Goal: Task Accomplishment & Management: Manage account settings

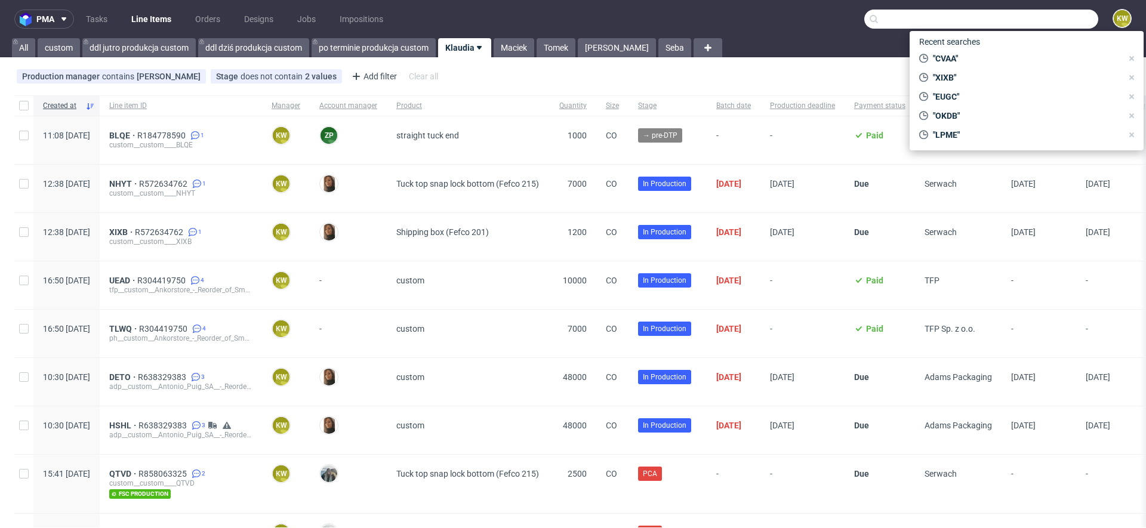
click at [1014, 25] on input "text" at bounding box center [982, 19] width 234 height 19
paste input "LWLJ"
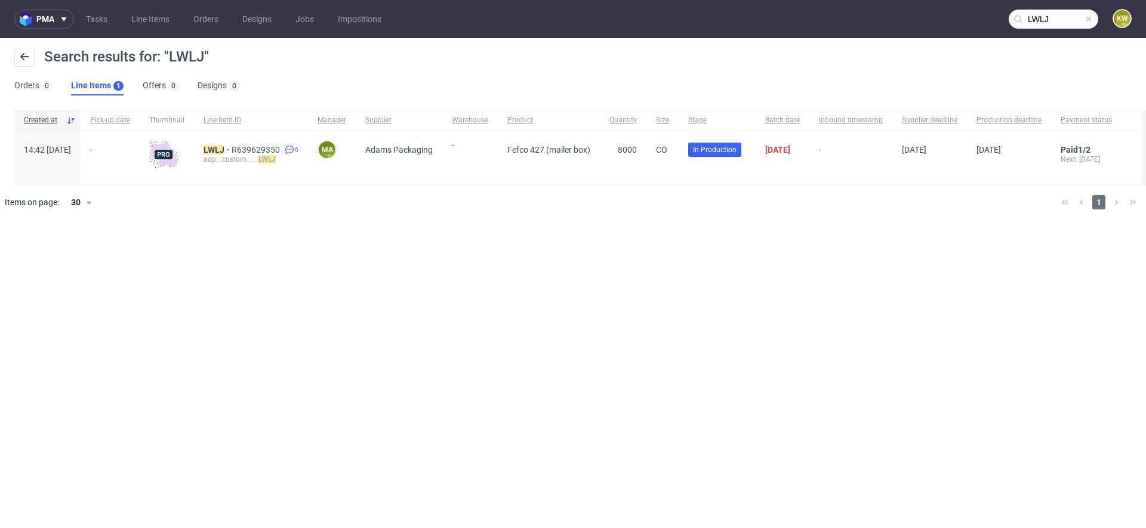
click at [1054, 19] on input "LWLJ" at bounding box center [1054, 19] width 90 height 19
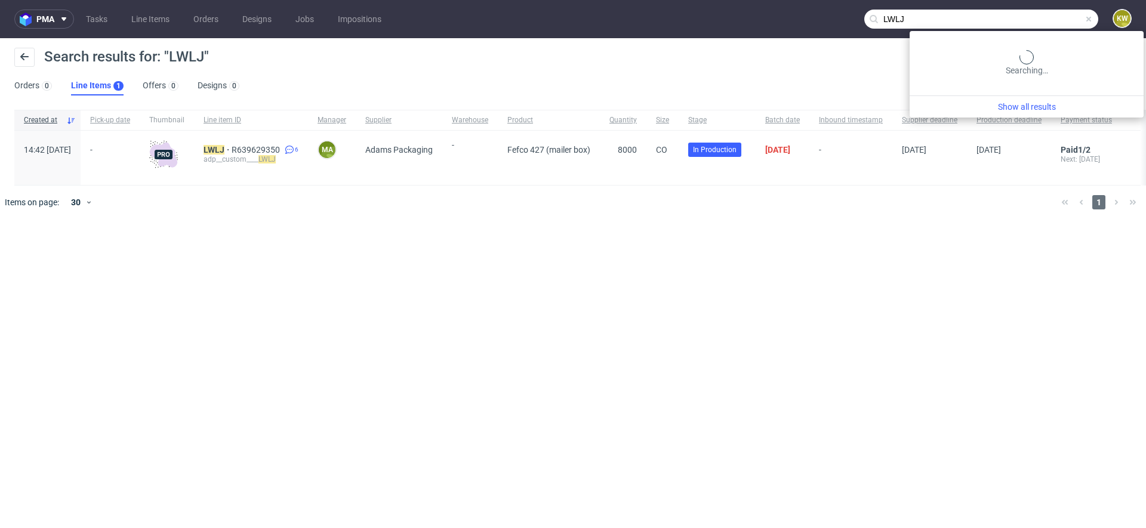
paste input "Pwbr"
type input "Pwbr"
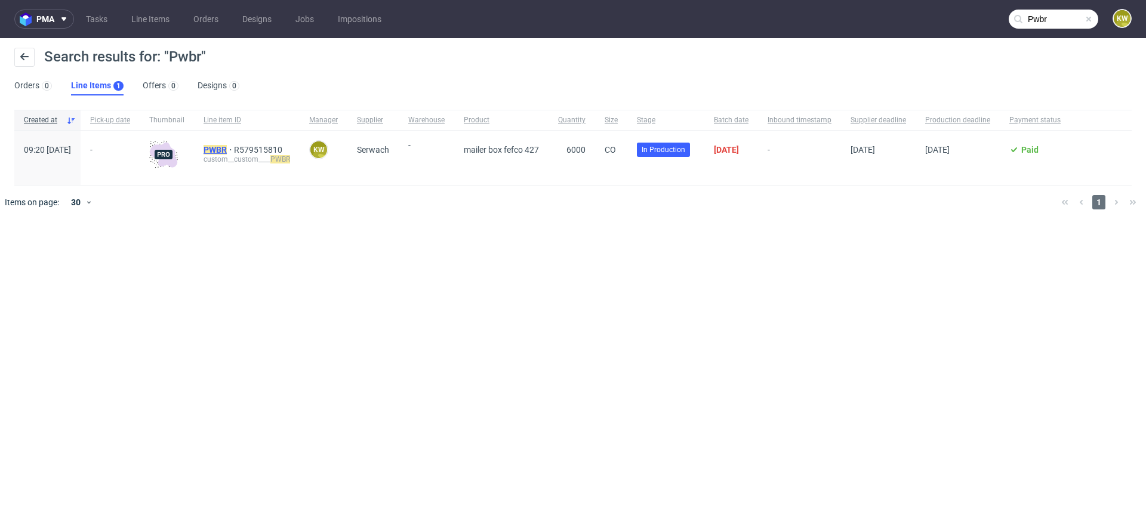
click at [227, 150] on mark "PWBR" at bounding box center [215, 150] width 23 height 10
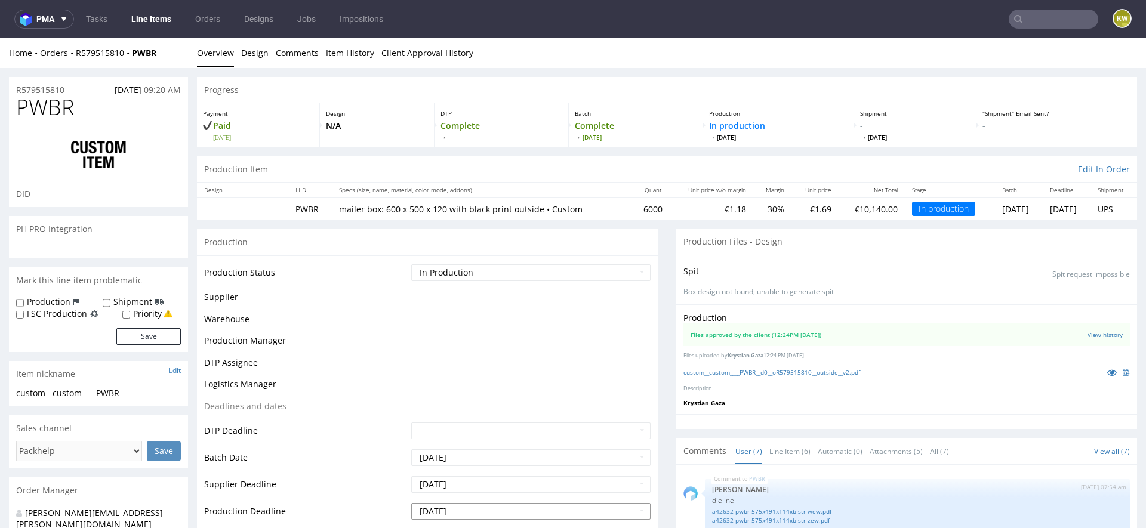
scroll to position [107, 0]
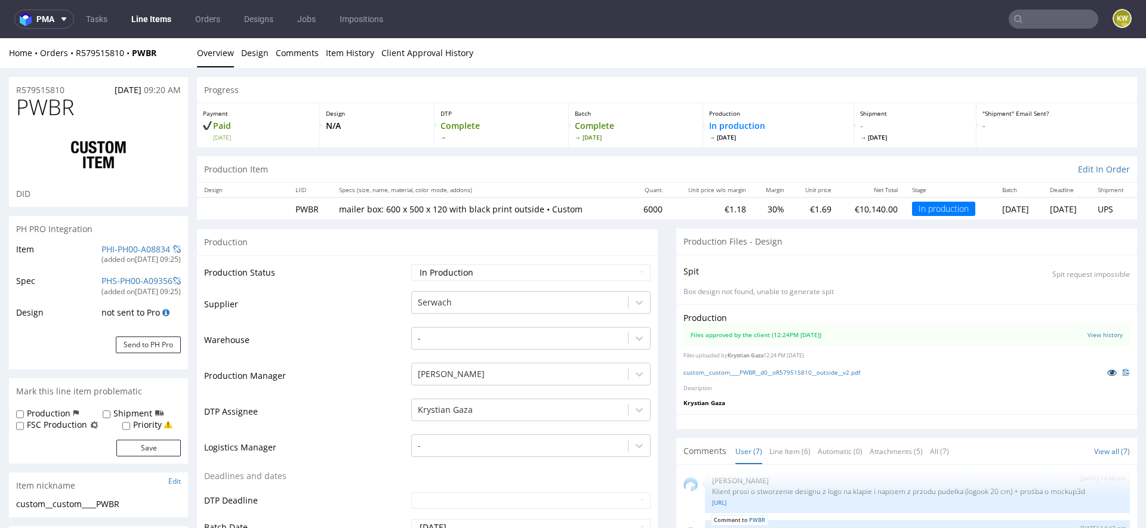
click at [1108, 372] on icon at bounding box center [1113, 372] width 10 height 8
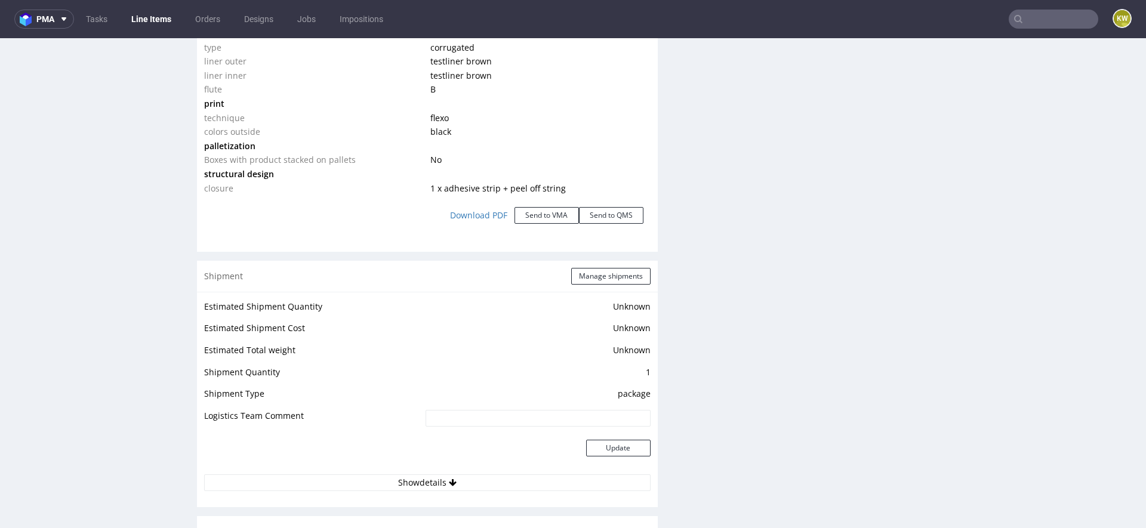
scroll to position [1305, 0]
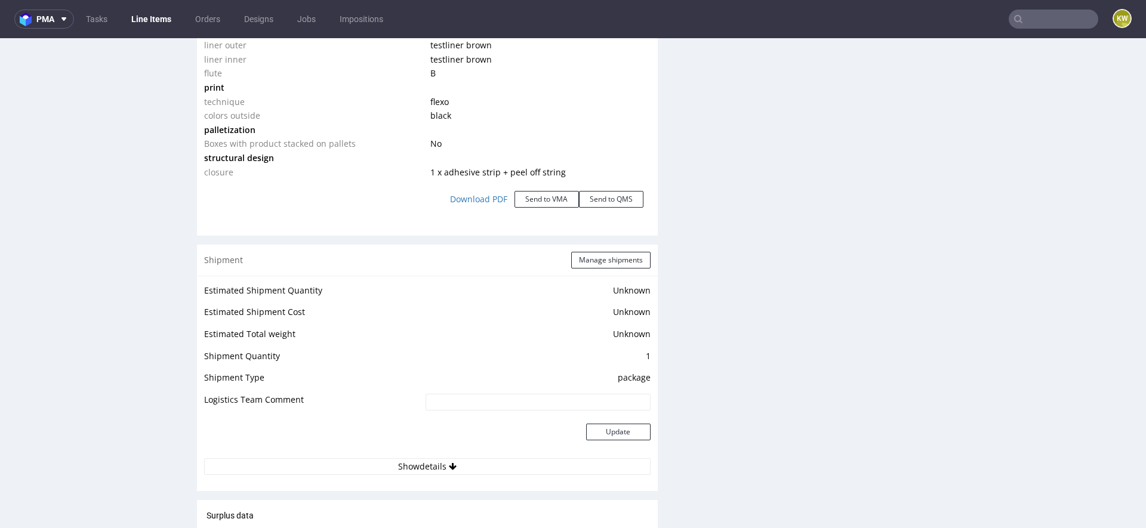
click at [613, 250] on div "Shipment Manage shipments" at bounding box center [427, 260] width 461 height 31
click at [599, 259] on button "Manage shipments" at bounding box center [610, 260] width 79 height 17
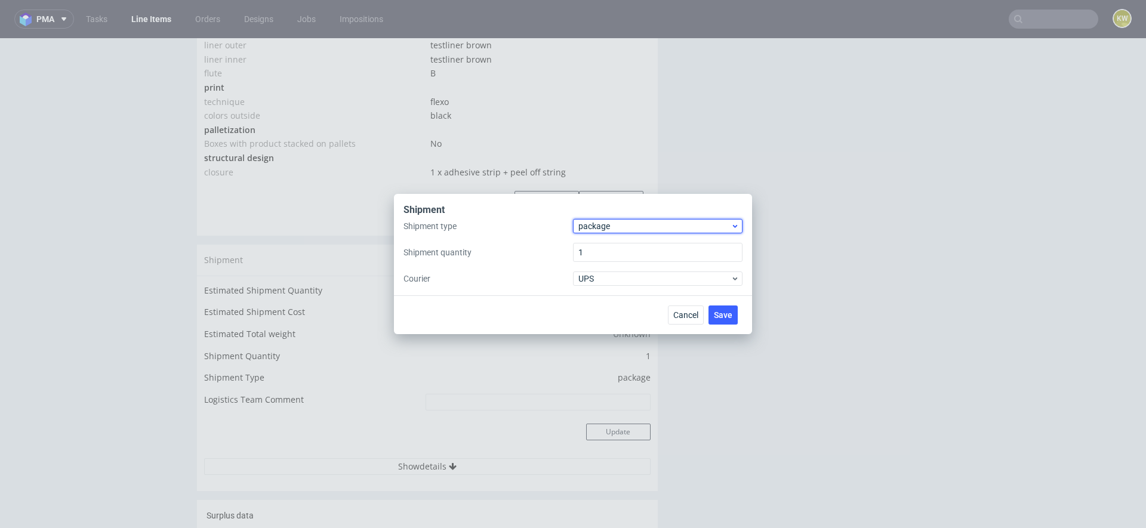
click at [600, 229] on span "package" at bounding box center [655, 226] width 152 height 12
click at [600, 242] on div "pallet" at bounding box center [658, 251] width 160 height 21
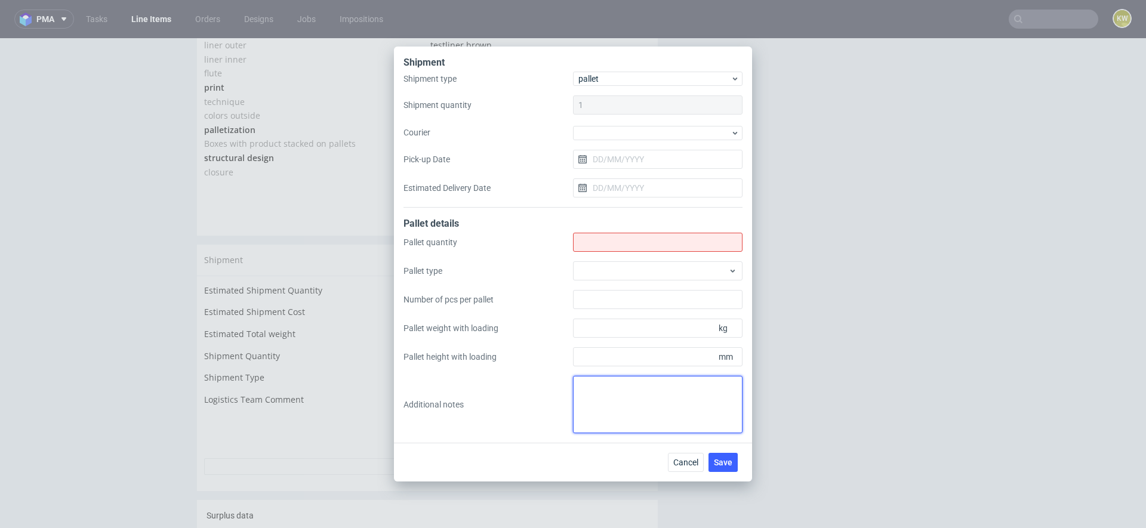
click at [585, 393] on textarea at bounding box center [658, 404] width 170 height 57
paste textarea "2. 11 3. 1400x1090 4. 10x570, 1x260 5. 1800 6. 10x390, 1x190 Pick-up location: …"
type textarea "2. 11 3. 1400x1090 4. 10x570, 1x260 5. 1800 6. 10x390, 1x190 Pick-up location: …"
click at [590, 244] on input "Shipment type" at bounding box center [658, 242] width 170 height 19
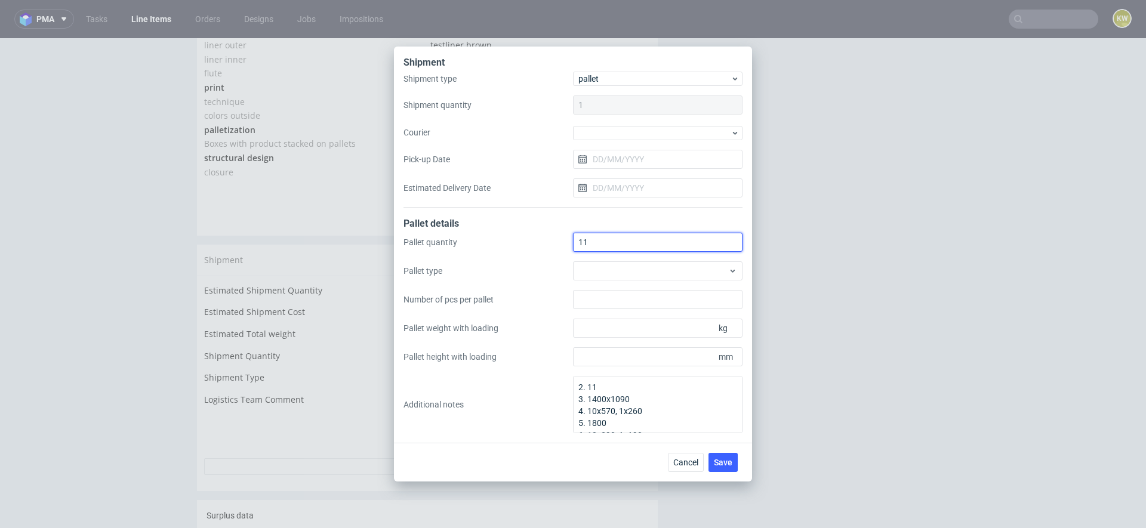
type input "11"
click at [593, 281] on div "Pallet quantity 11 Pallet type Number of pcs per pallet Pallet weight with load…" at bounding box center [573, 333] width 339 height 201
click at [593, 275] on div at bounding box center [658, 271] width 170 height 19
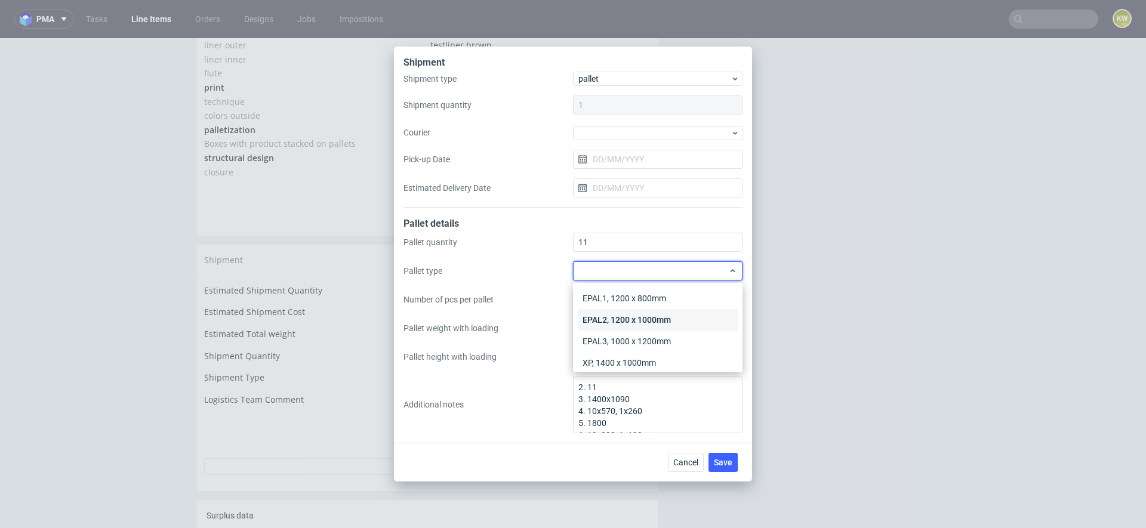
scroll to position [27, 0]
click at [596, 352] on div "Other" at bounding box center [658, 356] width 160 height 21
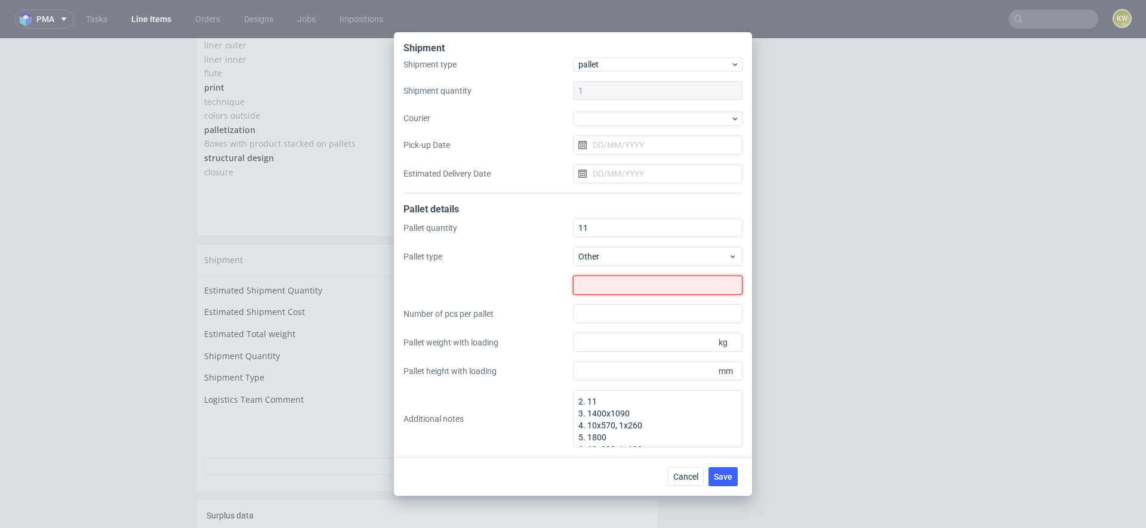
click at [592, 291] on input "text" at bounding box center [658, 285] width 170 height 19
type input "1400x1090"
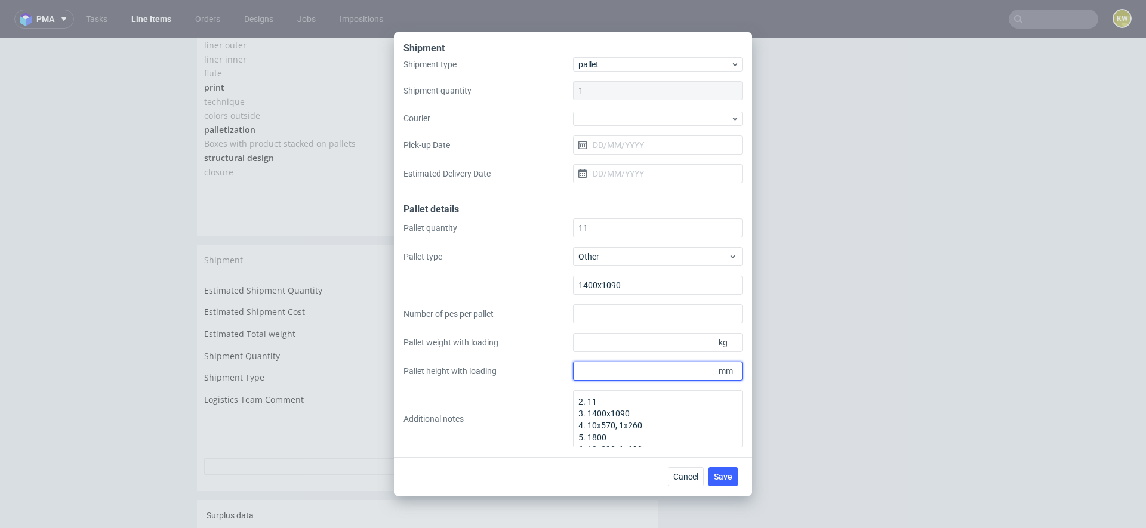
click at [598, 370] on input "Pallet height with loading" at bounding box center [658, 371] width 170 height 19
type input "1800"
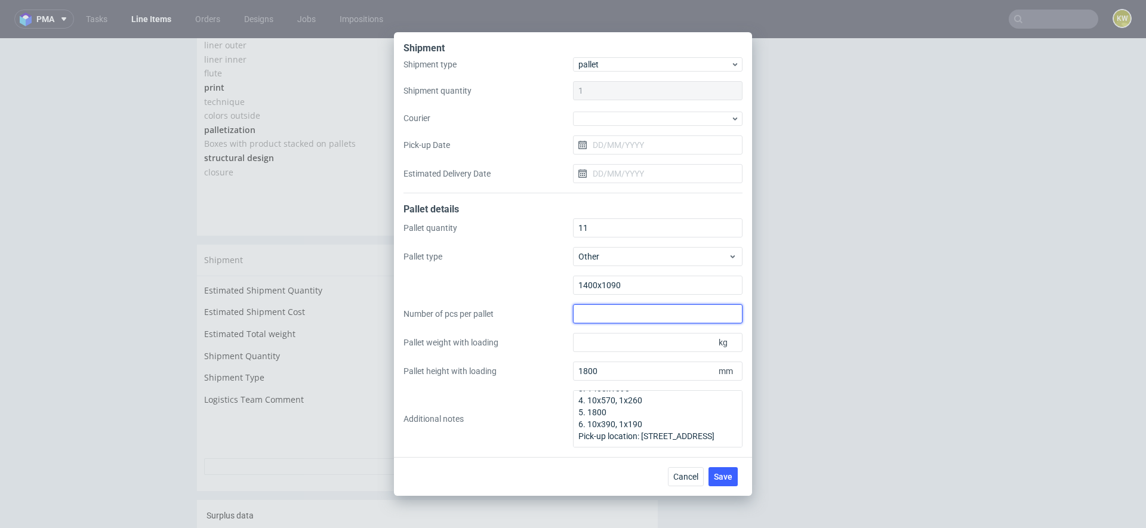
click at [599, 309] on input "Number of pcs per pallet" at bounding box center [658, 313] width 170 height 19
type input "570"
click at [602, 342] on input "Pallet weight with loading" at bounding box center [658, 342] width 170 height 19
type input "390"
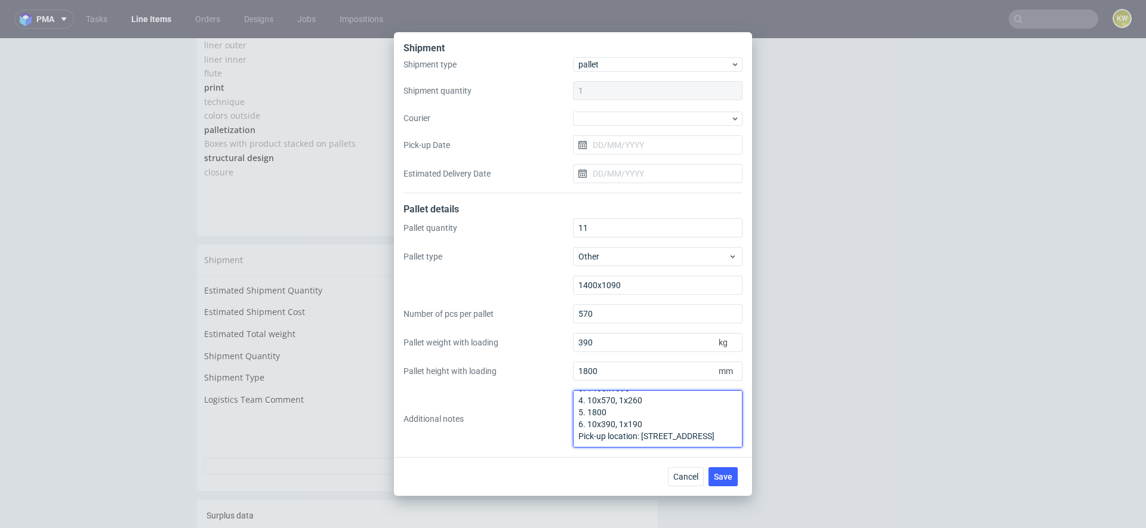
scroll to position [0, 0]
drag, startPoint x: 620, startPoint y: 442, endPoint x: 517, endPoint y: 353, distance: 135.5
click at [517, 353] on div "Pallet quantity 11 Pallet type Other 1400x1090 Number of pcs per pallet 570 Pal…" at bounding box center [573, 333] width 339 height 229
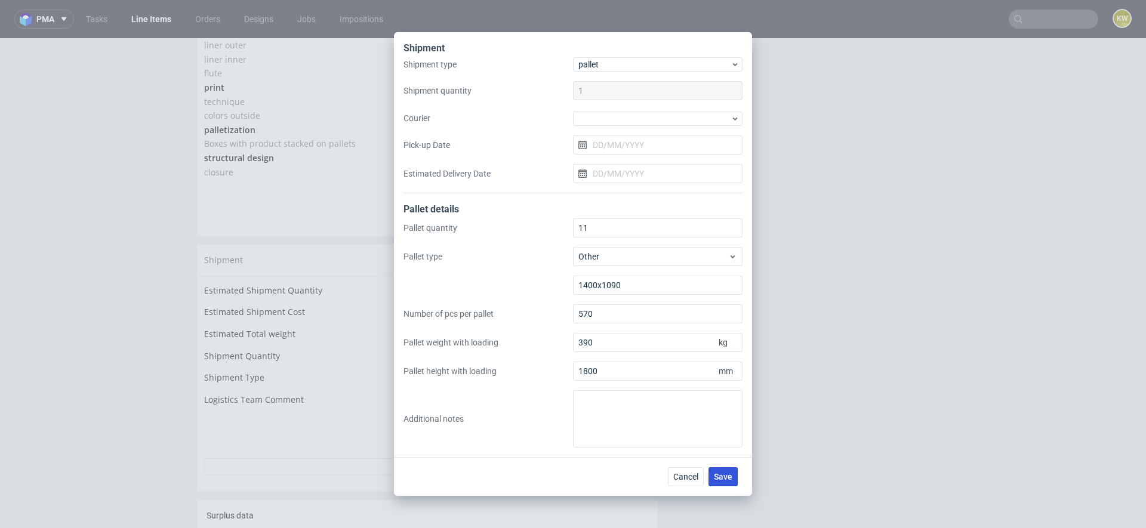
click at [725, 471] on button "Save" at bounding box center [723, 476] width 29 height 19
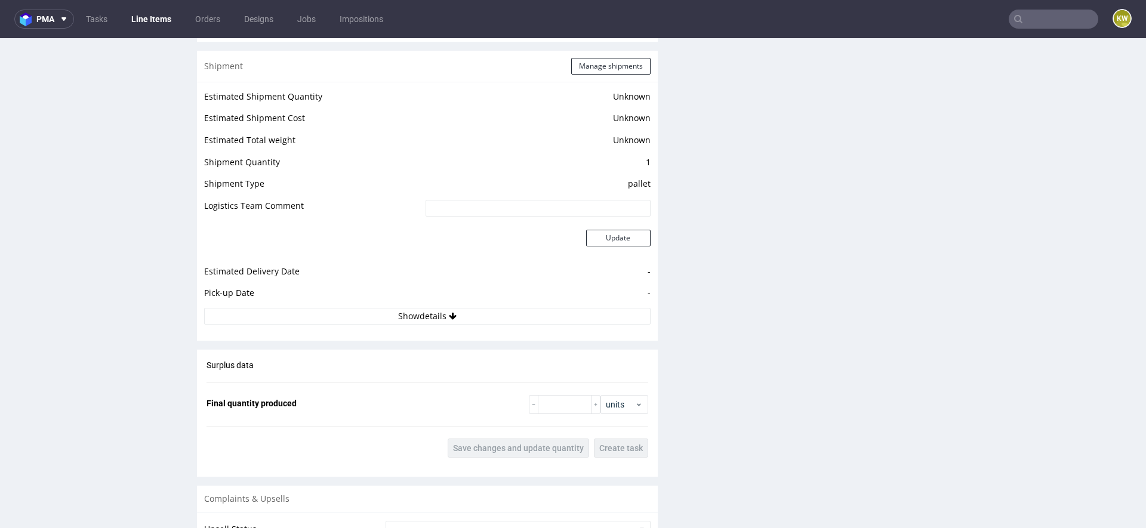
scroll to position [1571, 0]
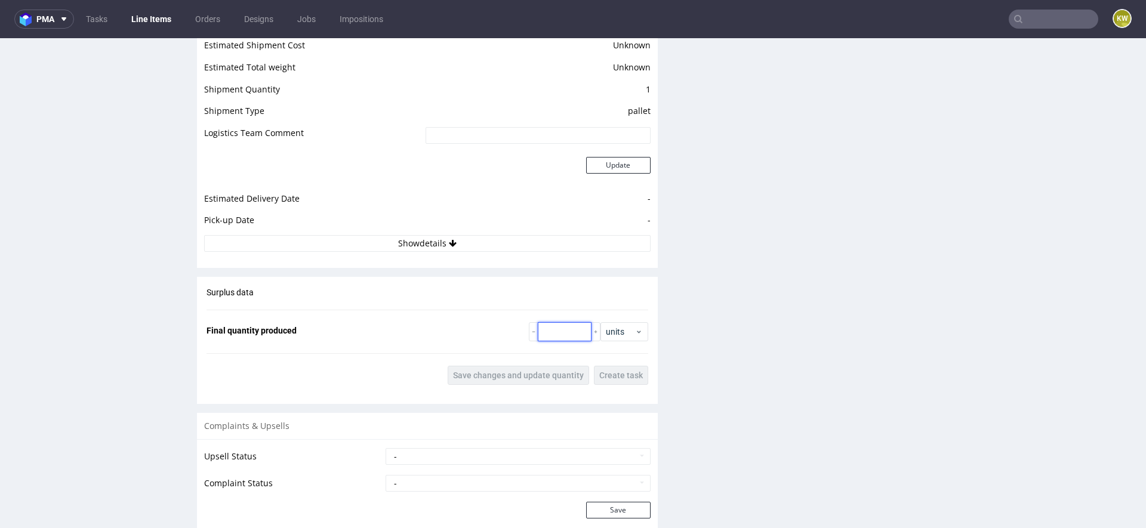
click at [568, 332] on input "number" at bounding box center [565, 331] width 54 height 19
paste input "5960"
type input "5960"
click at [524, 377] on span "Save changes and update quantity" at bounding box center [518, 375] width 131 height 8
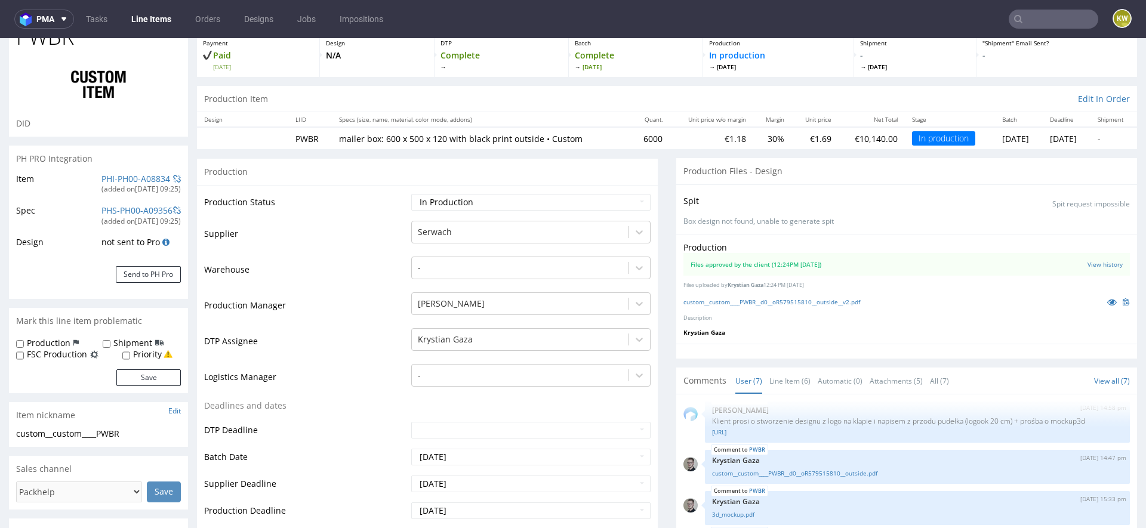
scroll to position [0, 0]
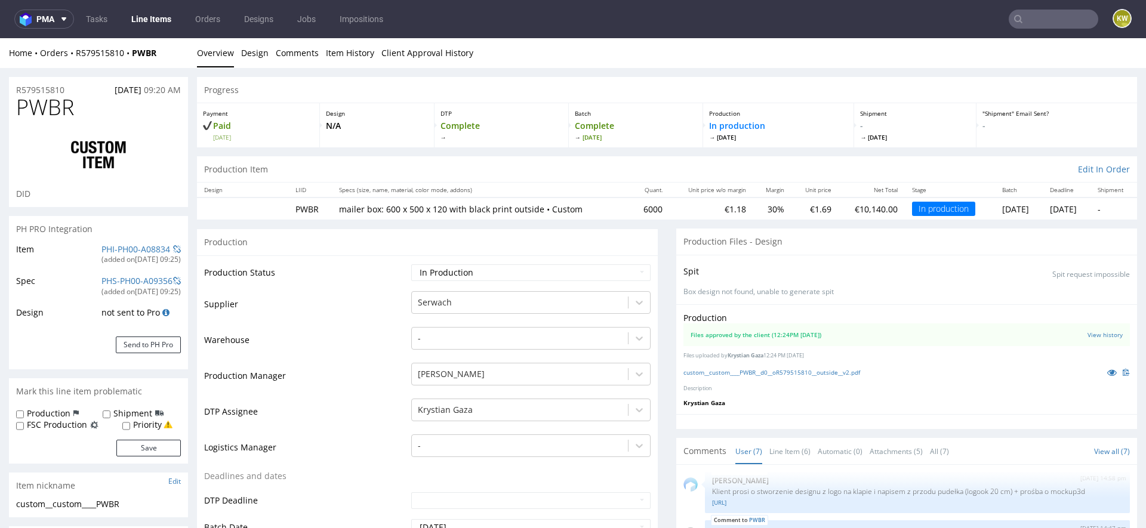
click at [454, 263] on td "Waiting for Artwork Waiting for Diecut Waiting for Mockup Waiting for DTP Waiti…" at bounding box center [529, 276] width 242 height 27
click at [452, 272] on select "Waiting for Artwork Waiting for Diecut Waiting for Mockup Waiting for DTP Waiti…" at bounding box center [530, 272] width 239 height 17
select select "production_complete"
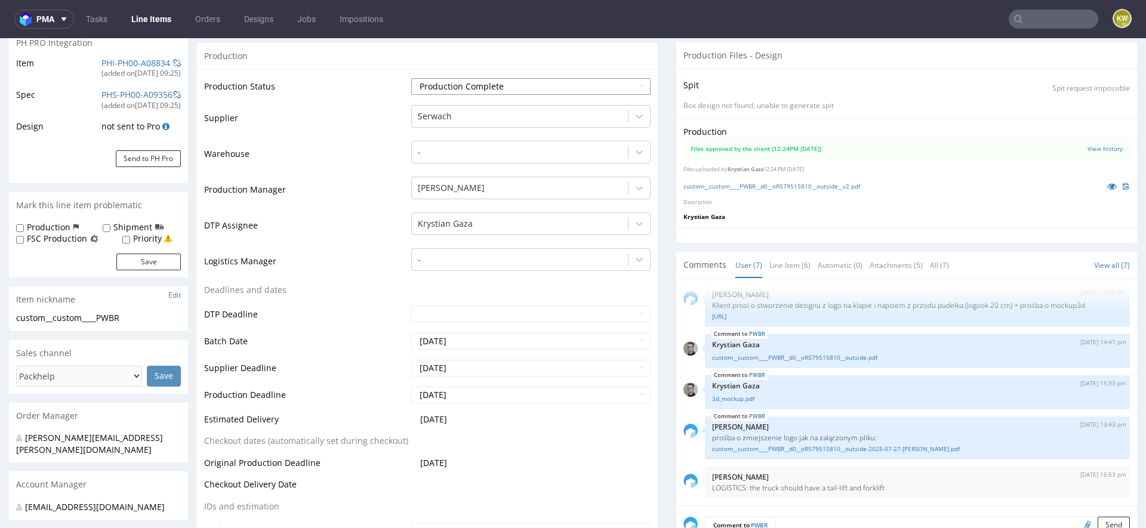
scroll to position [193, 0]
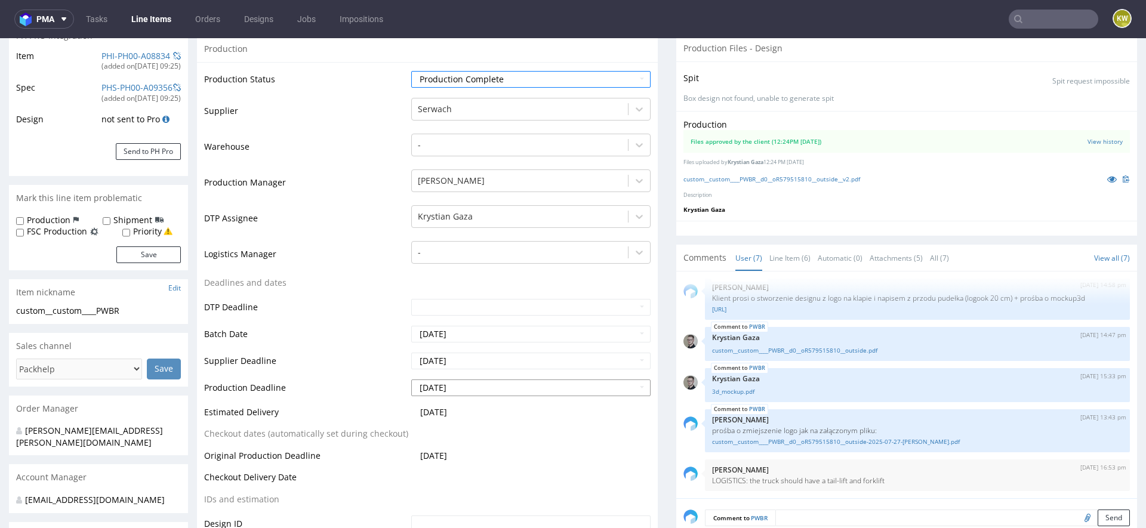
click at [477, 387] on input "2025-08-21" at bounding box center [530, 388] width 239 height 17
click at [452, 337] on td "19" at bounding box center [456, 334] width 18 height 18
type input "2025-08-19"
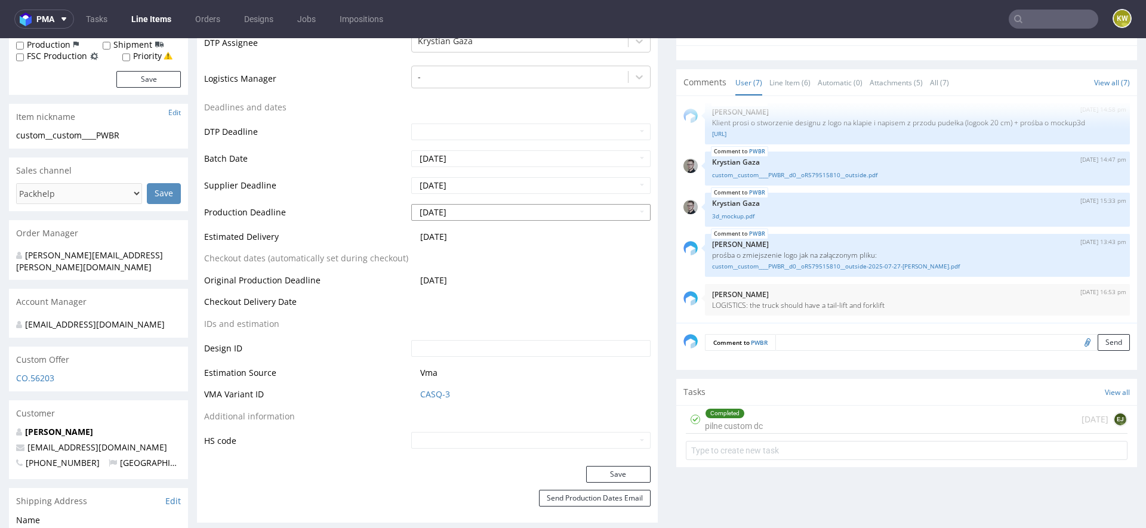
scroll to position [414, 0]
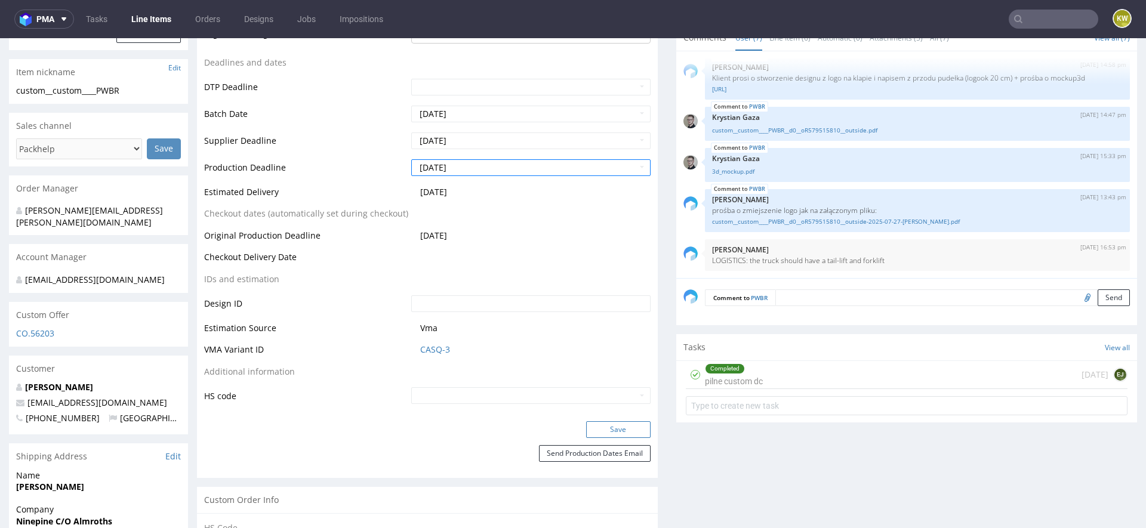
click at [593, 425] on button "Save" at bounding box center [618, 430] width 64 height 17
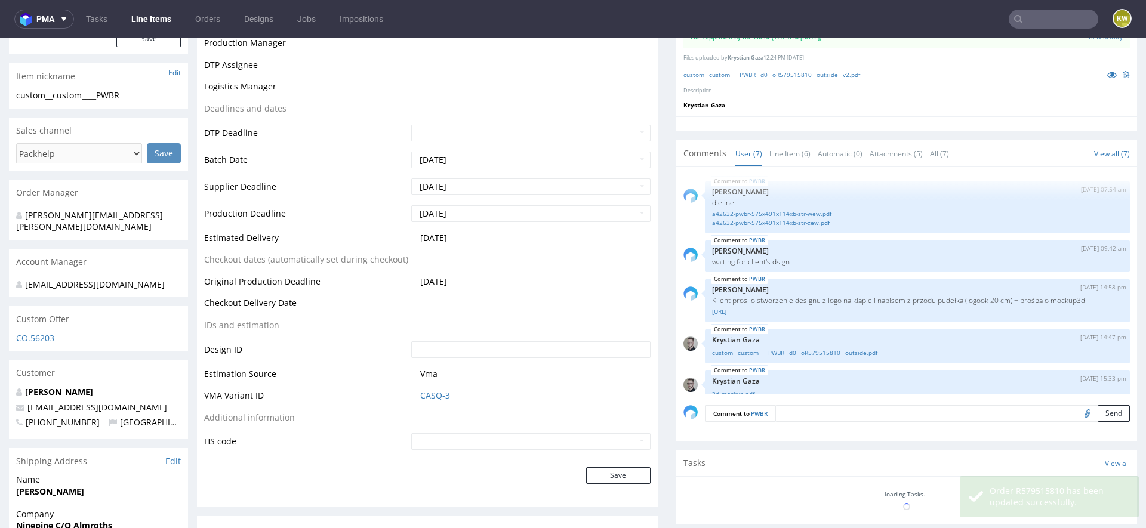
scroll to position [410, 0]
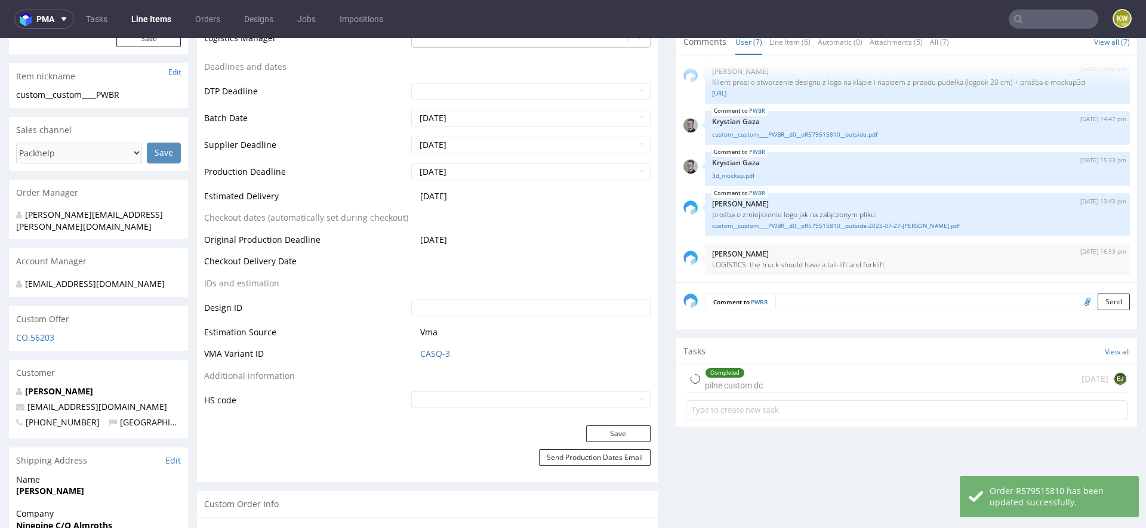
type input "5960"
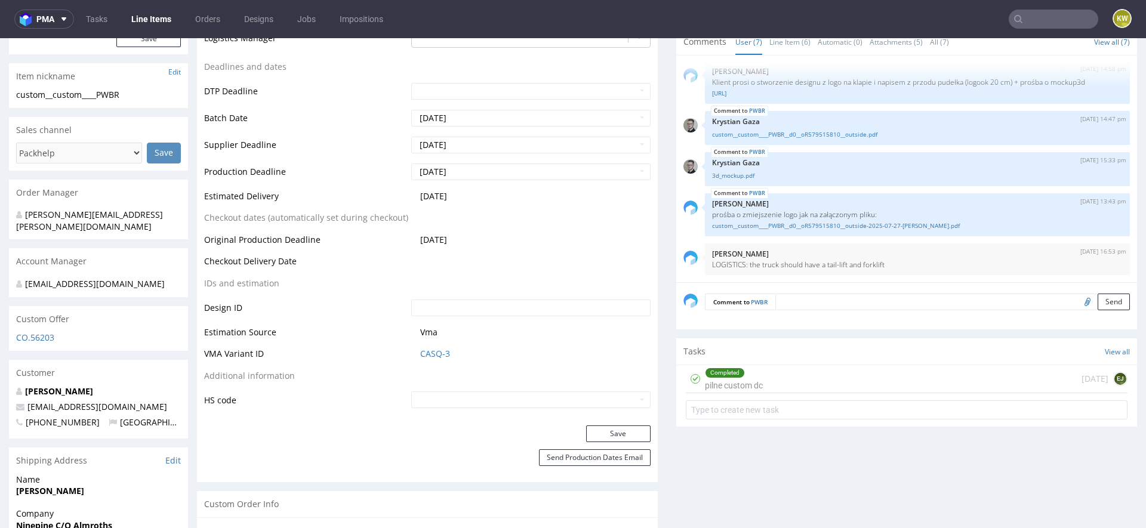
click at [1032, 19] on input "text" at bounding box center [1054, 19] width 90 height 19
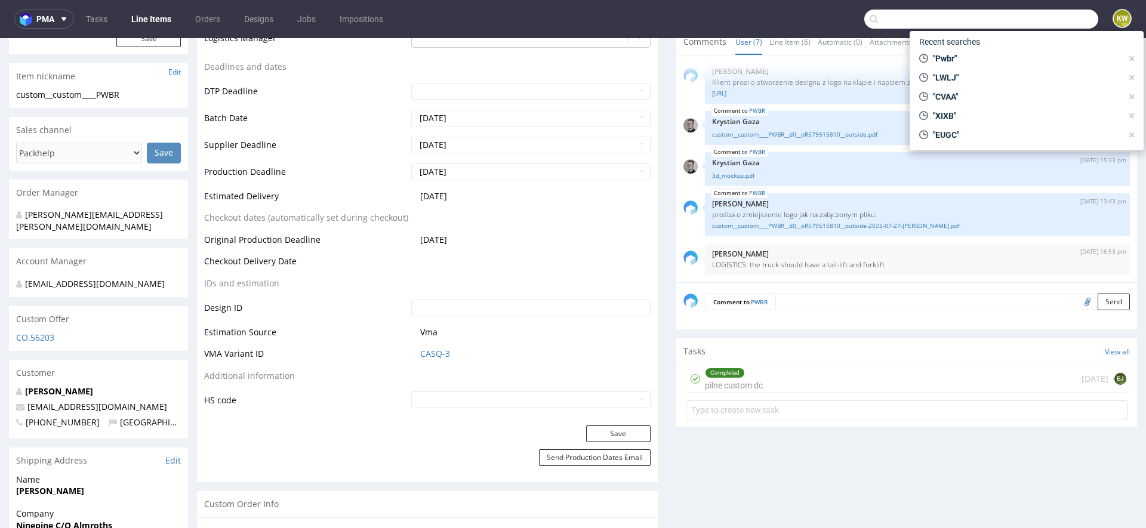
paste input "KDUQ"
type input "KDUQ"
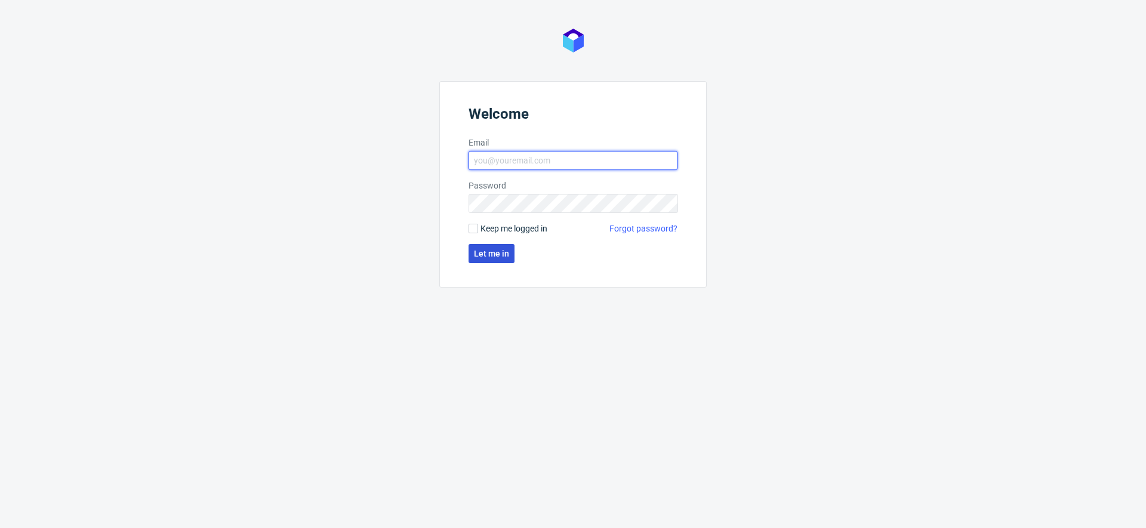
type input "[EMAIL_ADDRESS][DOMAIN_NAME]"
click at [479, 250] on span "Let me in" at bounding box center [491, 254] width 35 height 8
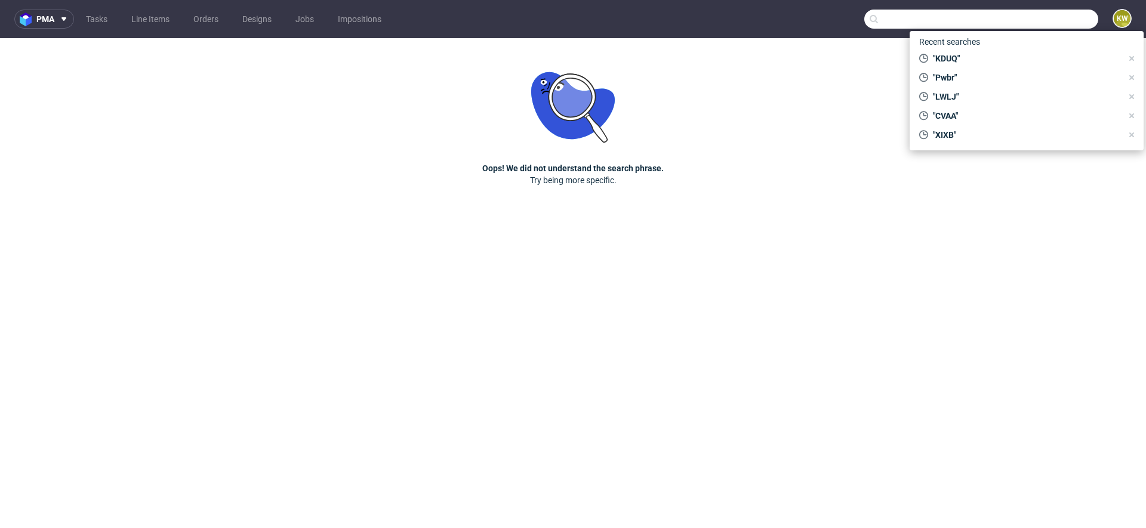
click at [1019, 27] on input "text" at bounding box center [982, 19] width 234 height 19
paste input "KDUQ"
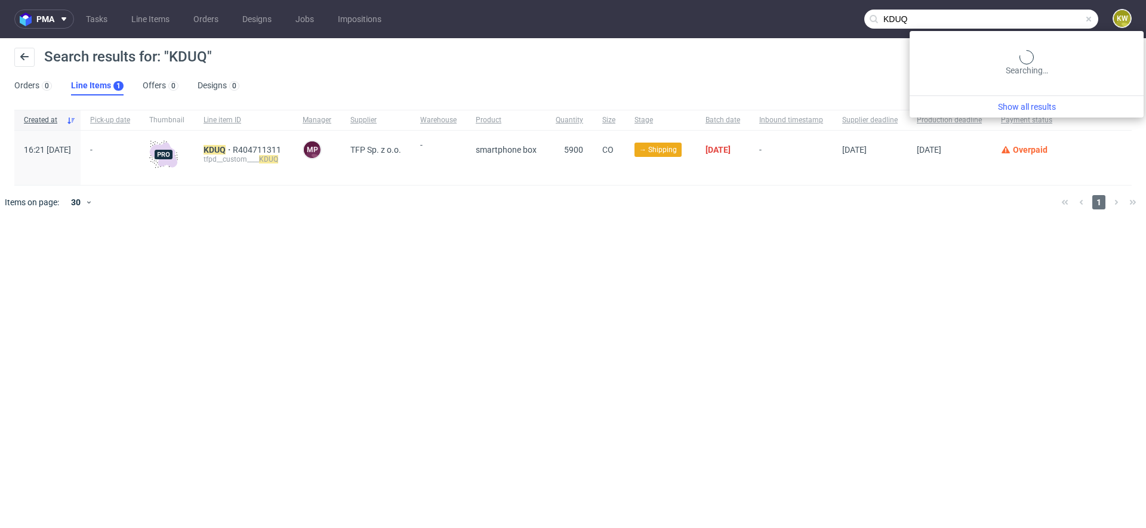
drag, startPoint x: 1050, startPoint y: 18, endPoint x: 733, endPoint y: -42, distance: 322.7
click at [733, 0] on html "pma Tasks Line Items Orders Designs Jobs Impositions KDUQ KW Search results for…" at bounding box center [573, 264] width 1146 height 528
drag, startPoint x: 1070, startPoint y: 19, endPoint x: 790, endPoint y: -13, distance: 281.7
click at [790, 0] on html "pma Tasks Line Items Orders Designs Jobs Impositions KDUQ KW Search results for…" at bounding box center [573, 264] width 1146 height 528
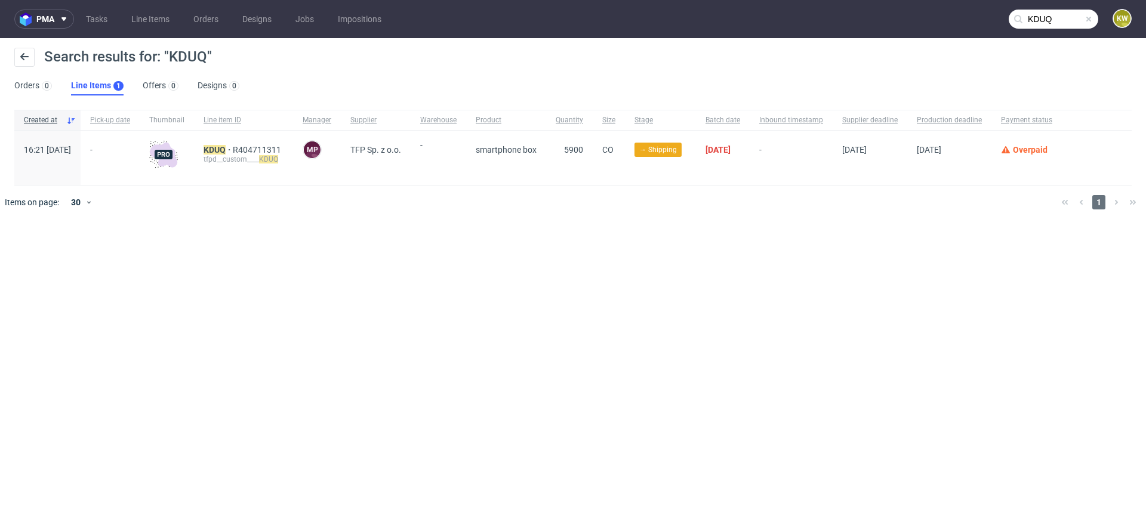
paste input "VNHN"
type input "VNHN"
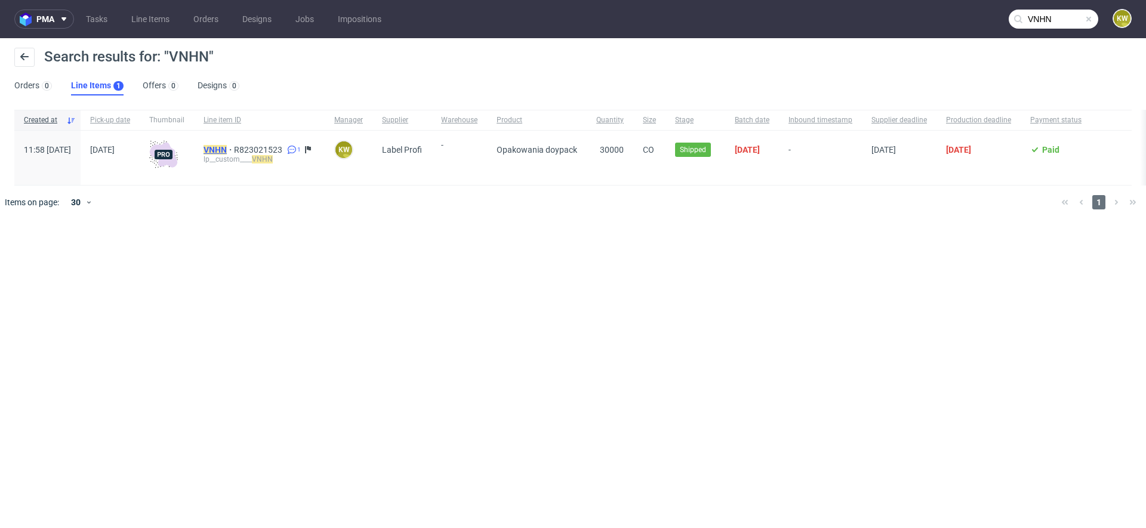
click at [227, 149] on mark "VNHN" at bounding box center [215, 150] width 23 height 10
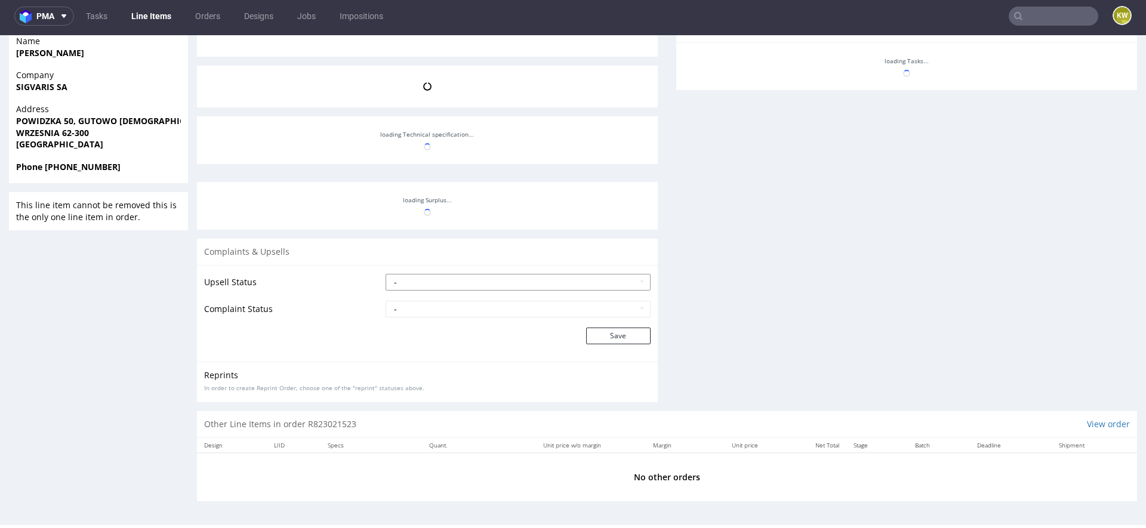
scroll to position [799, 0]
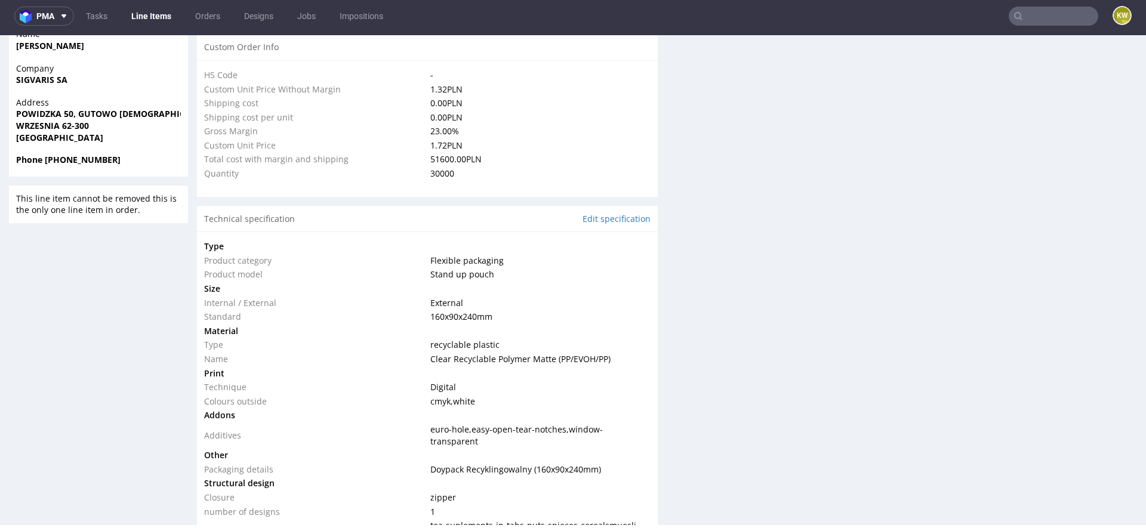
select select "in_progress"
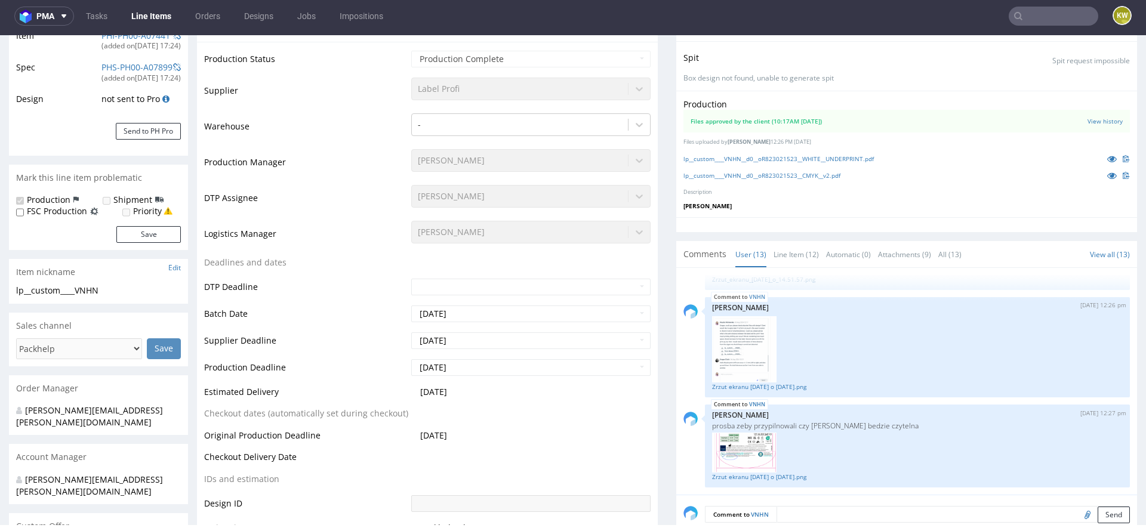
scroll to position [0, 0]
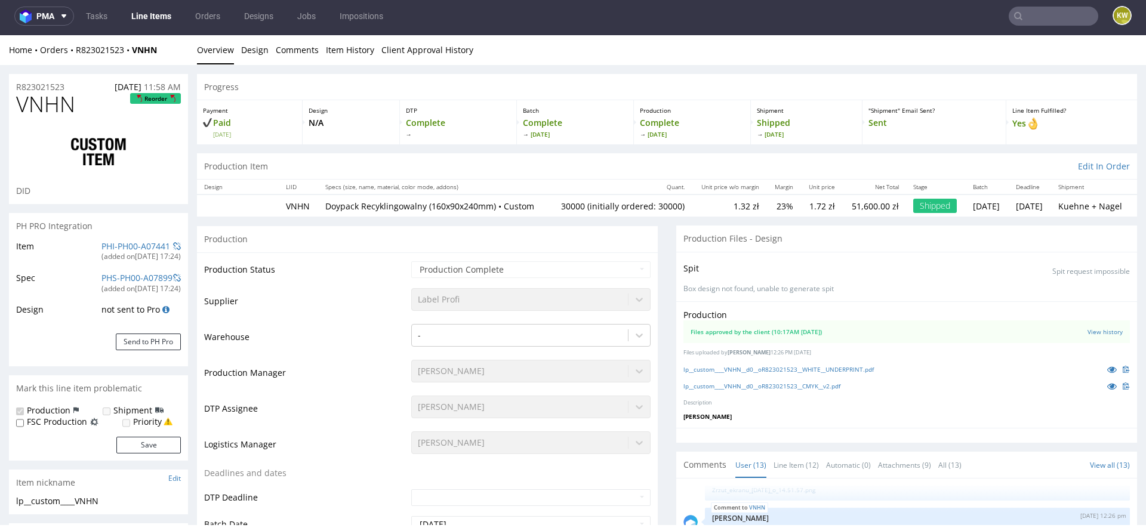
click at [39, 111] on span "VNHN" at bounding box center [45, 105] width 59 height 24
copy span "VNHN"
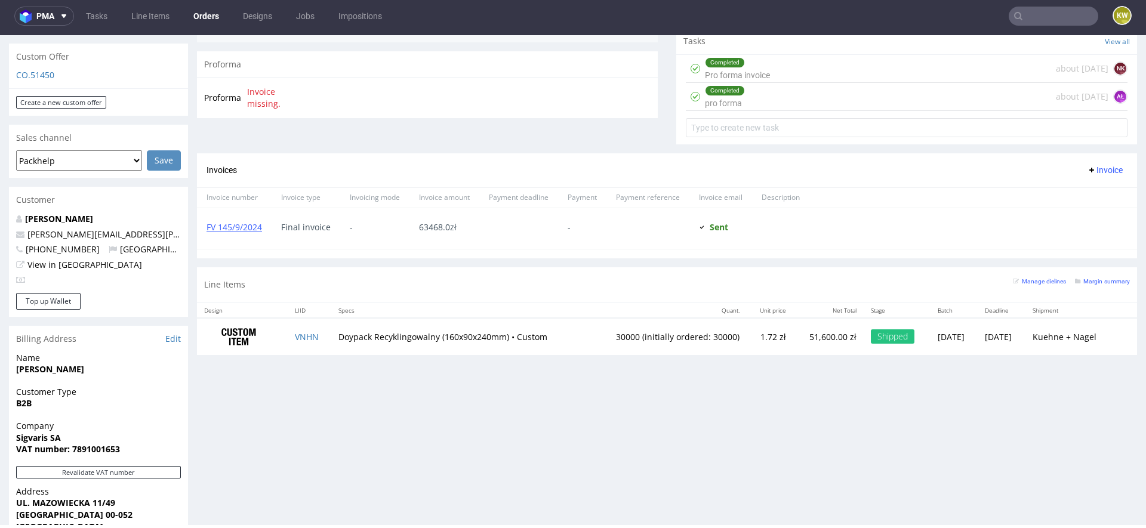
scroll to position [507, 0]
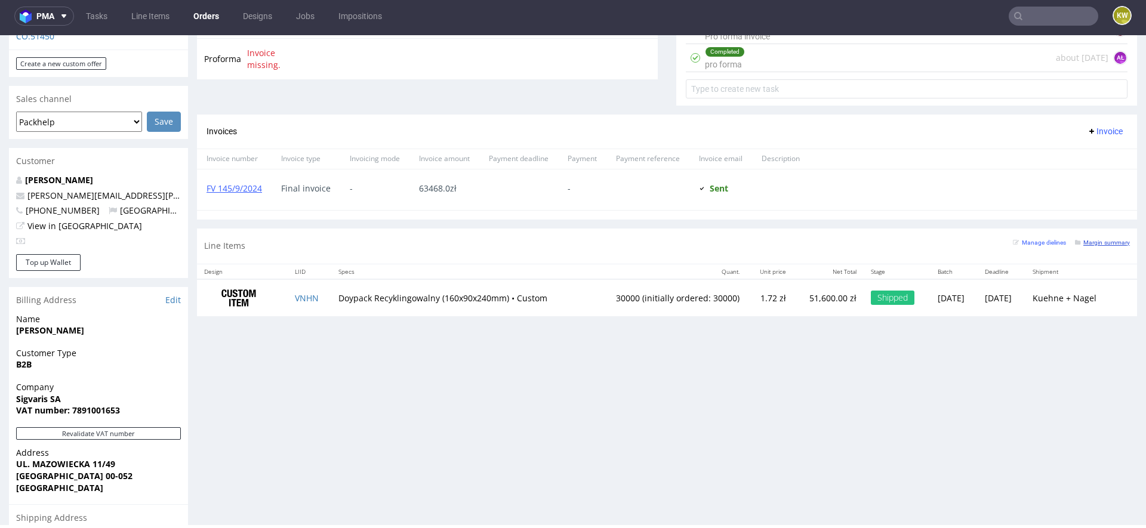
click at [1092, 239] on small "Margin summary" at bounding box center [1102, 242] width 55 height 7
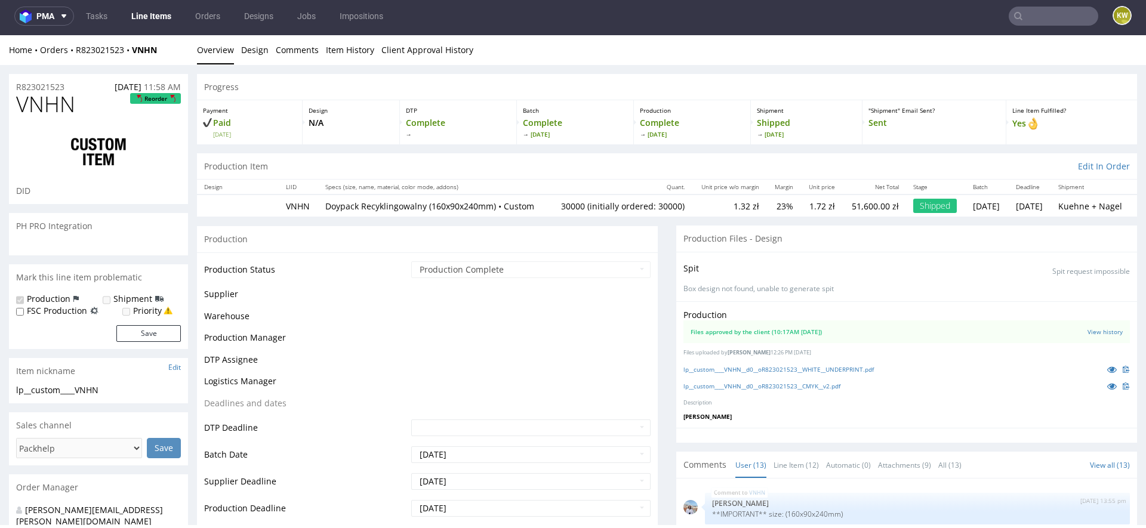
scroll to position [799, 0]
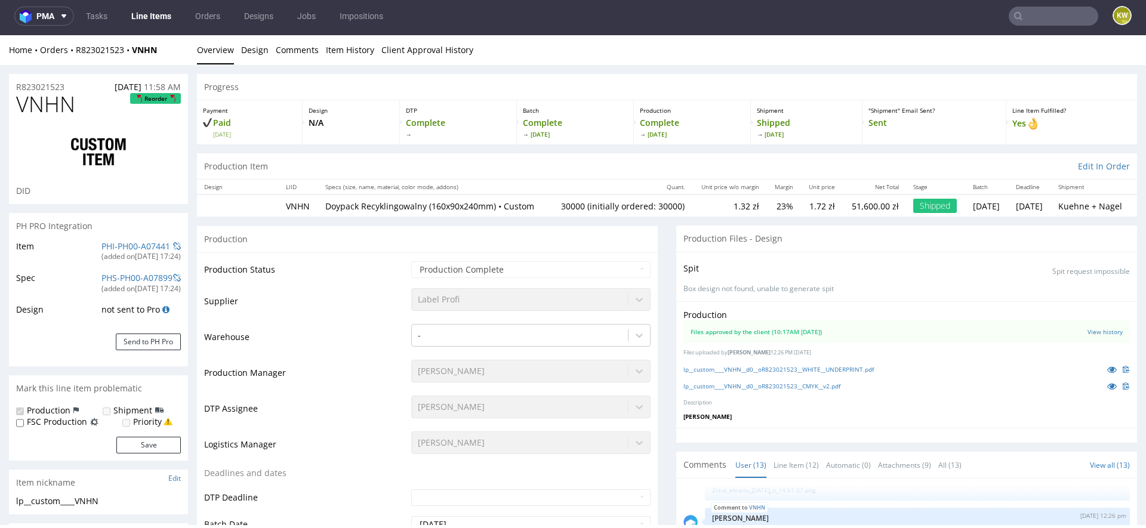
select select "in_progress"
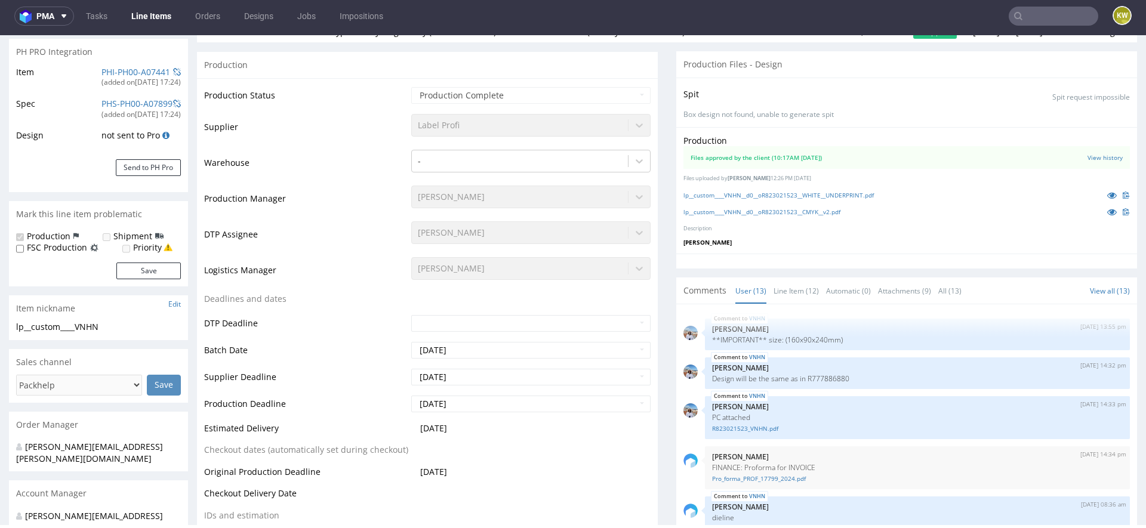
scroll to position [0, 0]
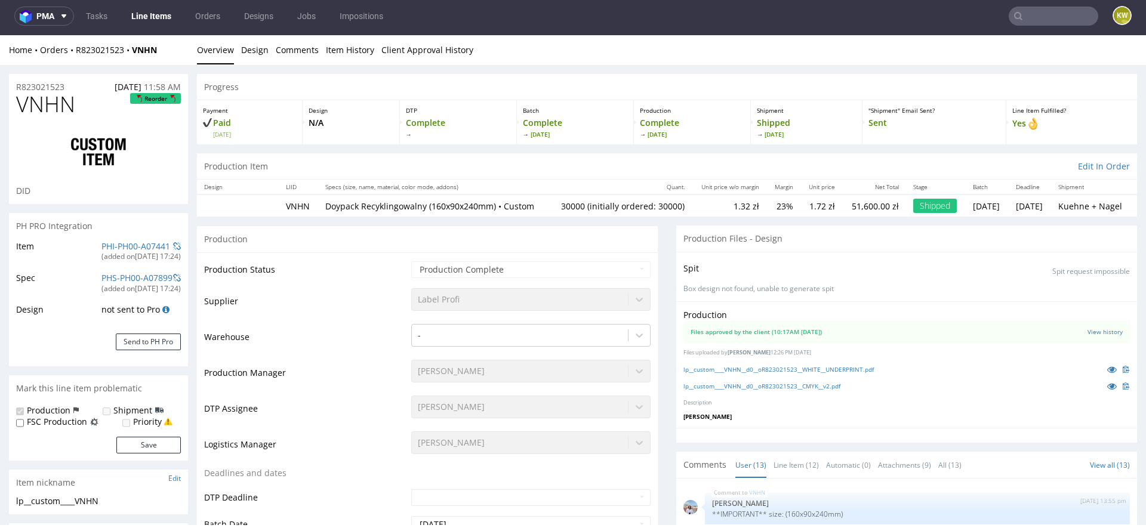
click at [33, 106] on span "VNHN" at bounding box center [45, 105] width 59 height 24
copy span "VNHN"
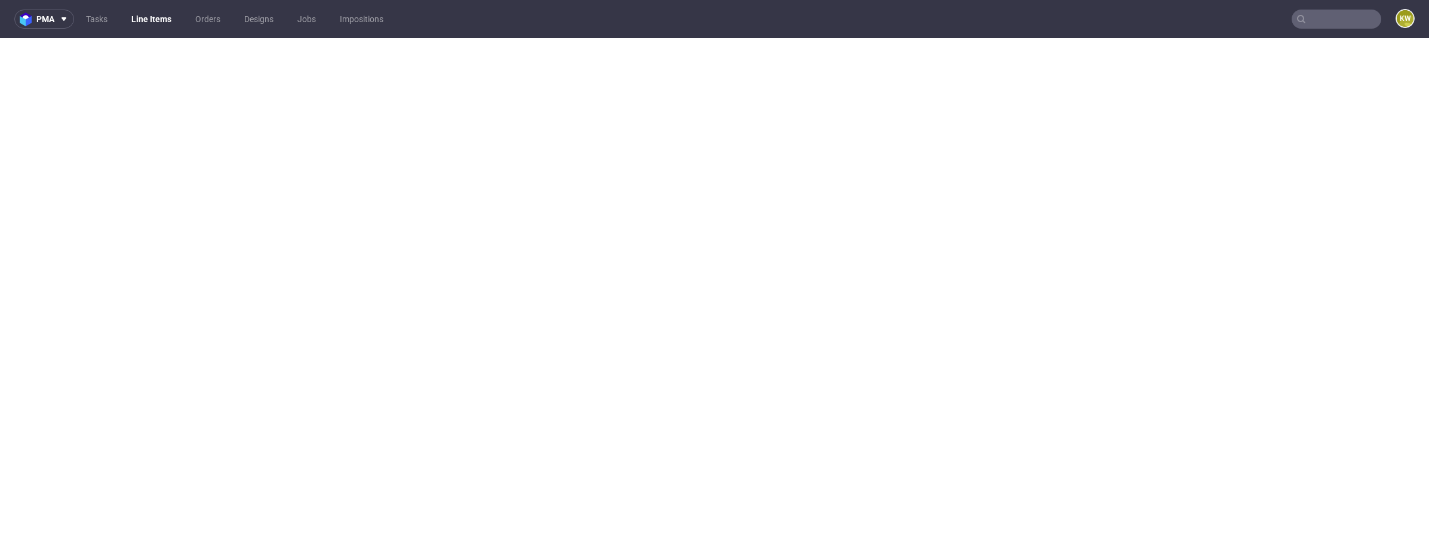
select select "in_progress"
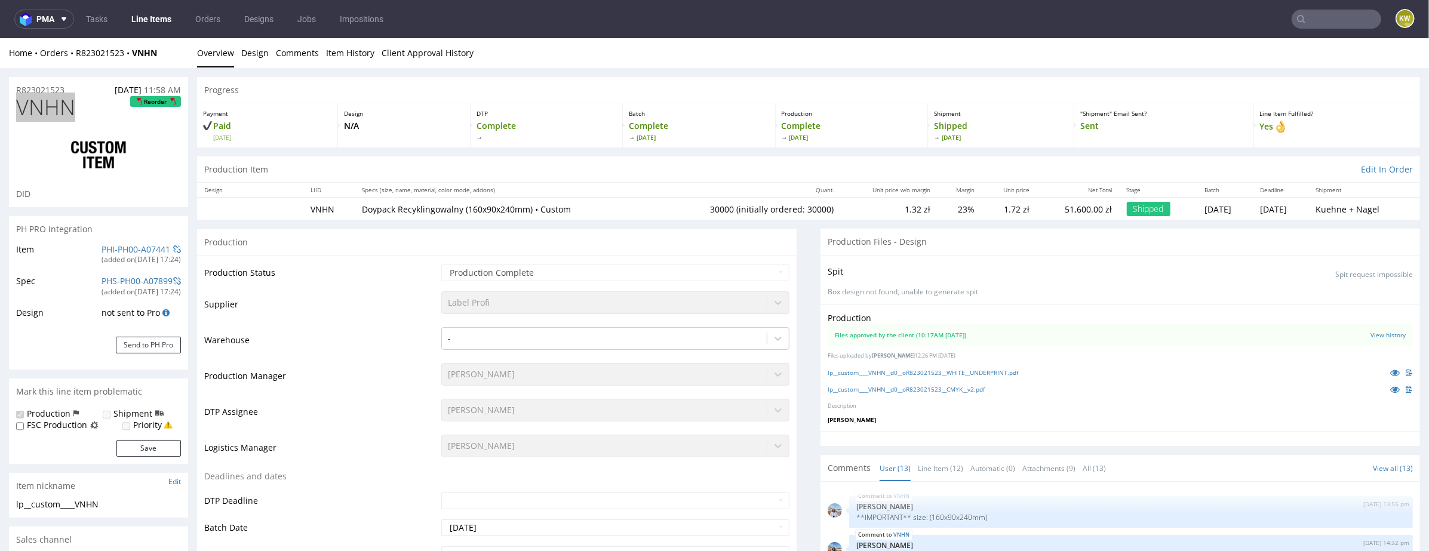
scroll to position [3, 0]
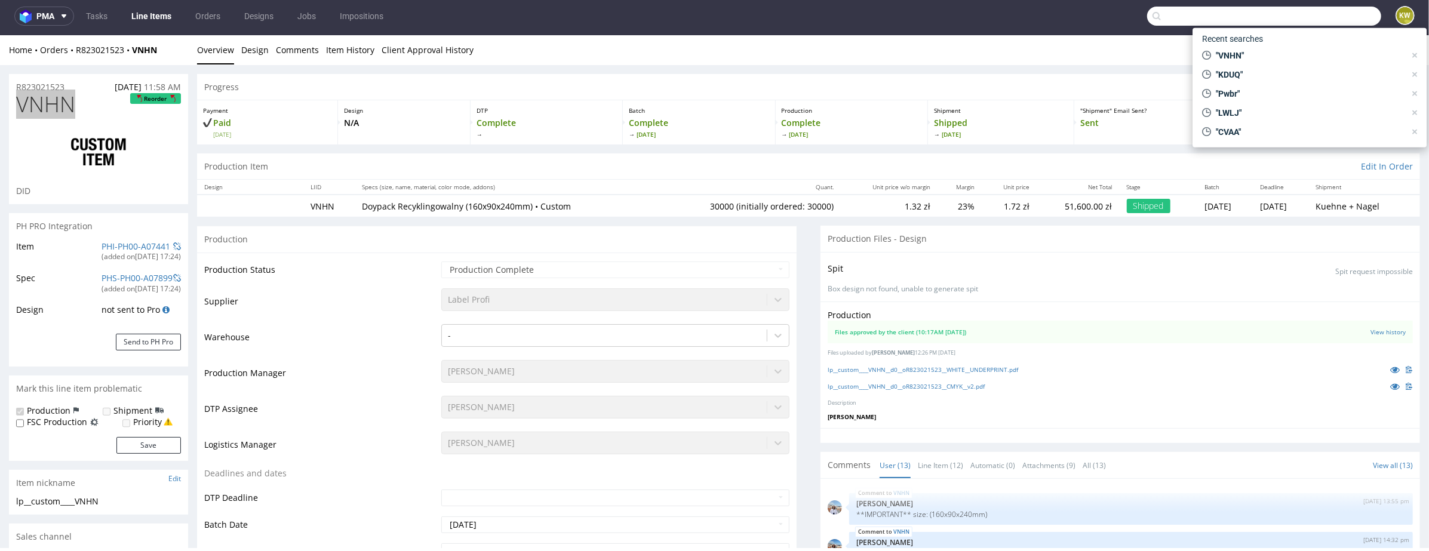
click at [1311, 18] on input "text" at bounding box center [1264, 16] width 234 height 19
paste input "GHEQ"
type input "GHEQ"
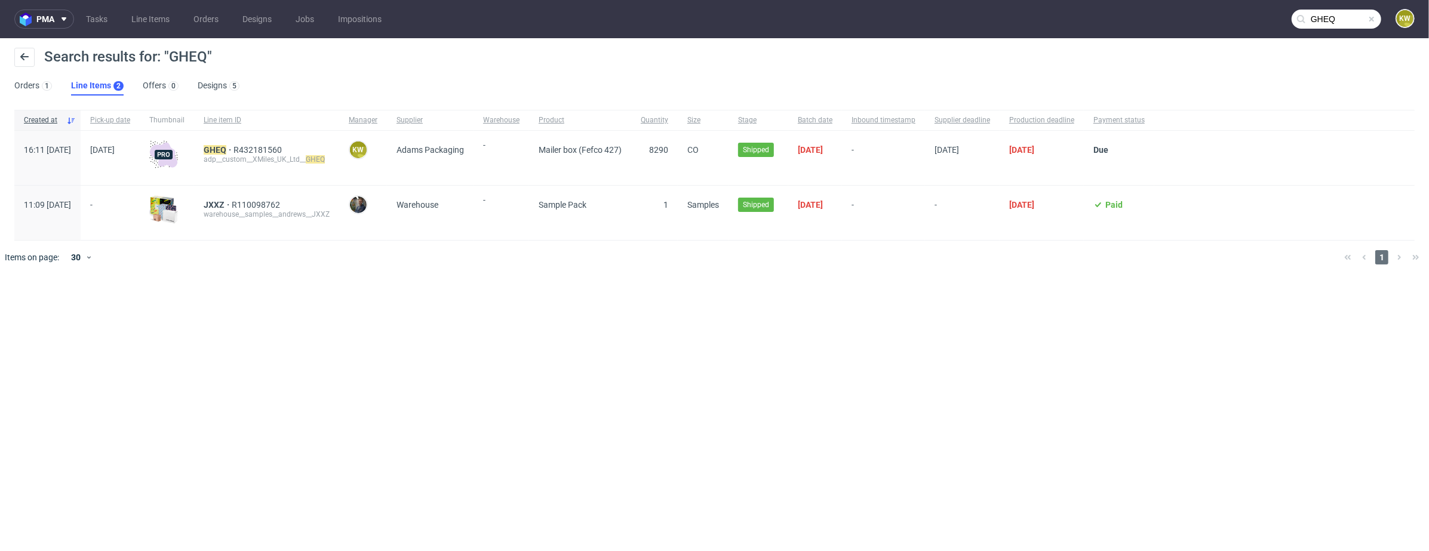
click at [244, 142] on div "GHEQ R432181560 adp__custom__XMiles_UK_Ltd__ GHEQ" at bounding box center [266, 158] width 145 height 54
click at [226, 145] on mark "GHEQ" at bounding box center [215, 150] width 23 height 10
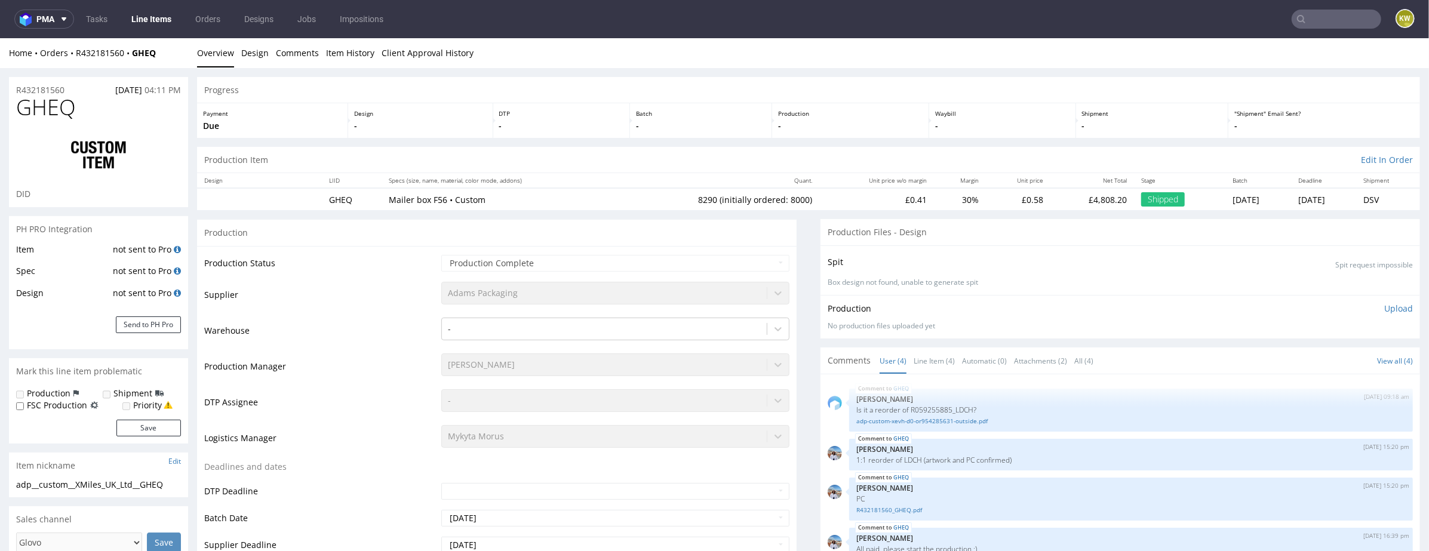
select select "in_progress"
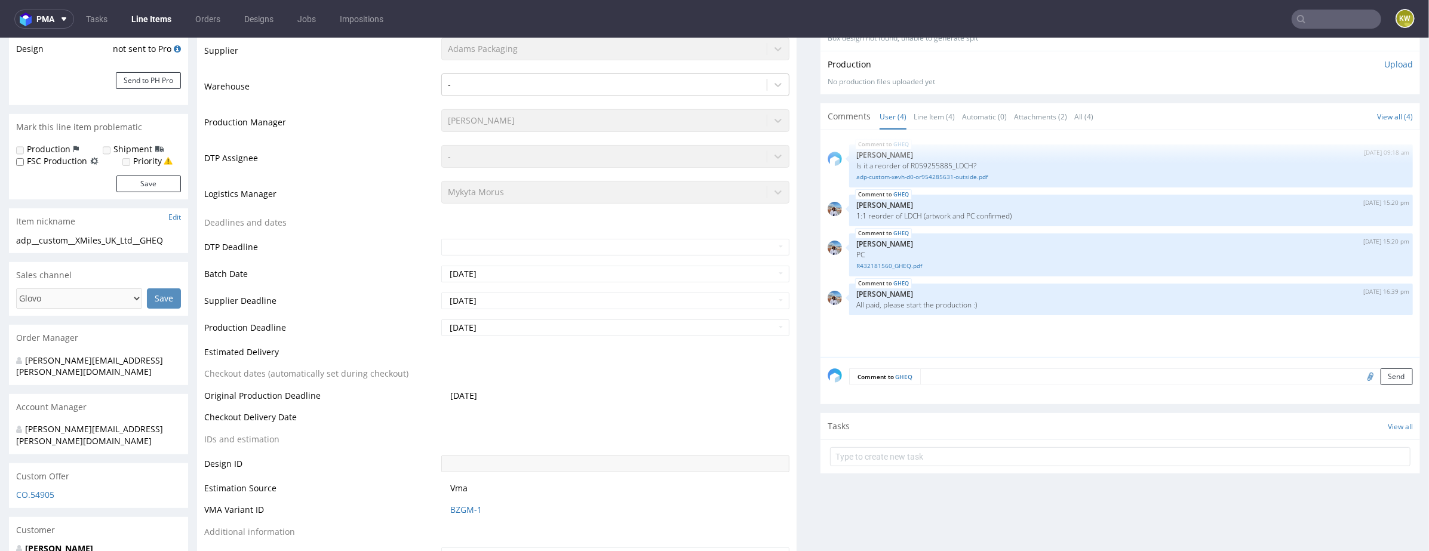
scroll to position [244, 0]
click at [915, 180] on div "GHEQ 18th Mar 25 | 09:18 am Klaudia Wiśniewska Is it a reorder of R059255885_LD…" at bounding box center [1131, 165] width 564 height 43
click at [930, 177] on link "adp-custom-xevh-d0-or954285631-outside.pdf" at bounding box center [1130, 177] width 549 height 9
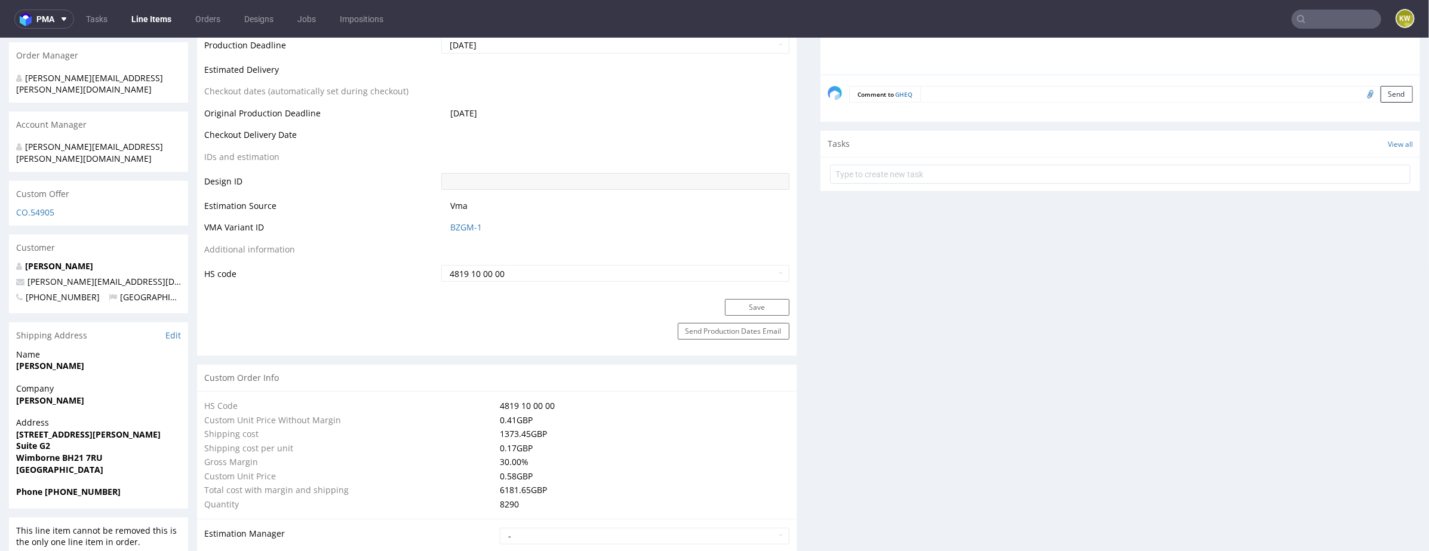
scroll to position [0, 0]
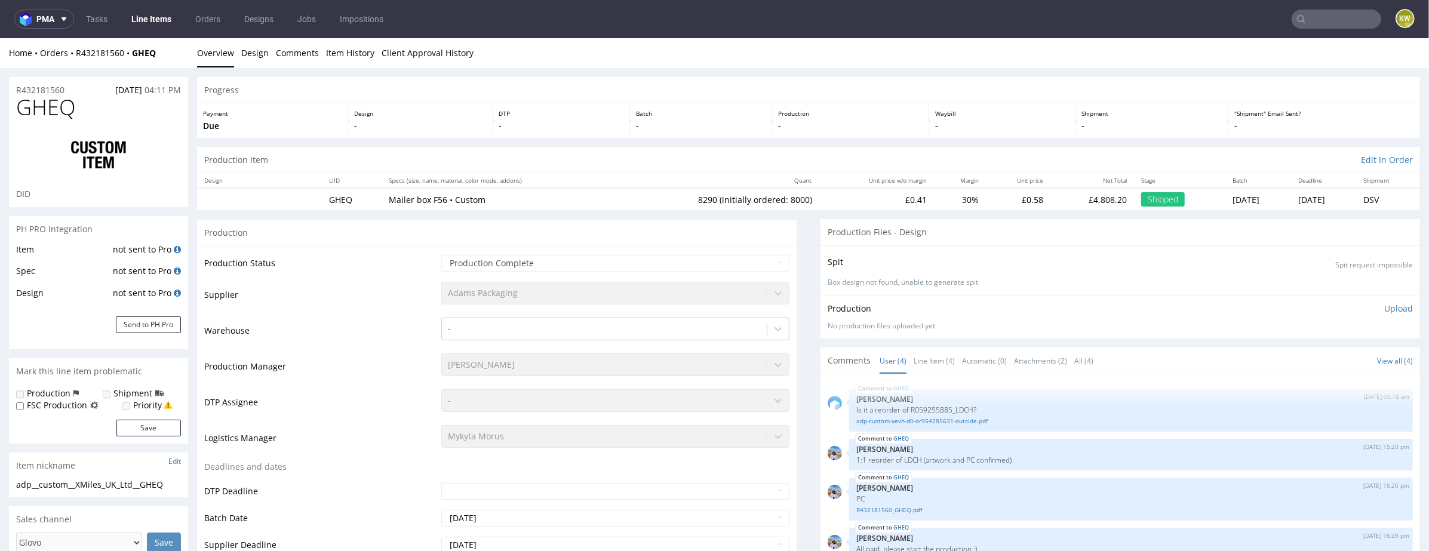
click at [57, 118] on span "GHEQ" at bounding box center [46, 107] width 60 height 24
click at [56, 118] on span "GHEQ" at bounding box center [46, 107] width 60 height 24
copy span "GHEQ"
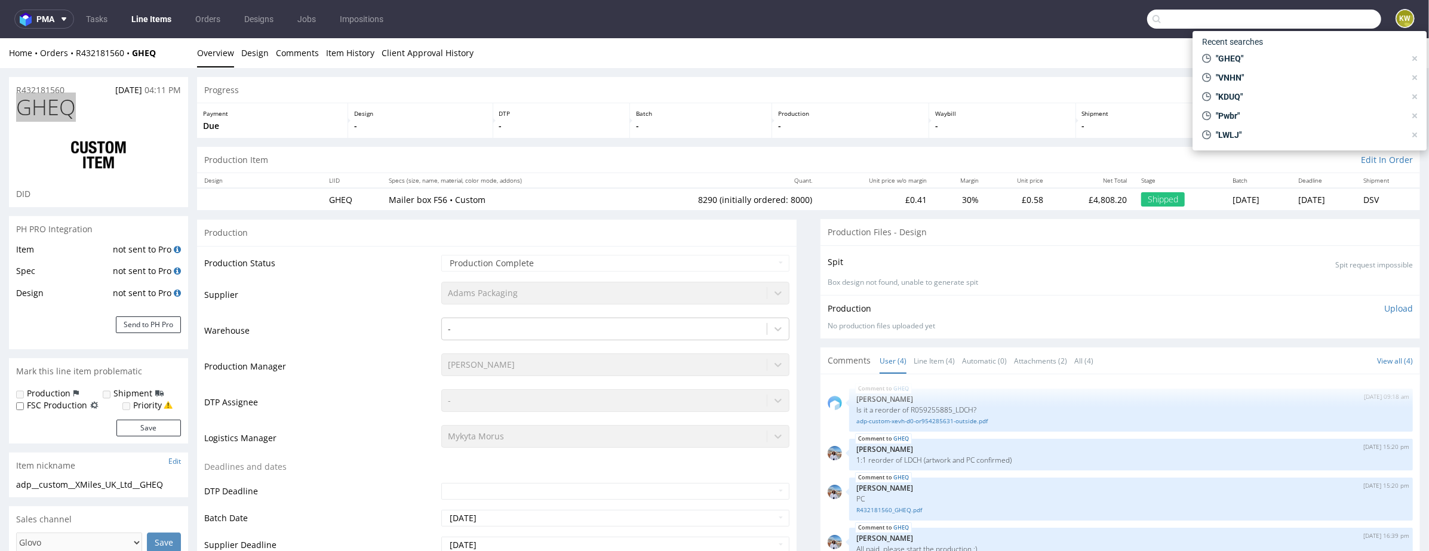
click at [1308, 20] on input "text" at bounding box center [1264, 19] width 234 height 19
paste input "TLWQ"
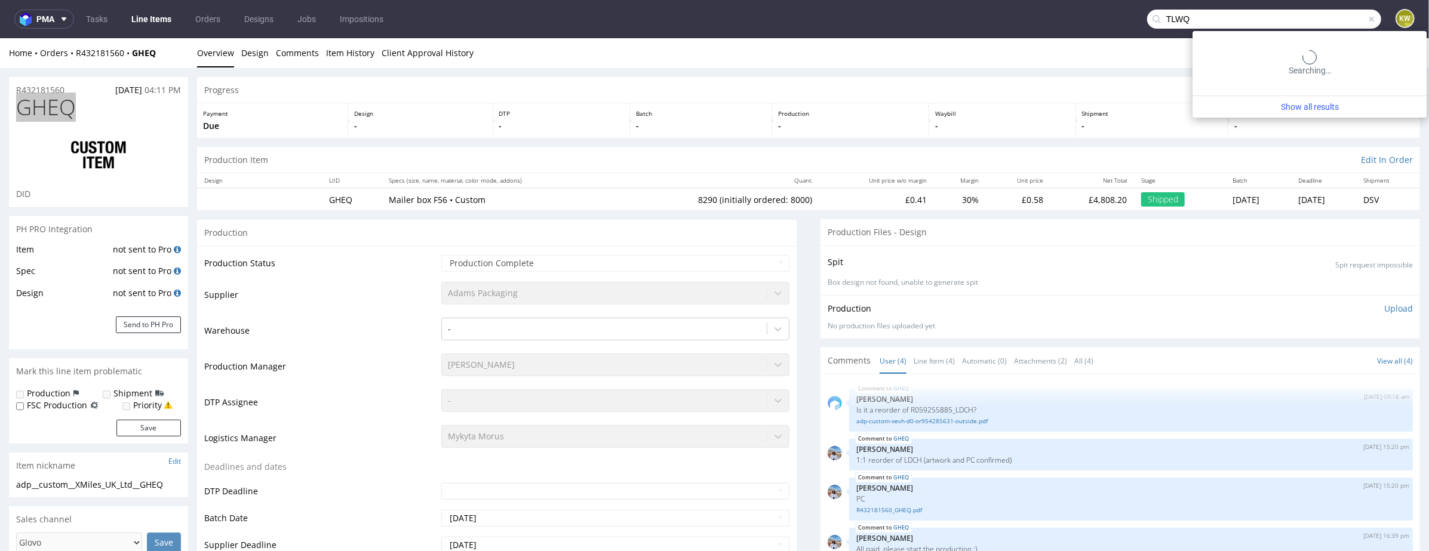
type input "TLWQ"
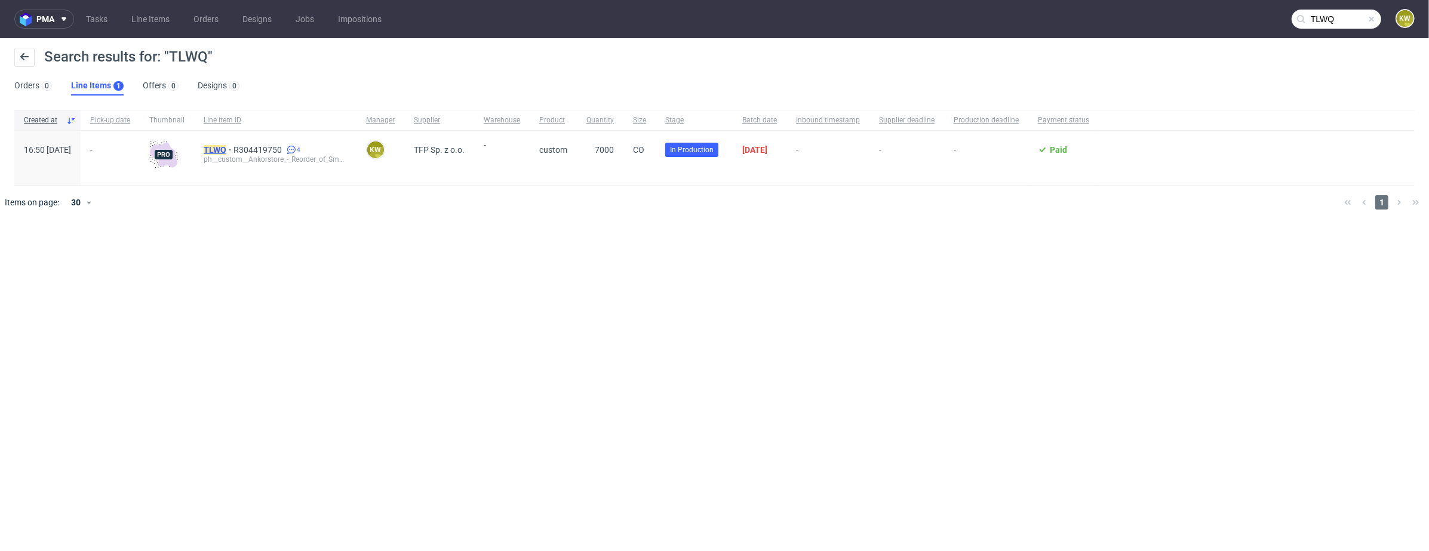
click at [226, 149] on mark "TLWQ" at bounding box center [215, 150] width 23 height 10
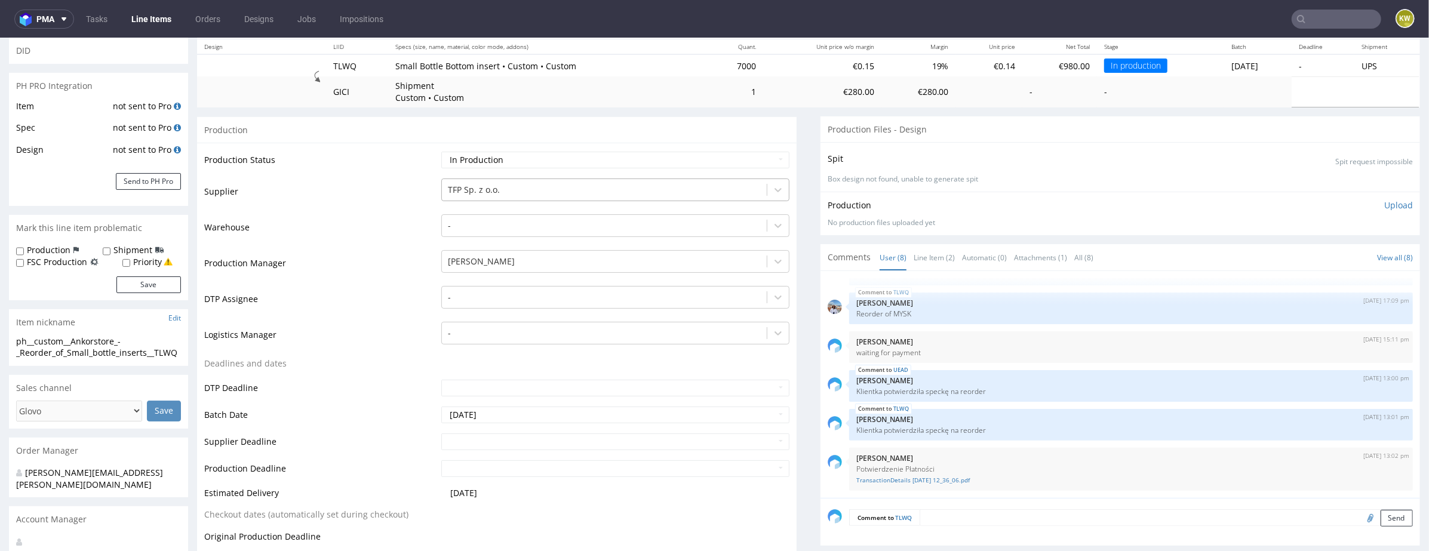
scroll to position [168, 0]
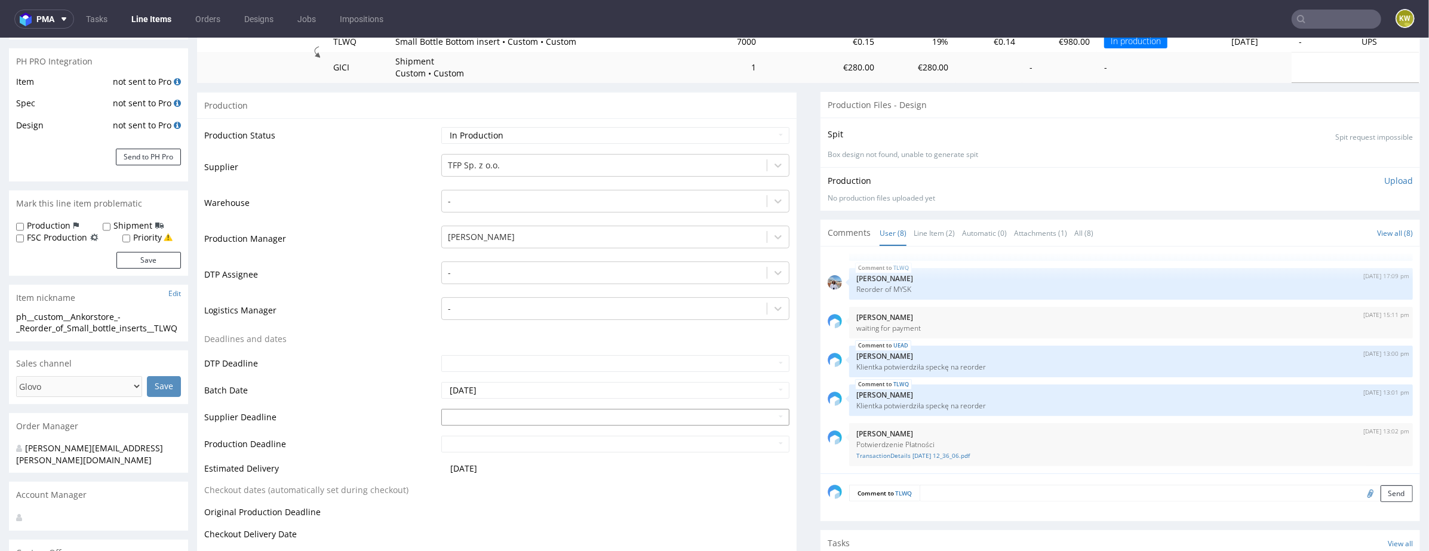
click at [521, 417] on input "text" at bounding box center [615, 416] width 348 height 17
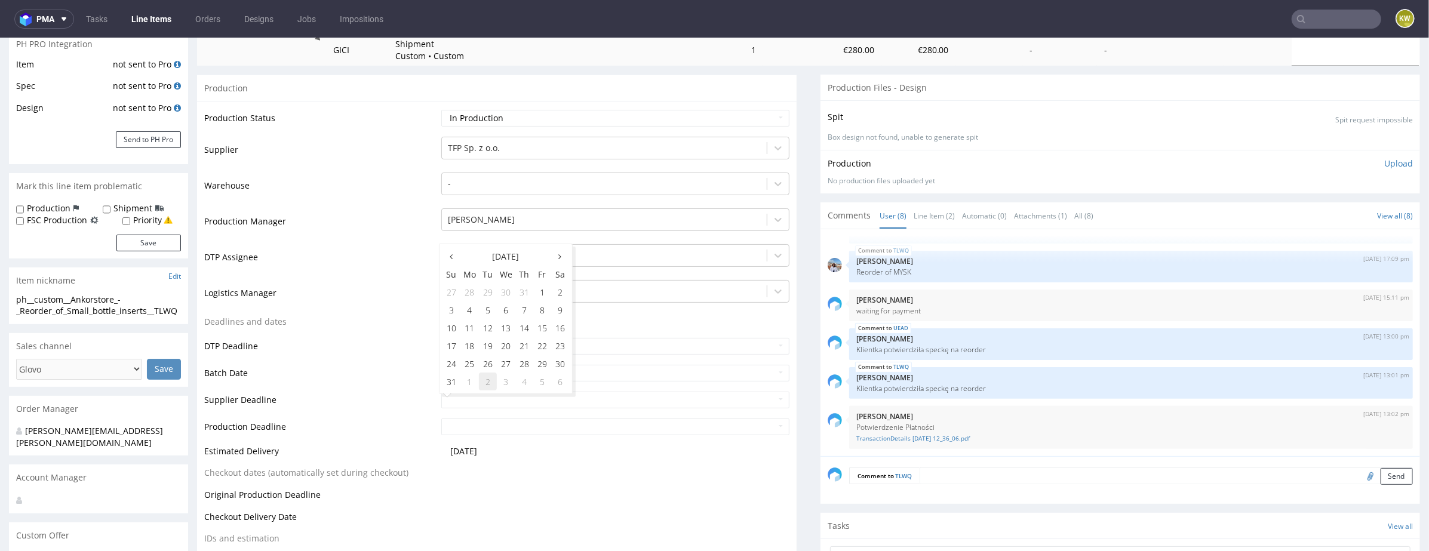
scroll to position [220, 0]
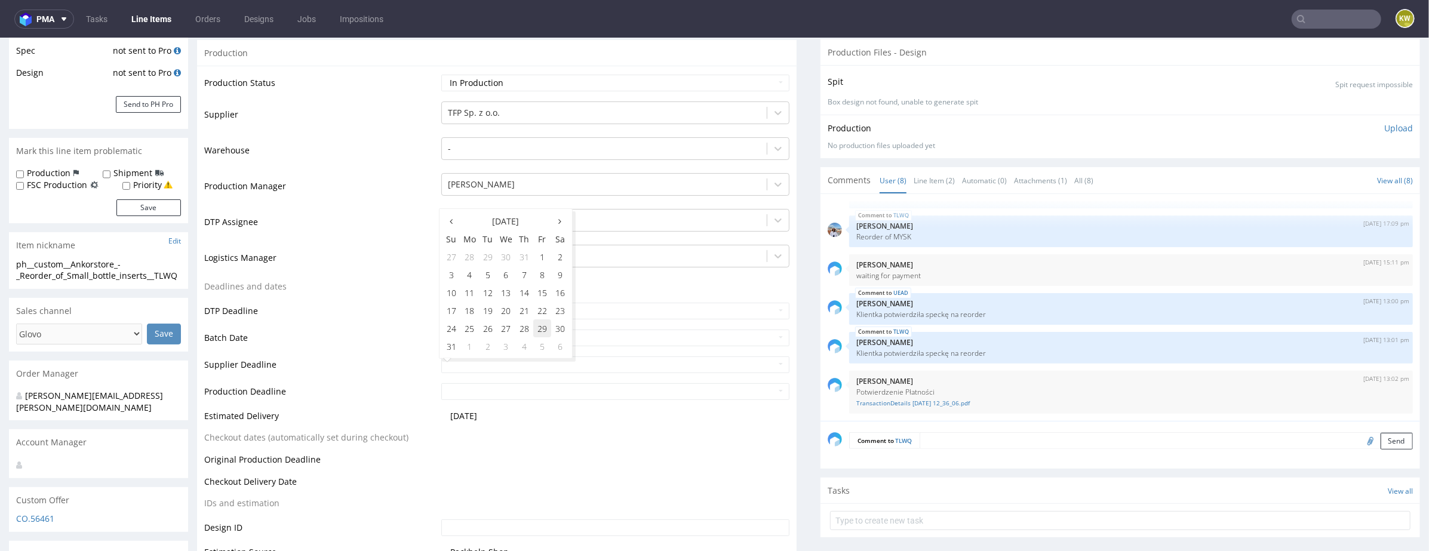
click at [539, 329] on td "29" at bounding box center [542, 328] width 18 height 18
type input "2025-08-29"
click at [500, 390] on input "text" at bounding box center [615, 391] width 348 height 17
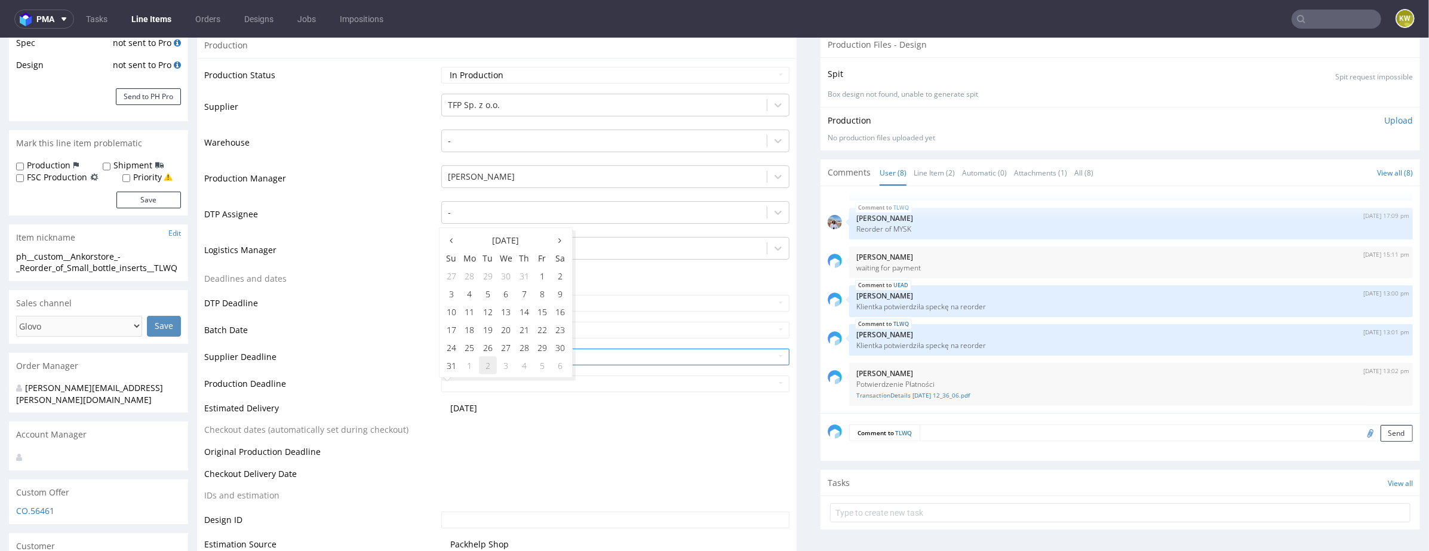
click at [482, 365] on td "2" at bounding box center [488, 365] width 18 height 18
type input "2025-09-02"
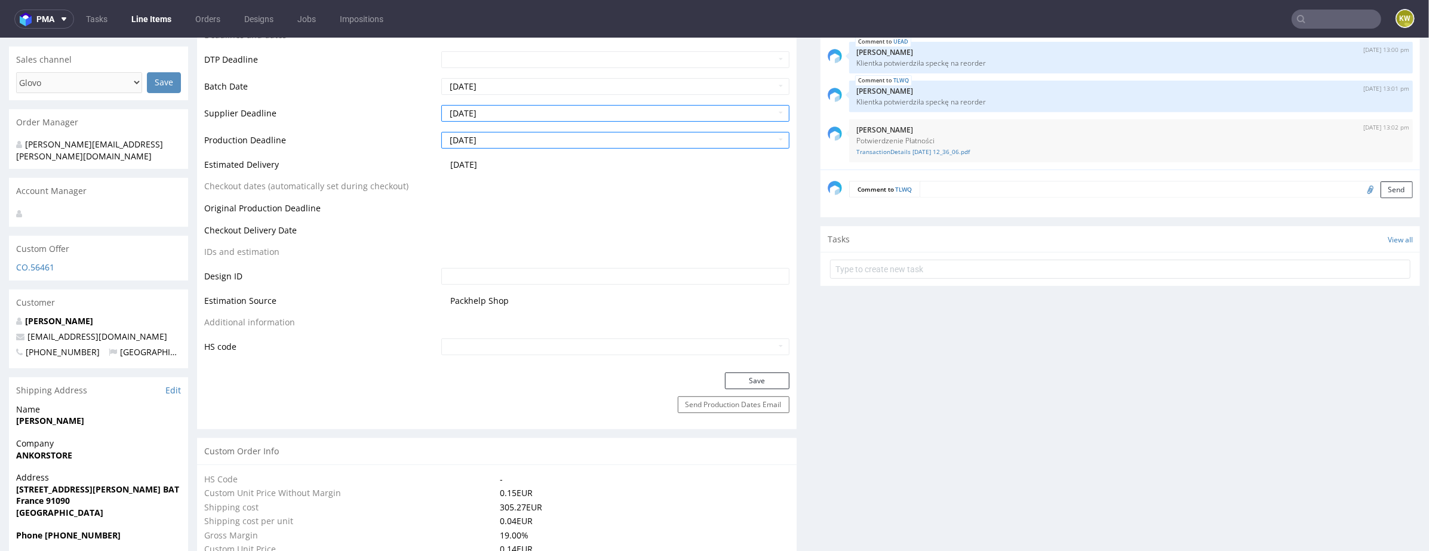
scroll to position [493, 0]
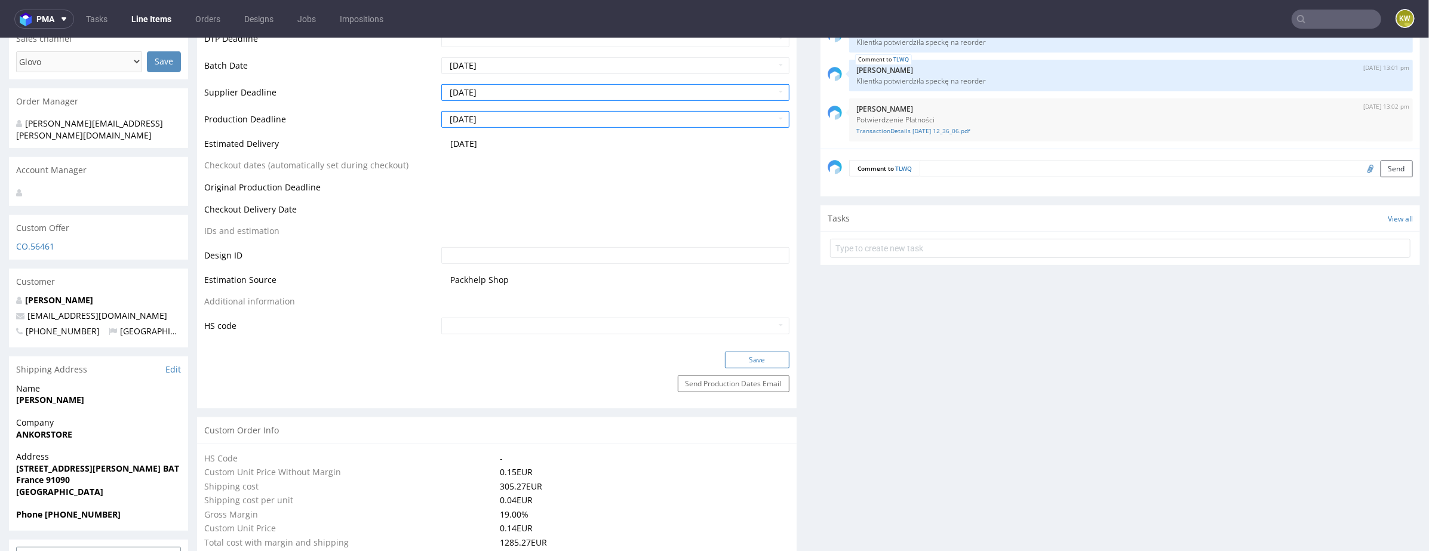
click at [742, 360] on button "Save" at bounding box center [757, 359] width 64 height 17
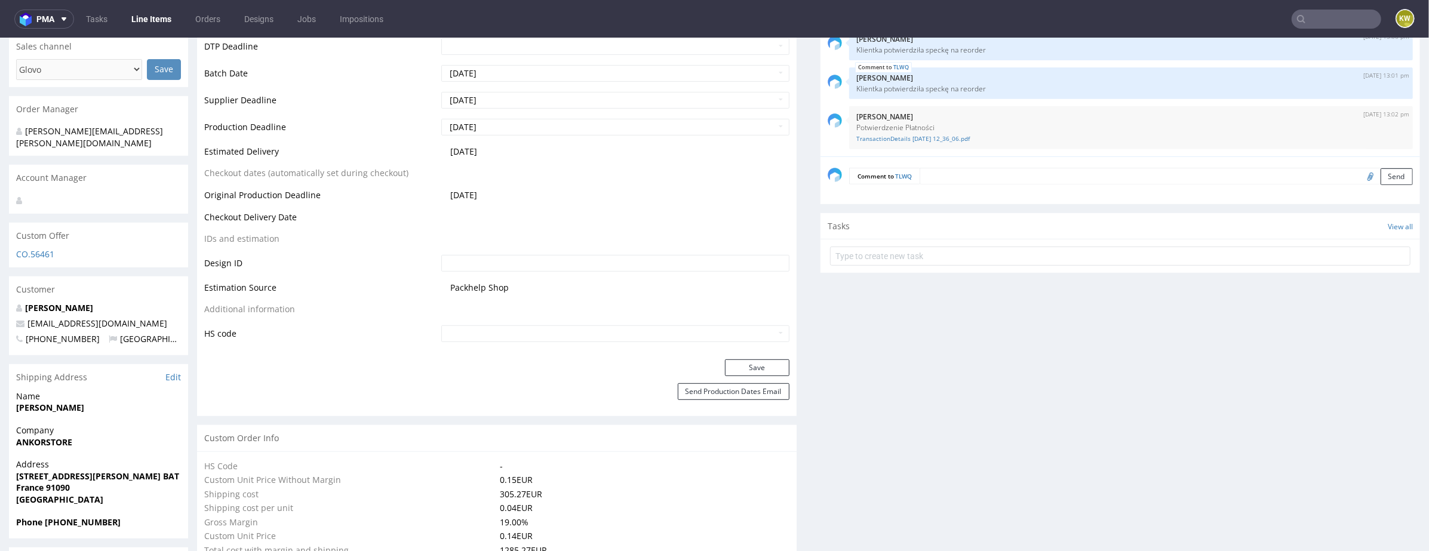
scroll to position [1721, 0]
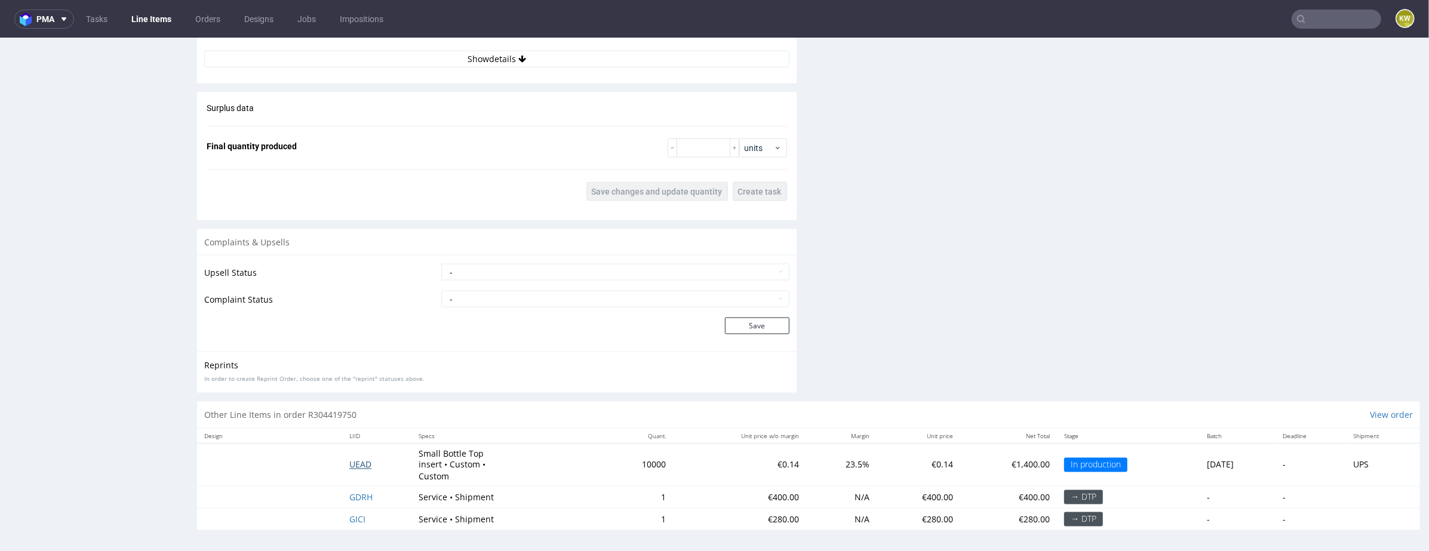
click at [353, 459] on span "UEAD" at bounding box center [360, 464] width 22 height 11
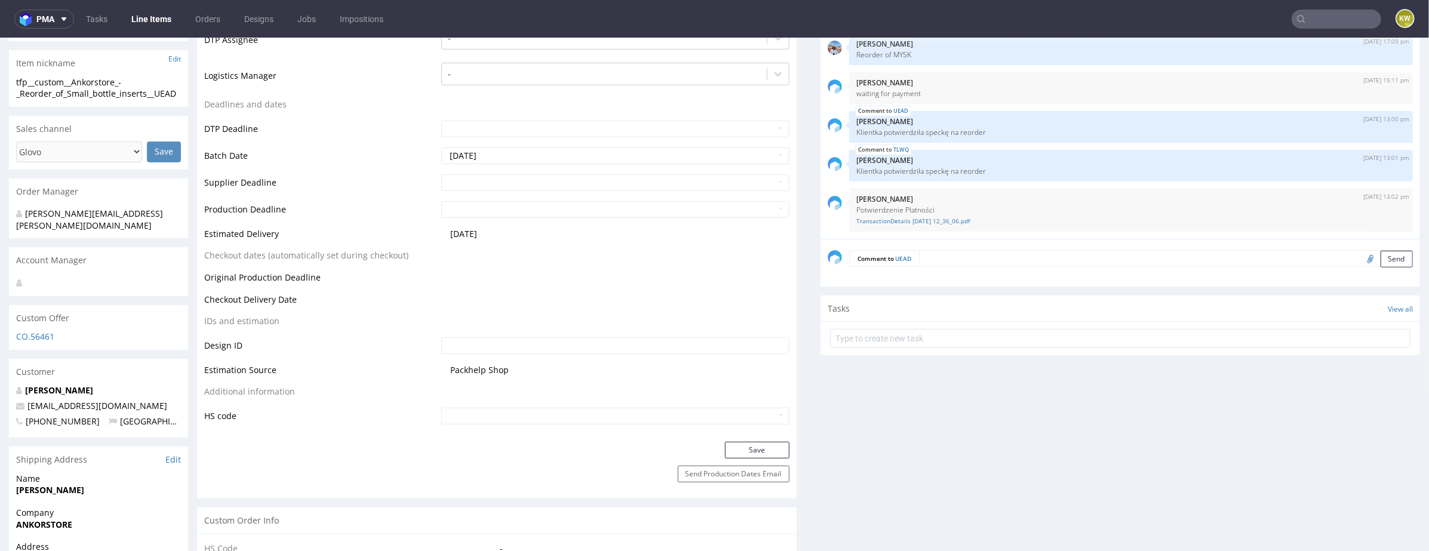
scroll to position [385, 0]
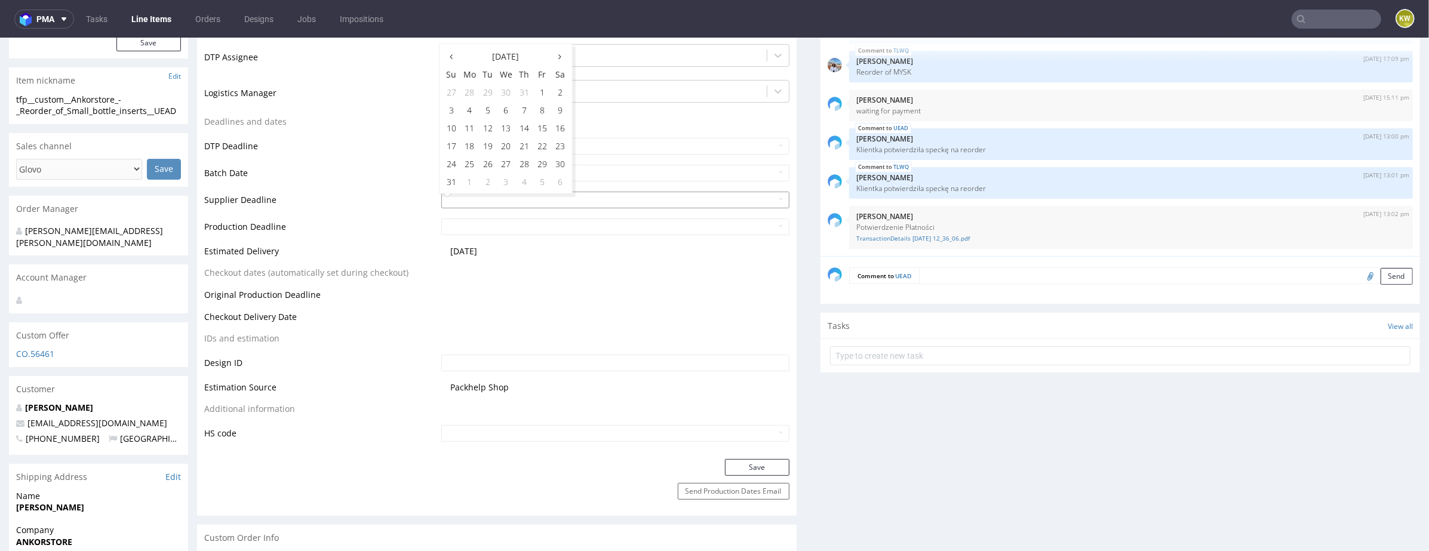
click at [501, 205] on input "text" at bounding box center [615, 199] width 348 height 17
click at [544, 162] on td "29" at bounding box center [542, 163] width 18 height 18
type input "2025-08-29"
click at [511, 204] on input "2025-08-29" at bounding box center [615, 199] width 348 height 17
click at [482, 231] on input "text" at bounding box center [615, 226] width 348 height 17
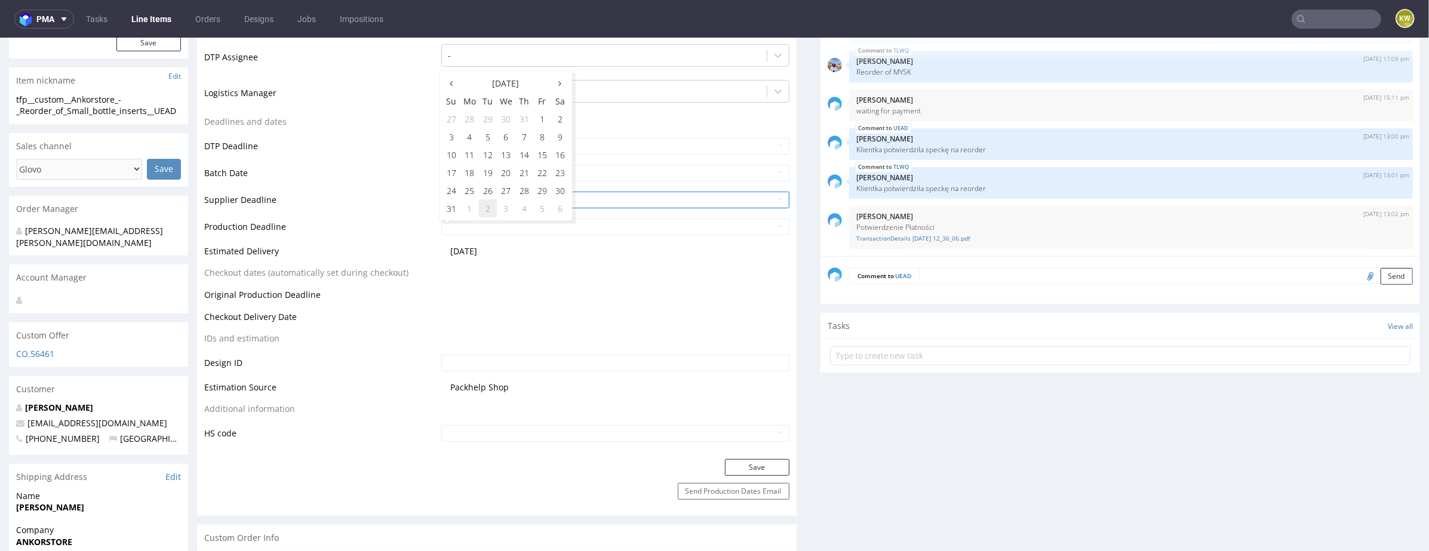
click at [488, 207] on td "2" at bounding box center [488, 208] width 18 height 18
type input "2025-09-02"
click at [645, 342] on table "Production Status Waiting for Artwork Waiting for Diecut Waiting for Mockup Wai…" at bounding box center [496, 175] width 585 height 534
click at [734, 459] on button "Save" at bounding box center [757, 467] width 64 height 17
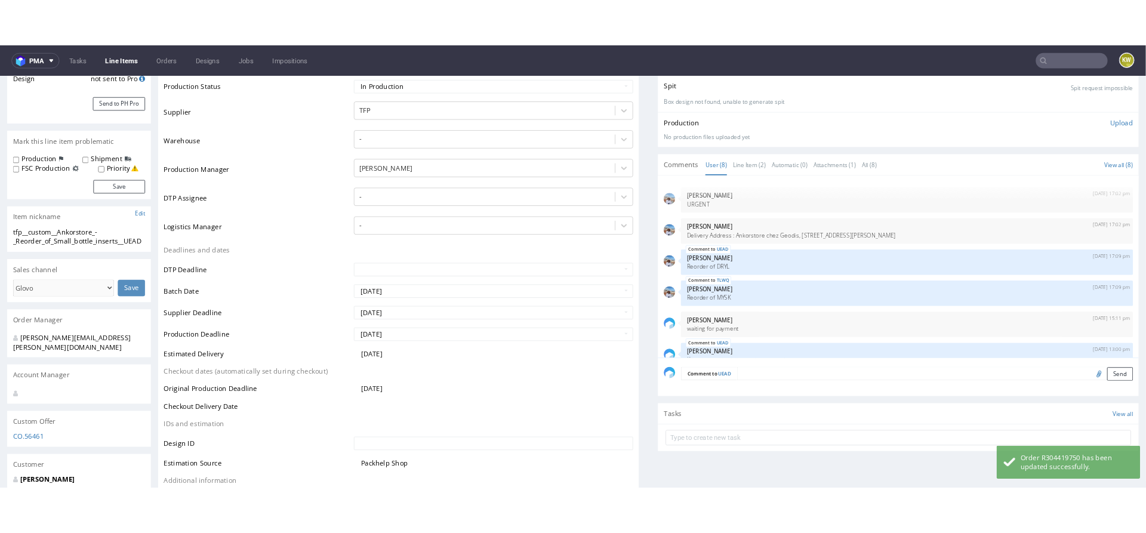
scroll to position [109, 0]
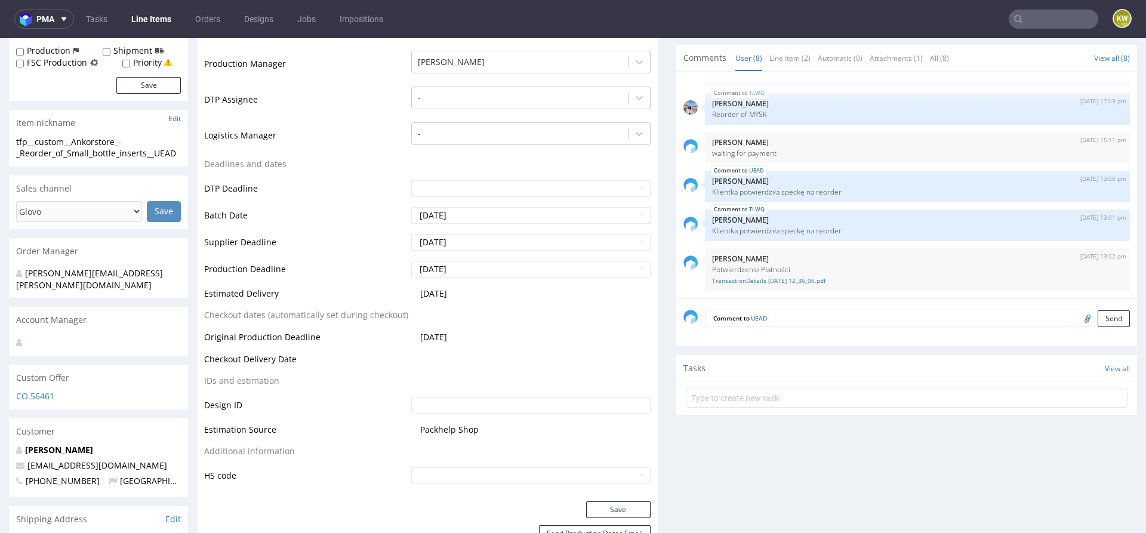
click at [1033, 24] on input "text" at bounding box center [1054, 19] width 90 height 19
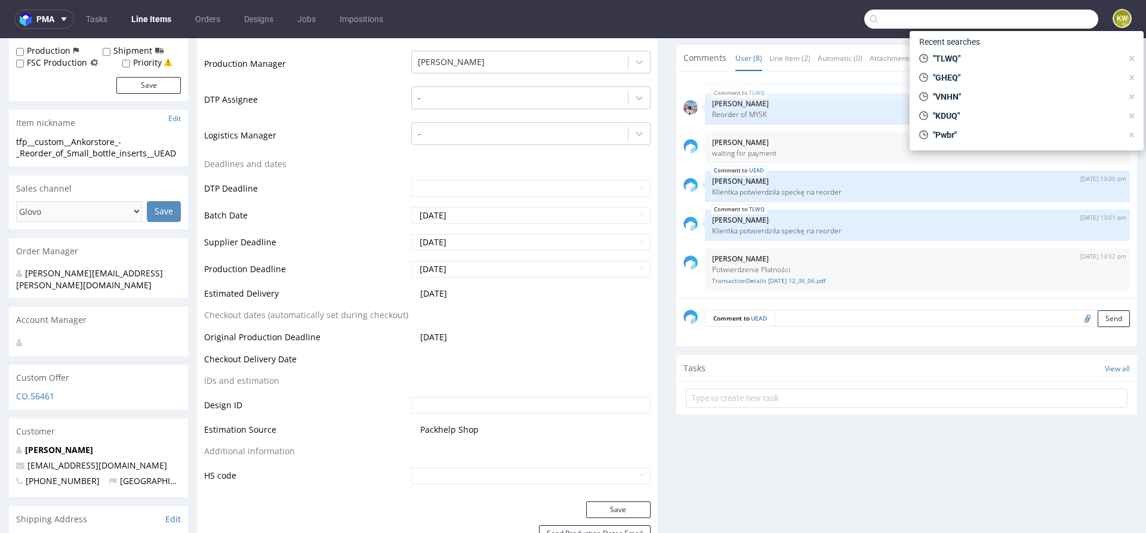
paste input "TXEI"
type input "TXEI"
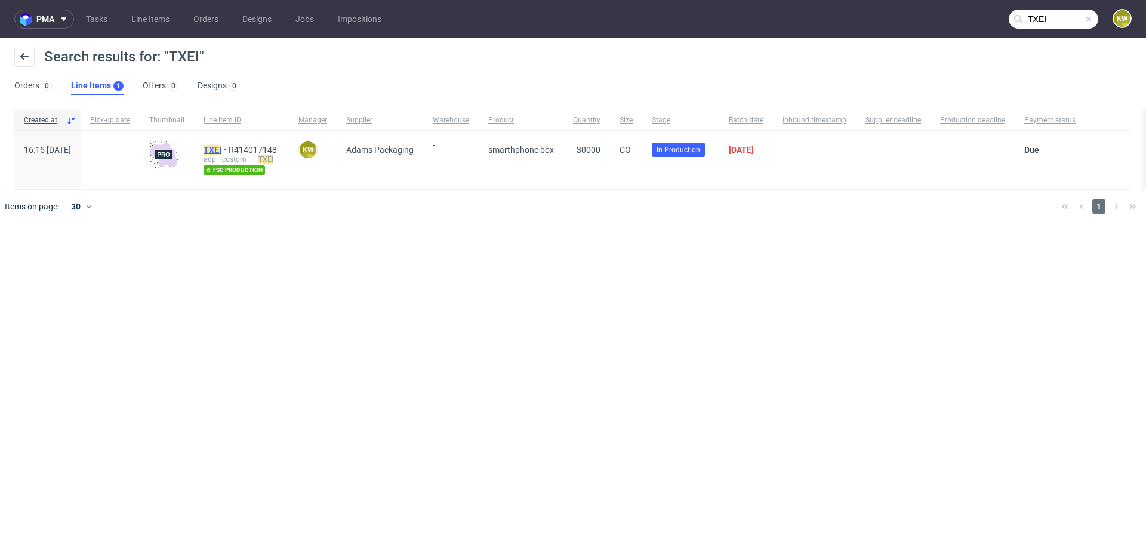
click at [222, 150] on mark "TXEI" at bounding box center [213, 150] width 18 height 10
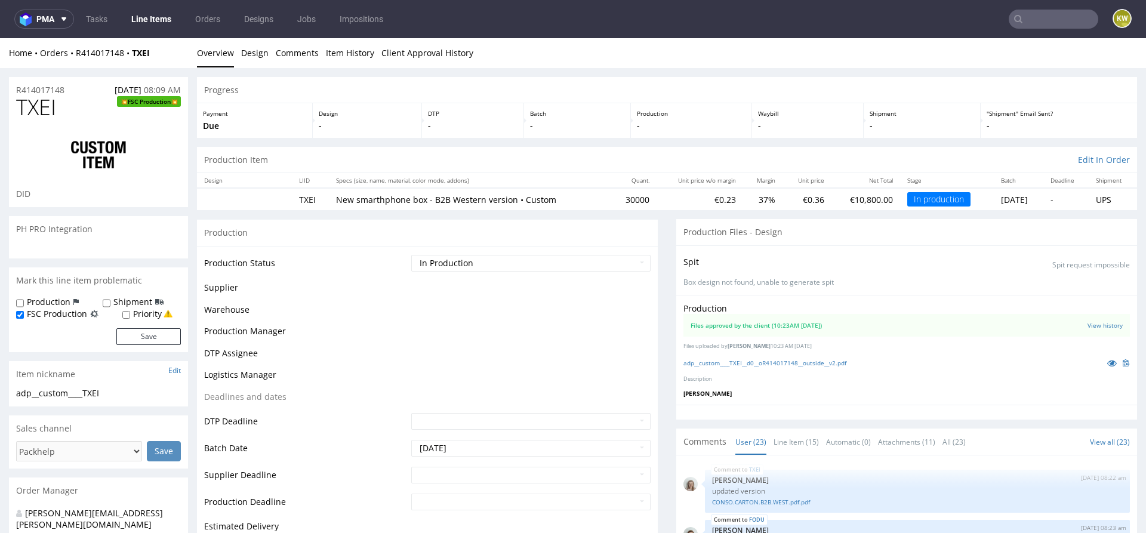
scroll to position [1011, 0]
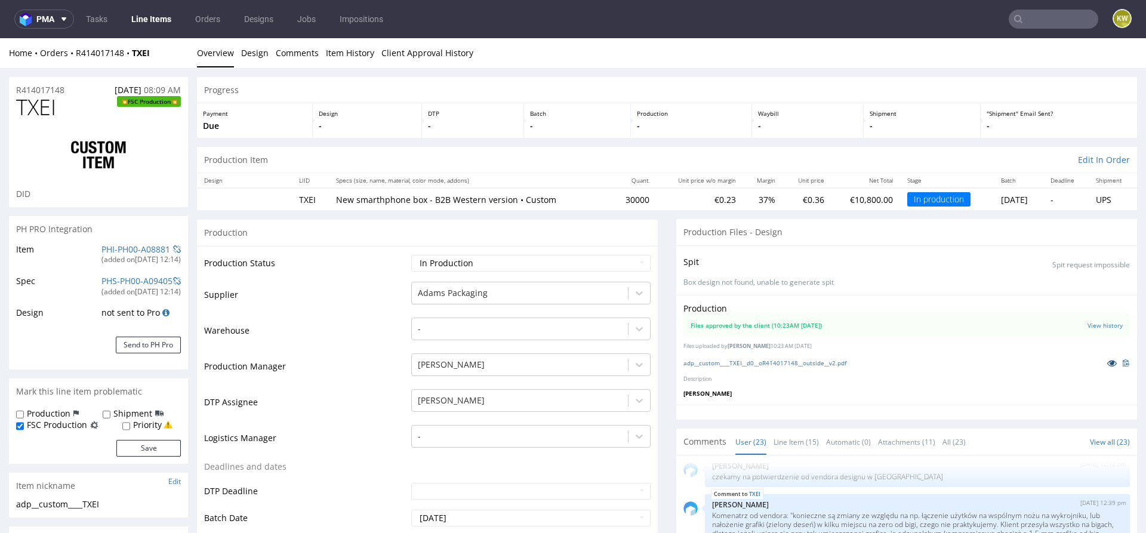
click at [1108, 365] on icon at bounding box center [1113, 363] width 10 height 8
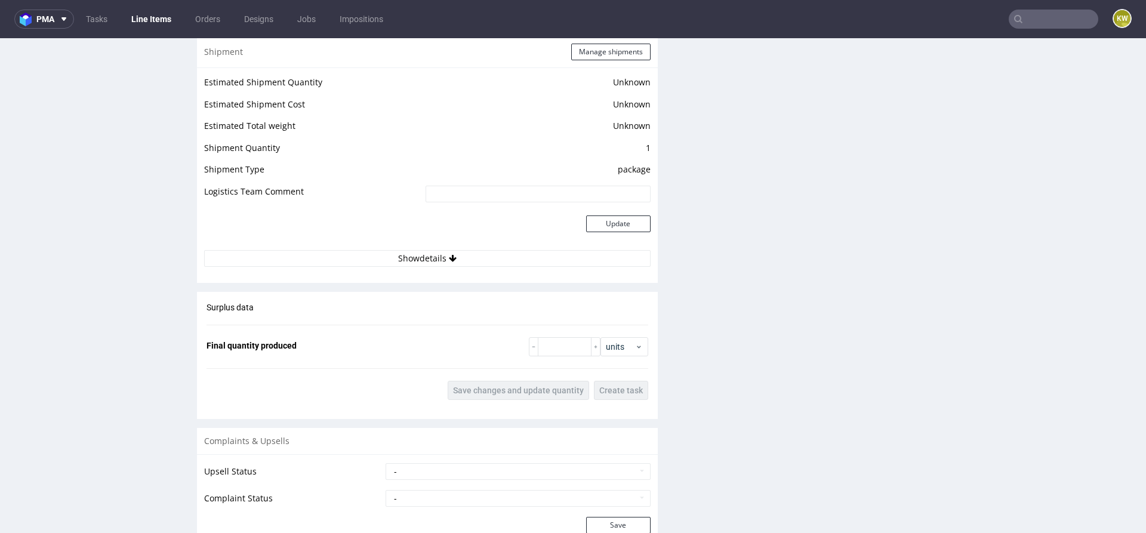
scroll to position [1640, 0]
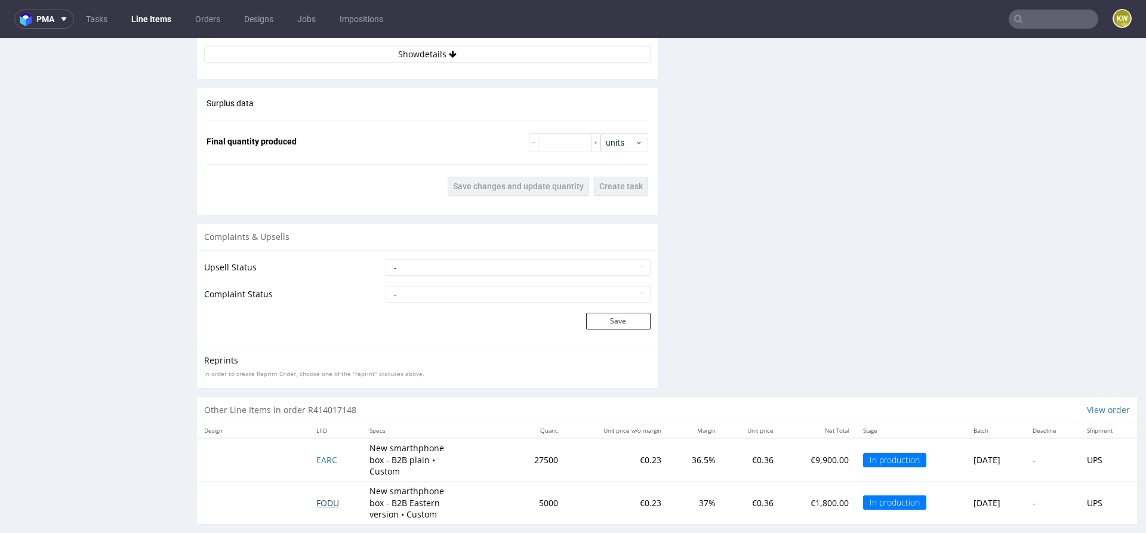
click at [325, 497] on span "FODU" at bounding box center [327, 502] width 23 height 11
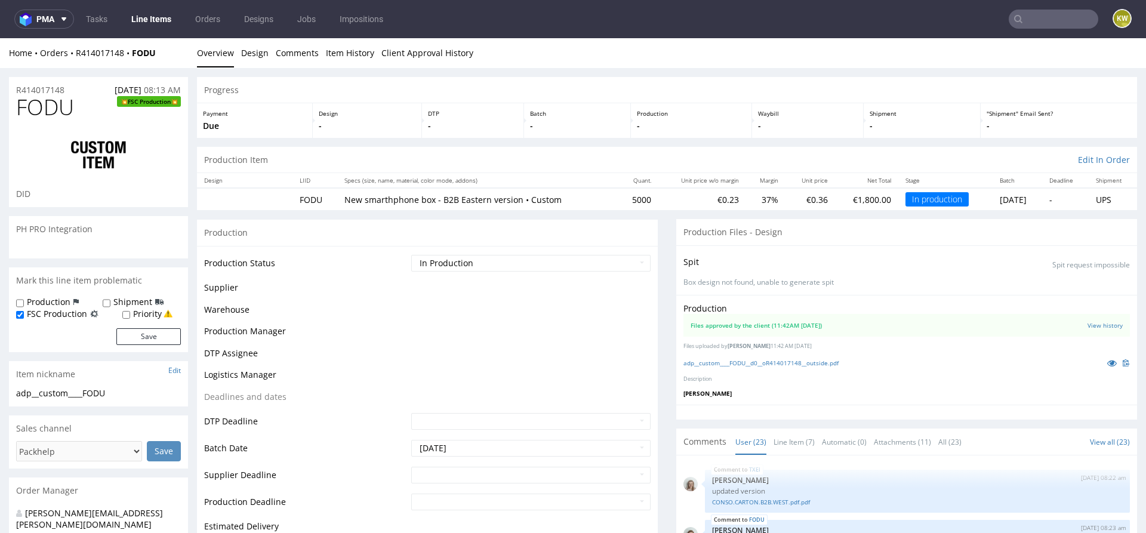
scroll to position [1011, 0]
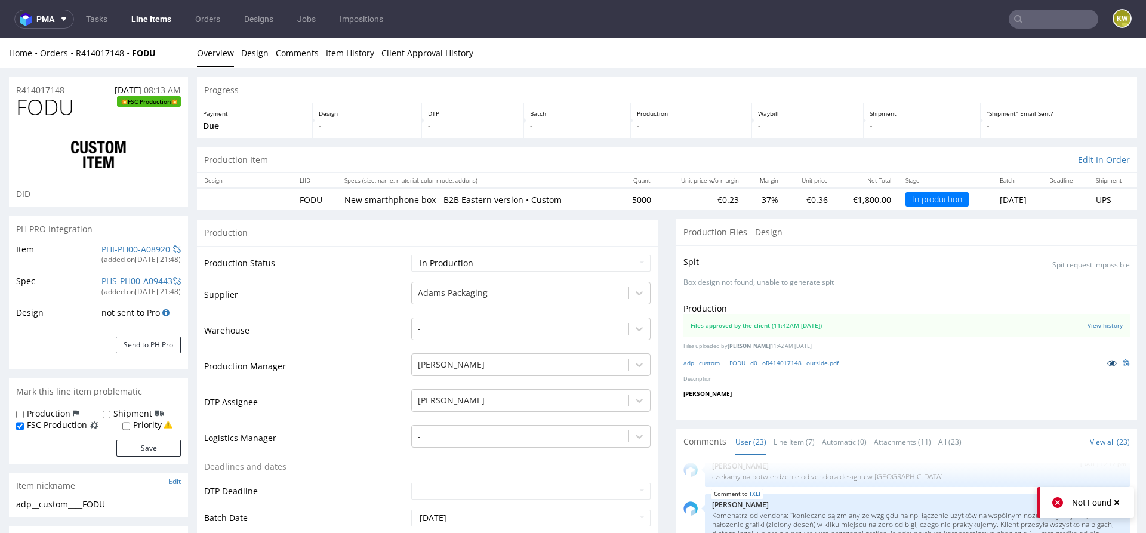
click at [1108, 366] on icon at bounding box center [1113, 363] width 10 height 8
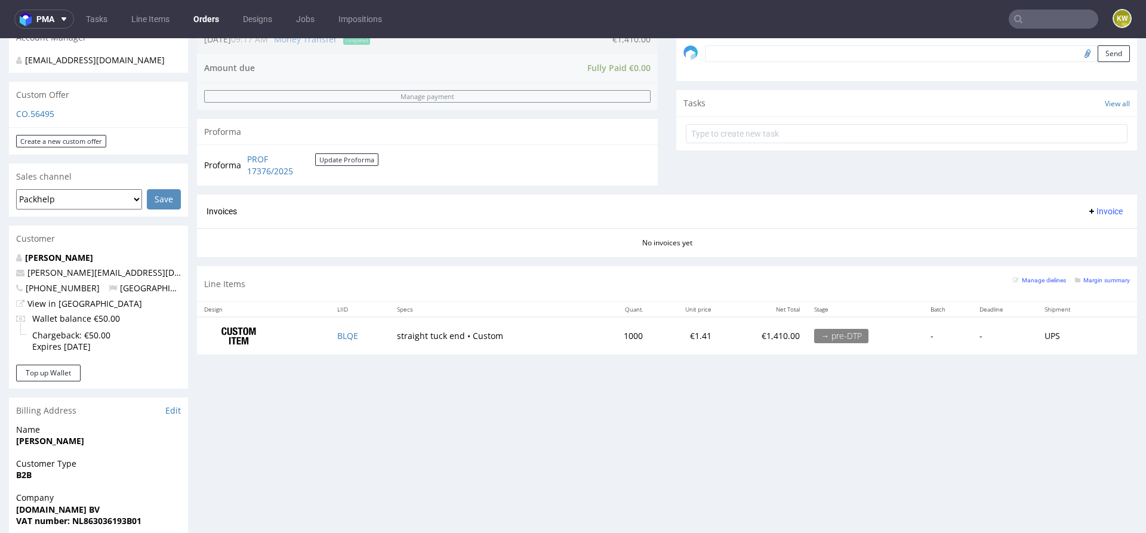
scroll to position [390, 0]
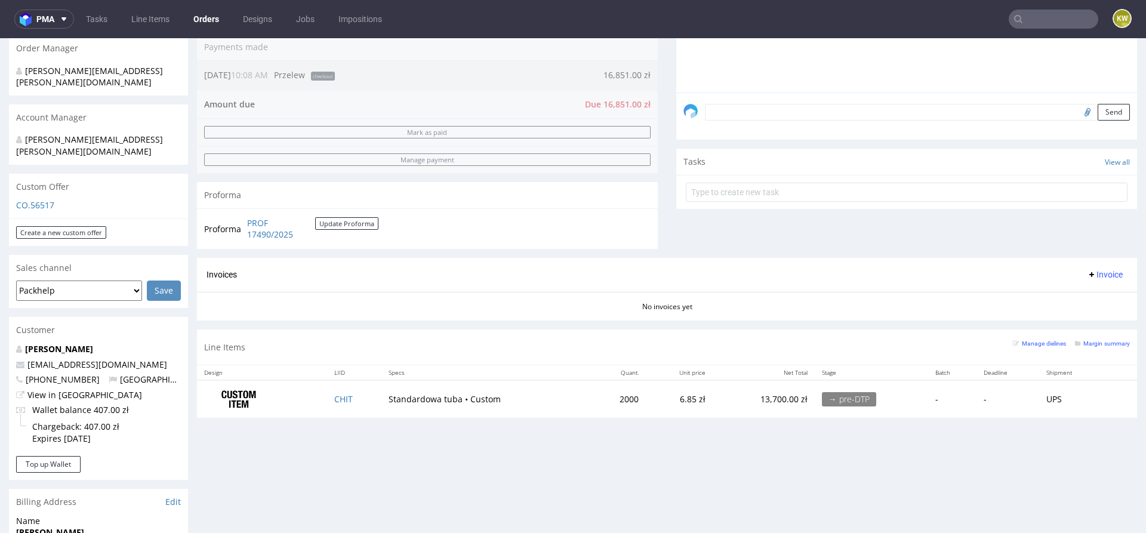
scroll to position [337, 0]
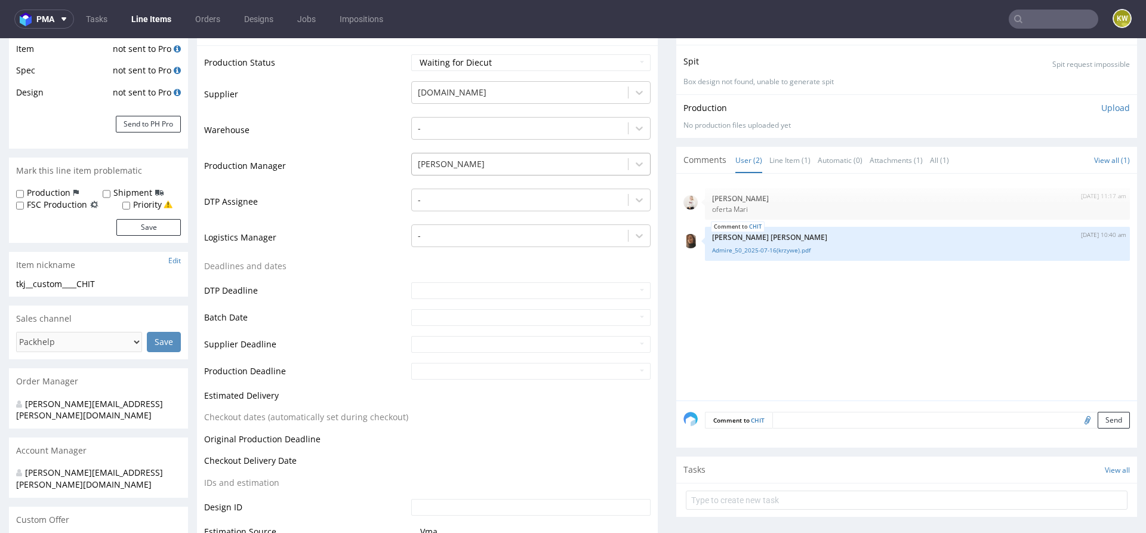
scroll to position [162, 0]
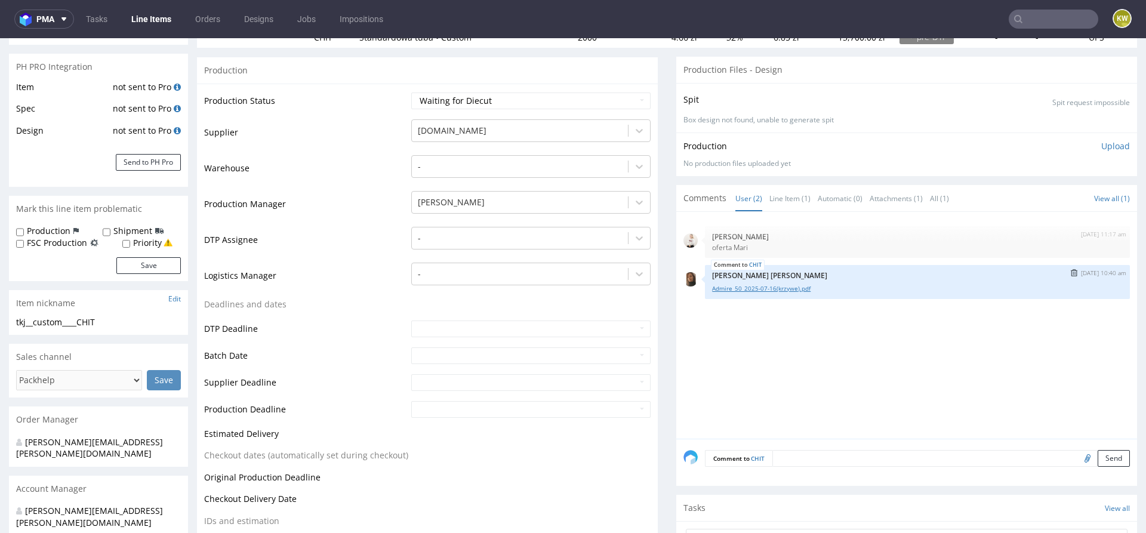
click at [776, 289] on link "Admire_50_2025-07-16(krzywe).pdf" at bounding box center [917, 288] width 411 height 9
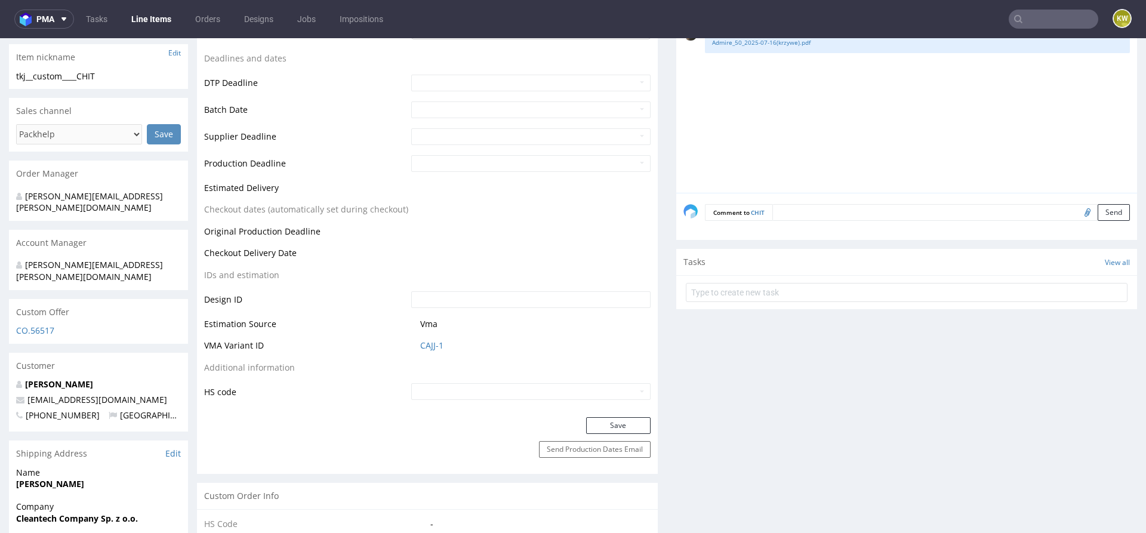
scroll to position [409, 0]
click at [427, 343] on link "CAJJ-1" at bounding box center [431, 345] width 23 height 12
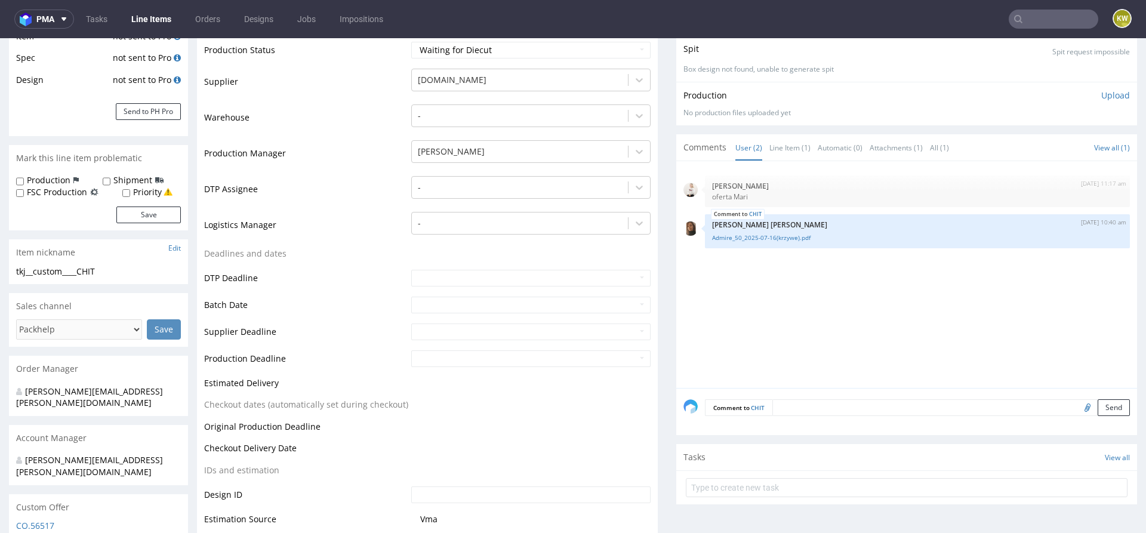
scroll to position [0, 0]
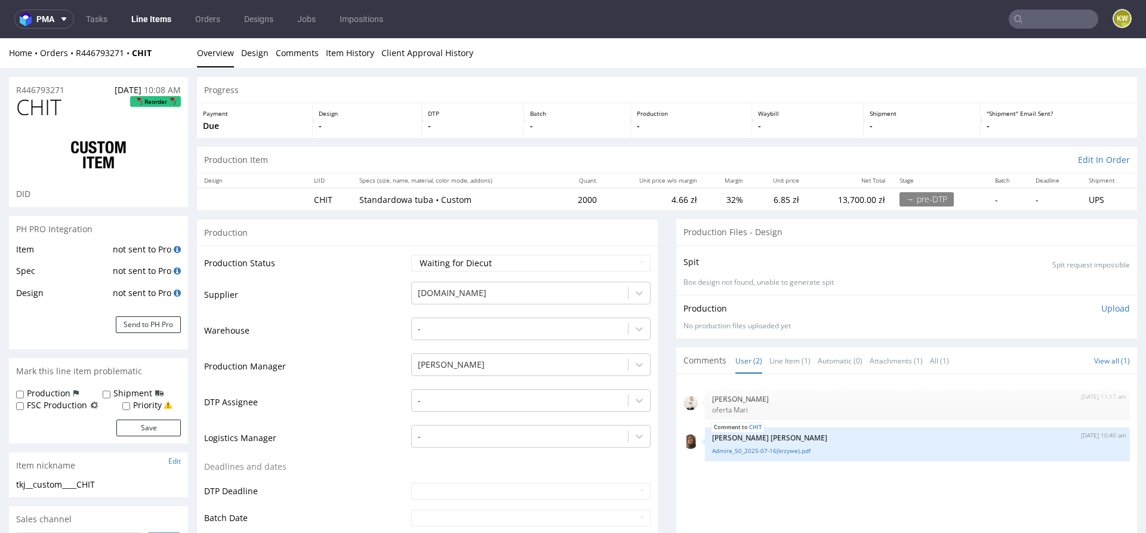
click at [148, 15] on link "Line Items" at bounding box center [151, 19] width 54 height 19
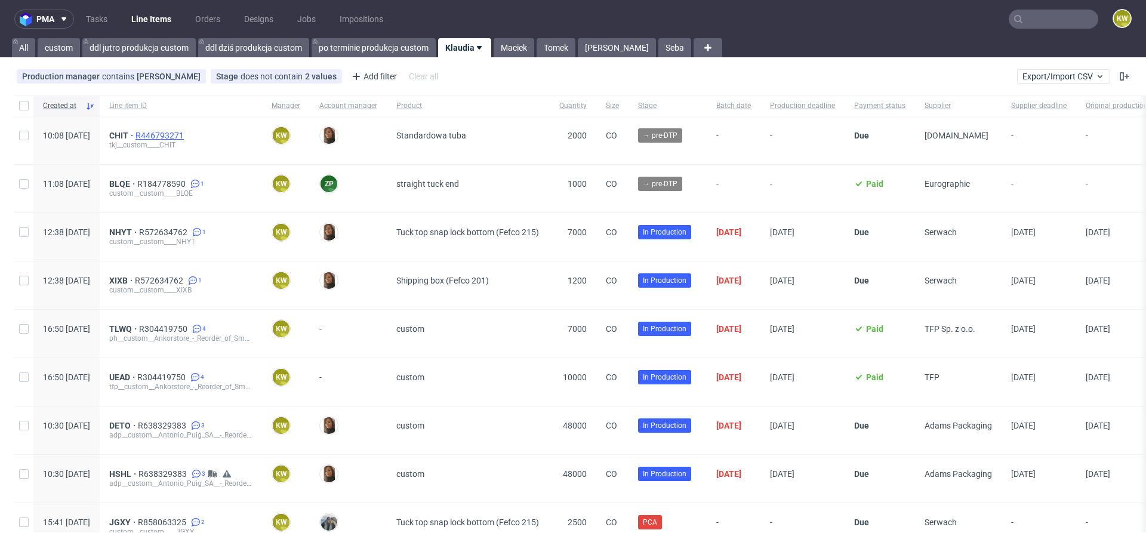
click at [186, 135] on span "R446793271" at bounding box center [161, 136] width 51 height 10
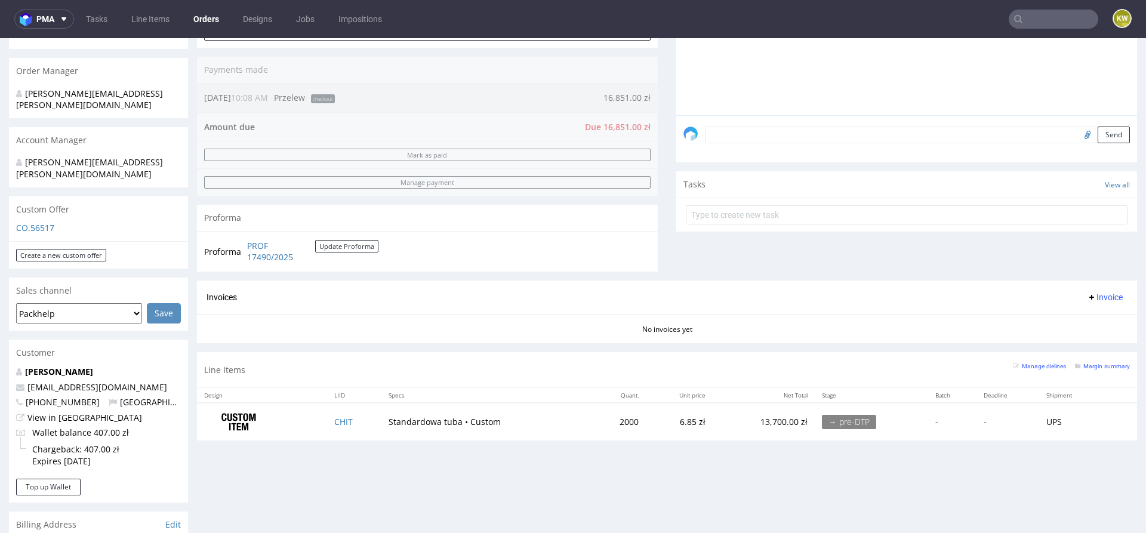
scroll to position [430, 0]
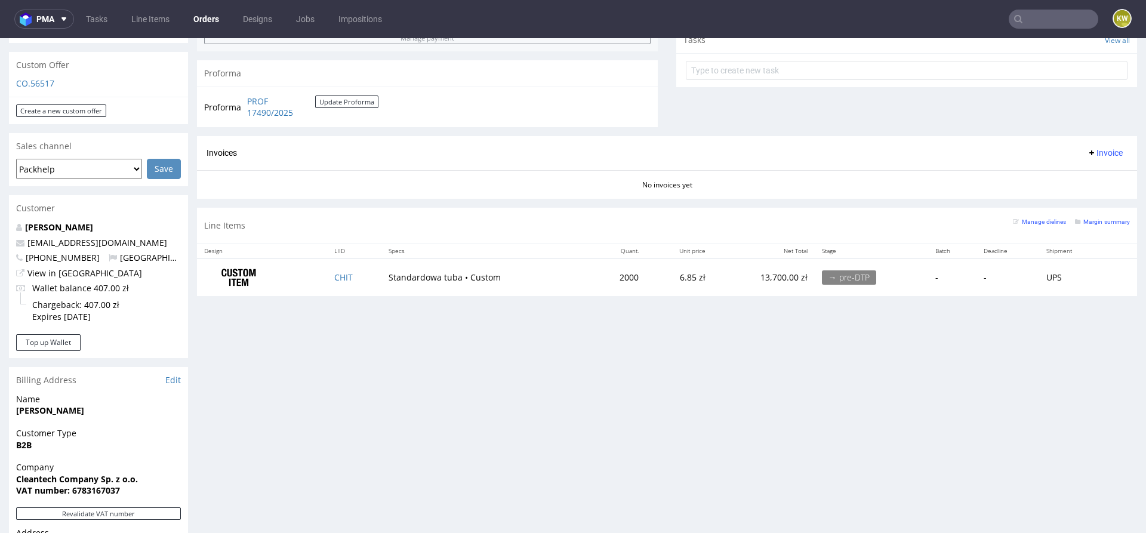
click at [358, 275] on td "CHIT" at bounding box center [354, 278] width 54 height 38
click at [1099, 220] on small "Margin summary" at bounding box center [1102, 222] width 55 height 7
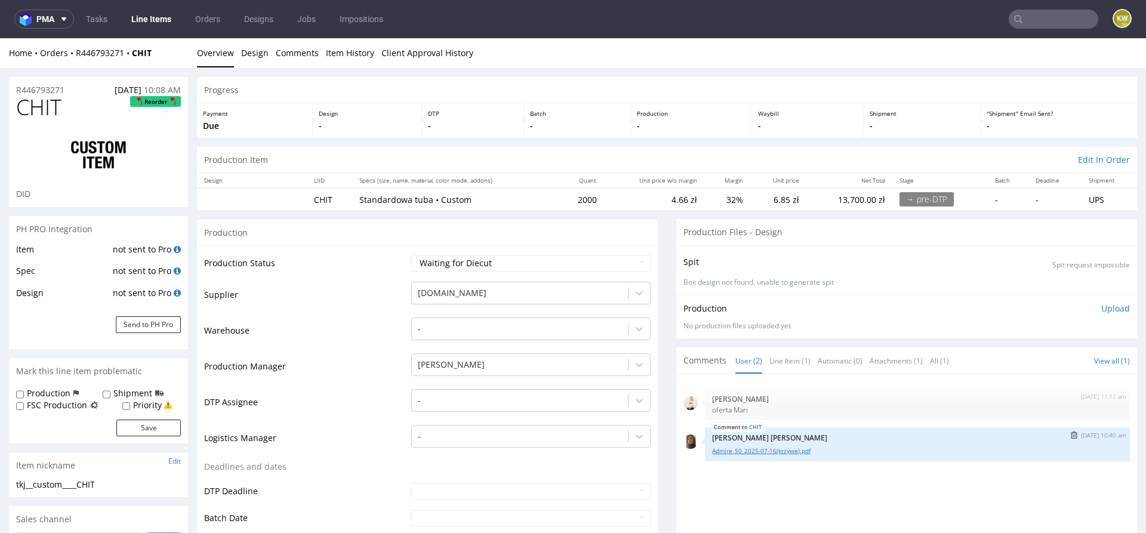
click at [778, 450] on link "Admire_50_2025-07-16(krzywe).pdf" at bounding box center [917, 451] width 411 height 9
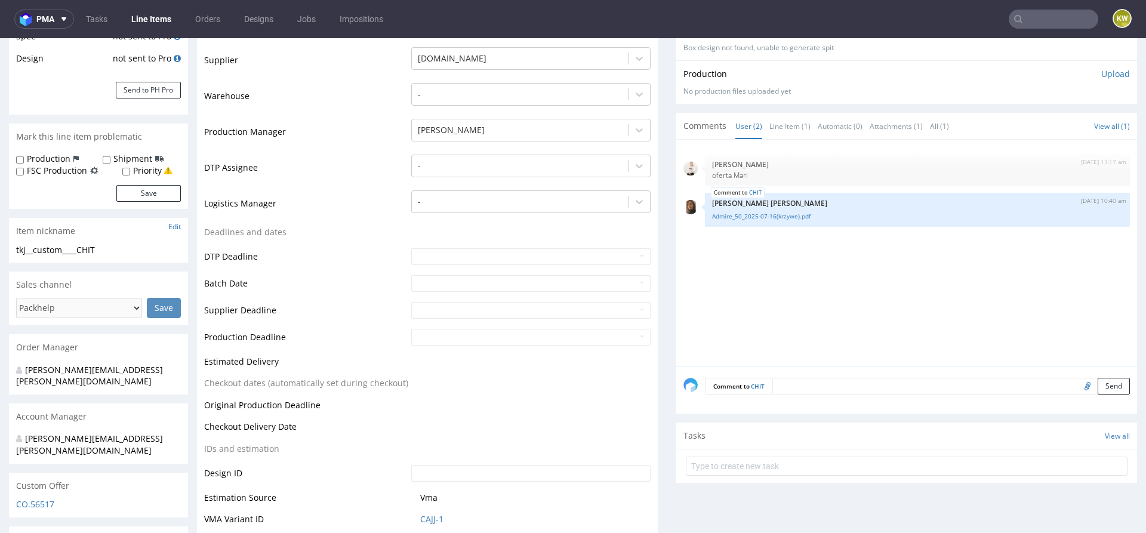
scroll to position [251, 0]
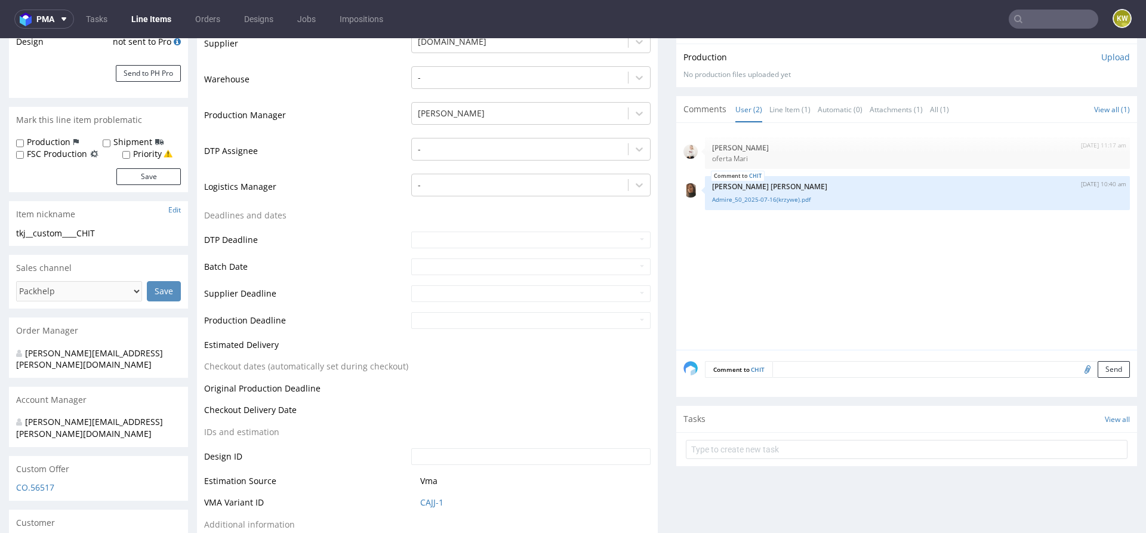
click at [797, 361] on textarea at bounding box center [952, 369] width 358 height 17
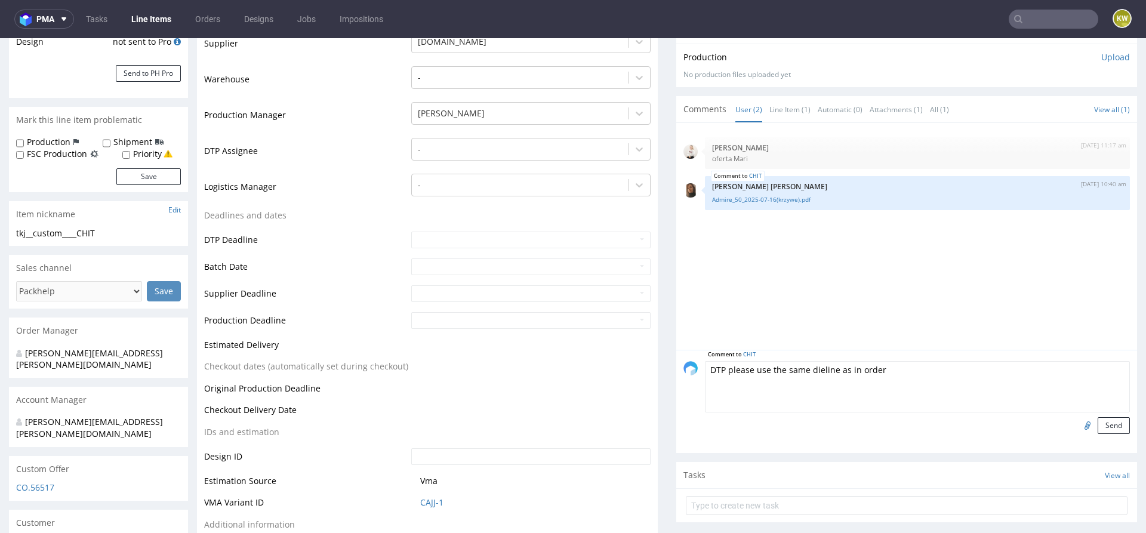
paste textarea "BSPZ"
click at [903, 370] on textarea "DTP please use the same dieline as in order BSPZ" at bounding box center [917, 386] width 425 height 51
click at [839, 369] on textarea "DTP please use the same dieline as in order BSPZ" at bounding box center [917, 386] width 425 height 51
click at [926, 370] on textarea "DTP please use the same dieline like in order BSPZ" at bounding box center [917, 386] width 425 height 51
click at [866, 366] on textarea "DTP please use the same dieline like in order BSPZ" at bounding box center [917, 386] width 425 height 51
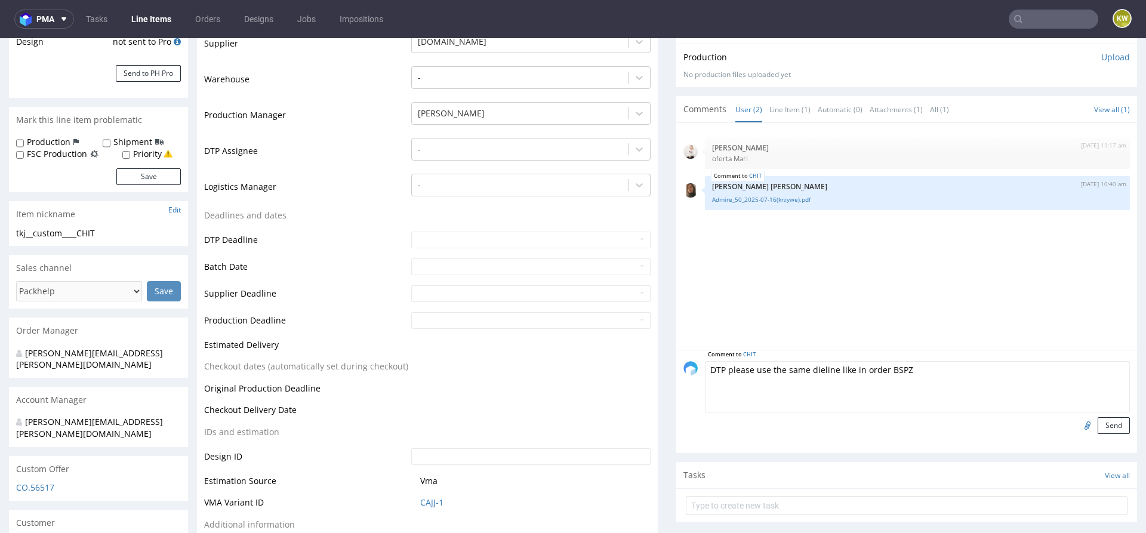
click at [865, 367] on textarea "DTP please use the same dieline like in order BSPZ" at bounding box center [917, 386] width 425 height 51
click at [841, 364] on textarea "DTP please use the same dieline like in order BSPZ" at bounding box center [917, 386] width 425 height 51
click at [949, 368] on textarea "DTP please use the same dieline as in order BSPZ" at bounding box center [917, 386] width 425 height 51
type textarea "DTP please use the same dieline as in order BSPZ"
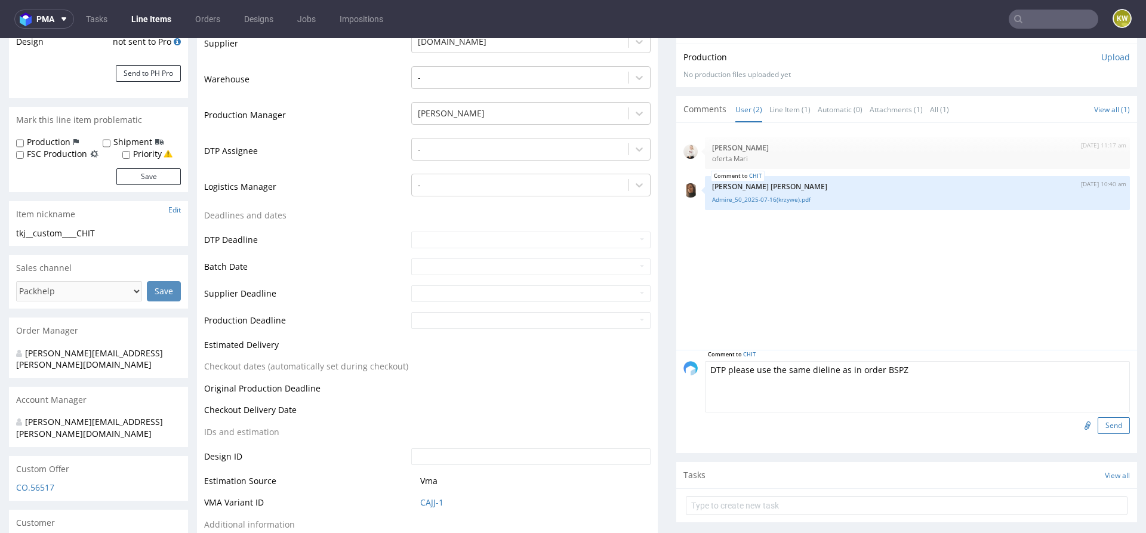
click at [1099, 420] on button "Send" at bounding box center [1114, 425] width 32 height 17
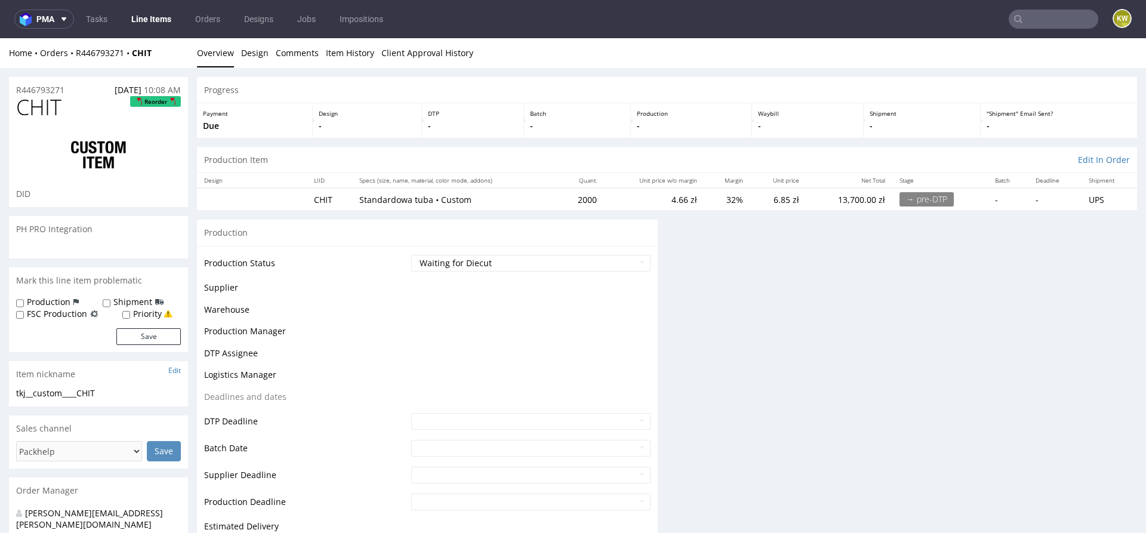
scroll to position [0, 0]
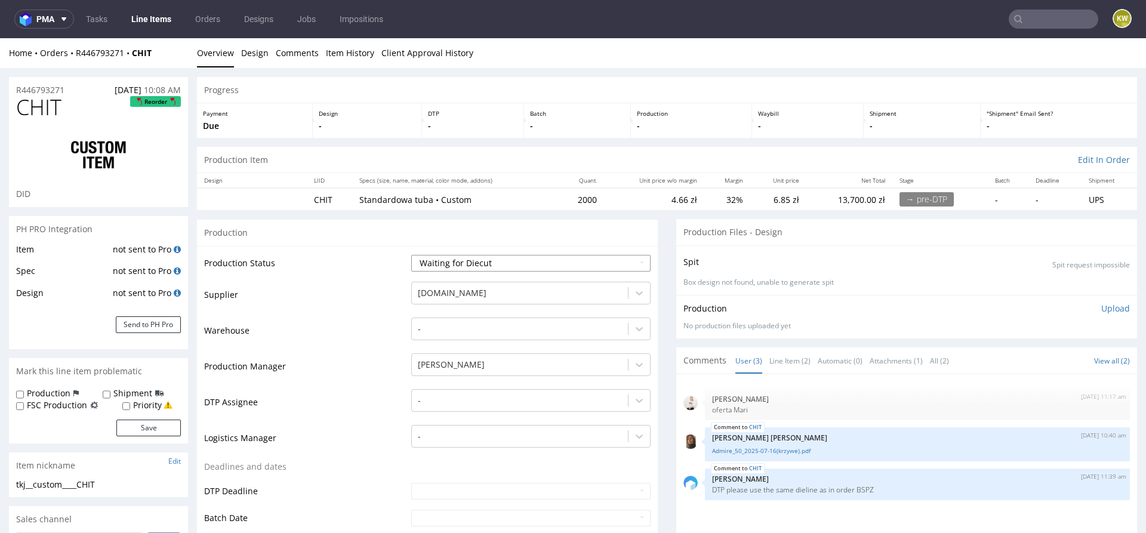
click at [485, 266] on select "Waiting for Artwork Waiting for Diecut Waiting for Mockup Waiting for DTP Waiti…" at bounding box center [530, 263] width 239 height 17
select select "dtp_waiting_for_check"
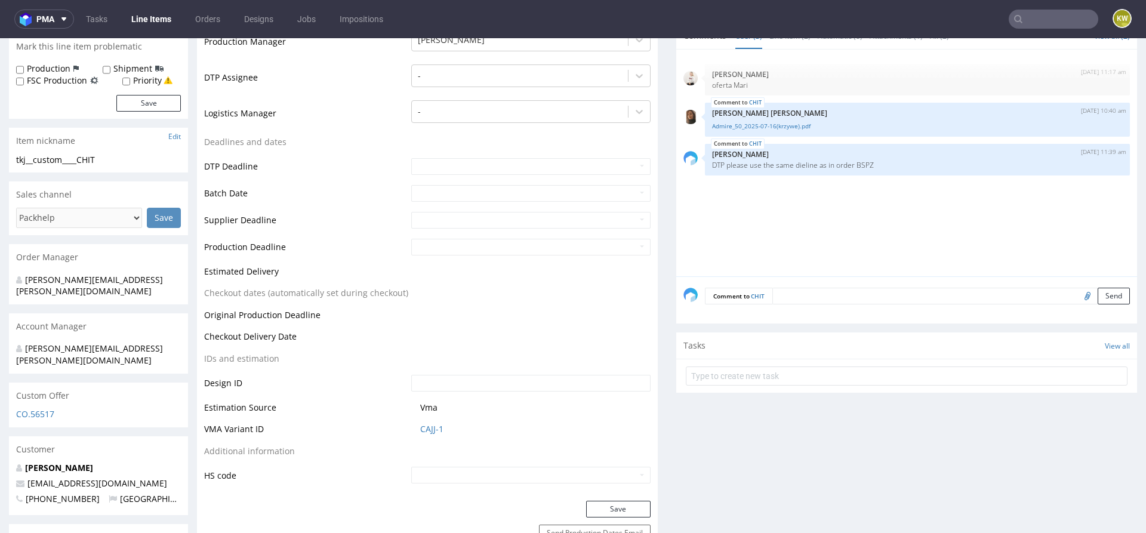
scroll to position [340, 0]
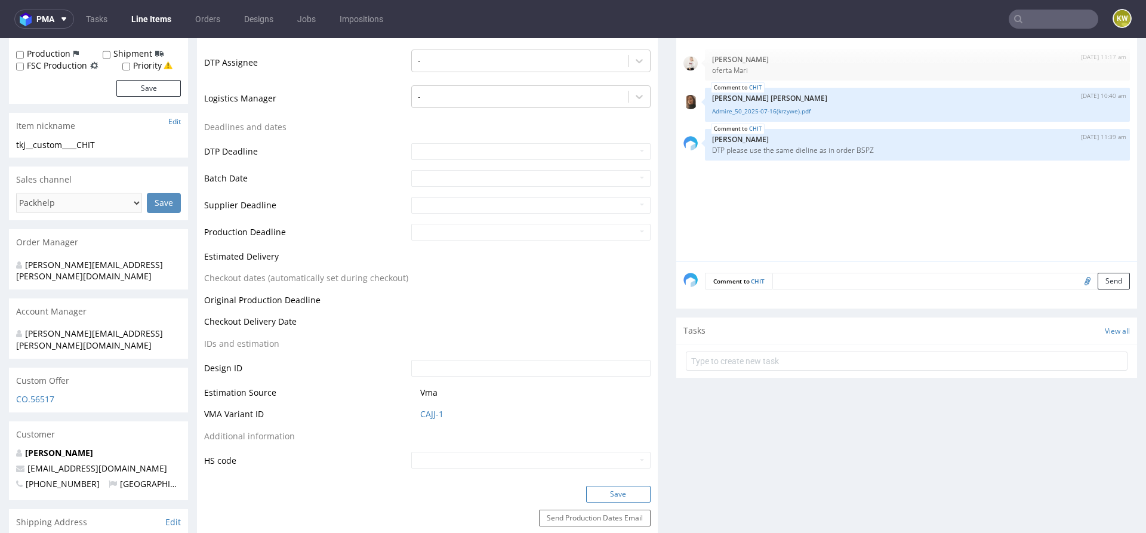
click at [601, 501] on button "Save" at bounding box center [618, 494] width 64 height 17
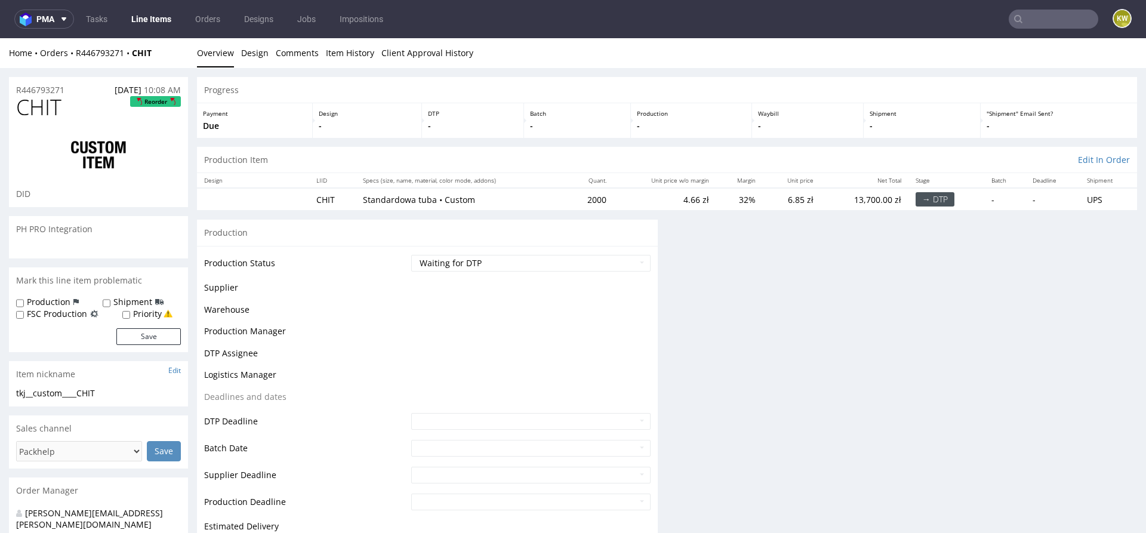
scroll to position [0, 0]
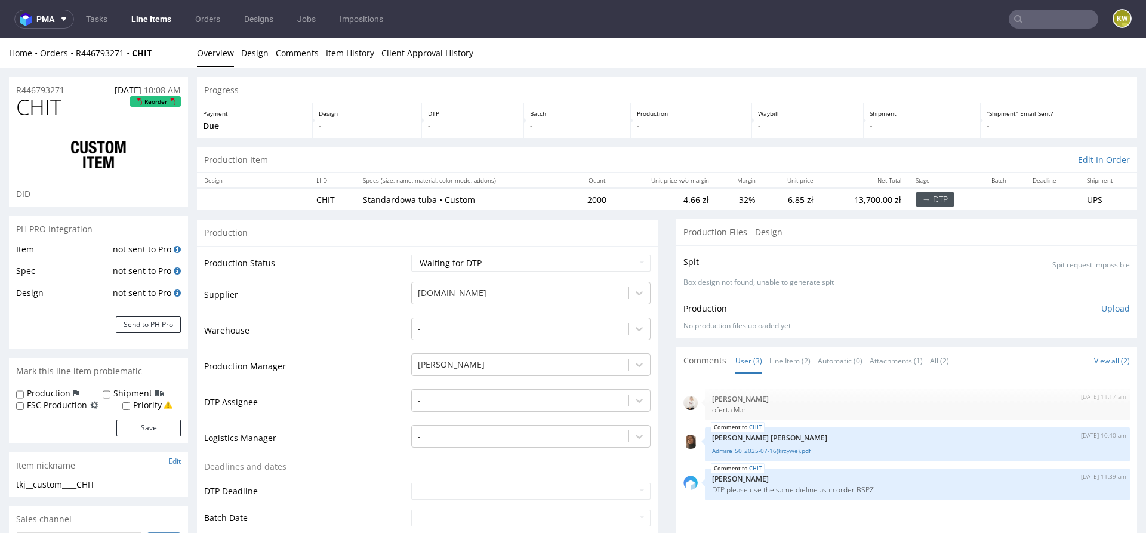
click at [52, 97] on span "CHIT" at bounding box center [38, 108] width 45 height 24
copy span "CHIT"
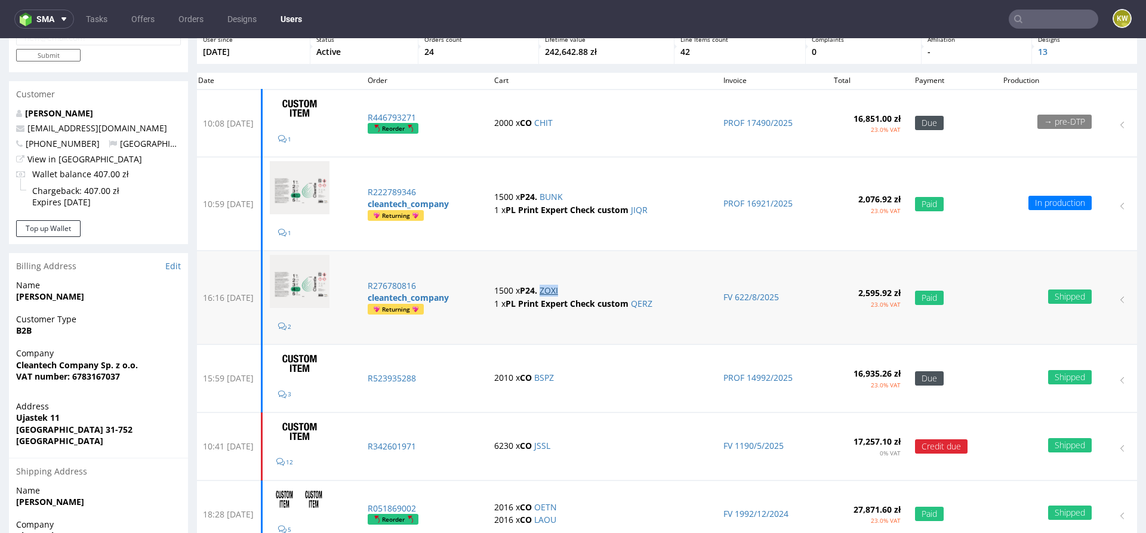
scroll to position [130, 0]
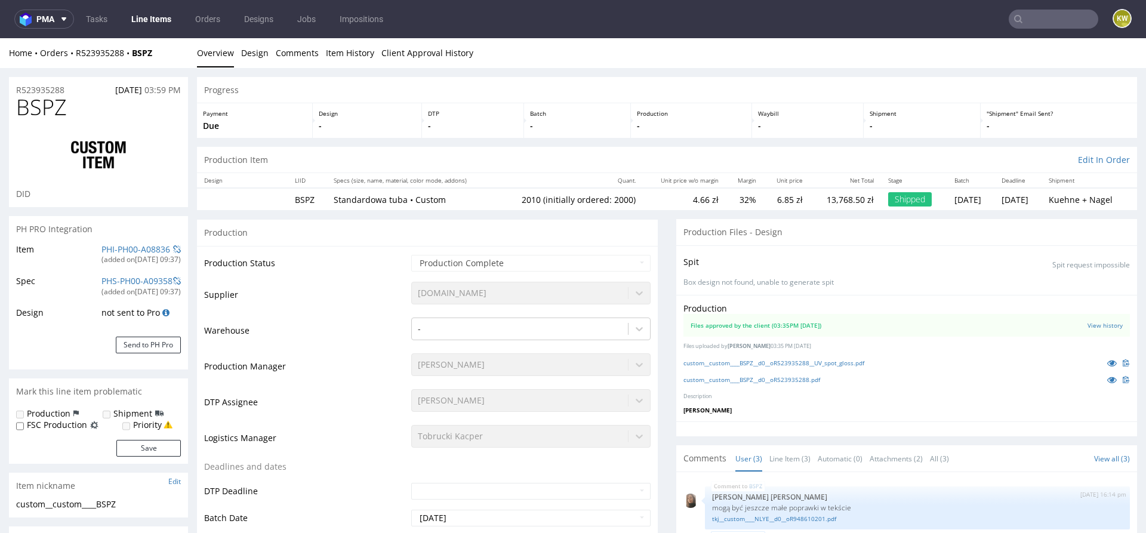
type input "2010"
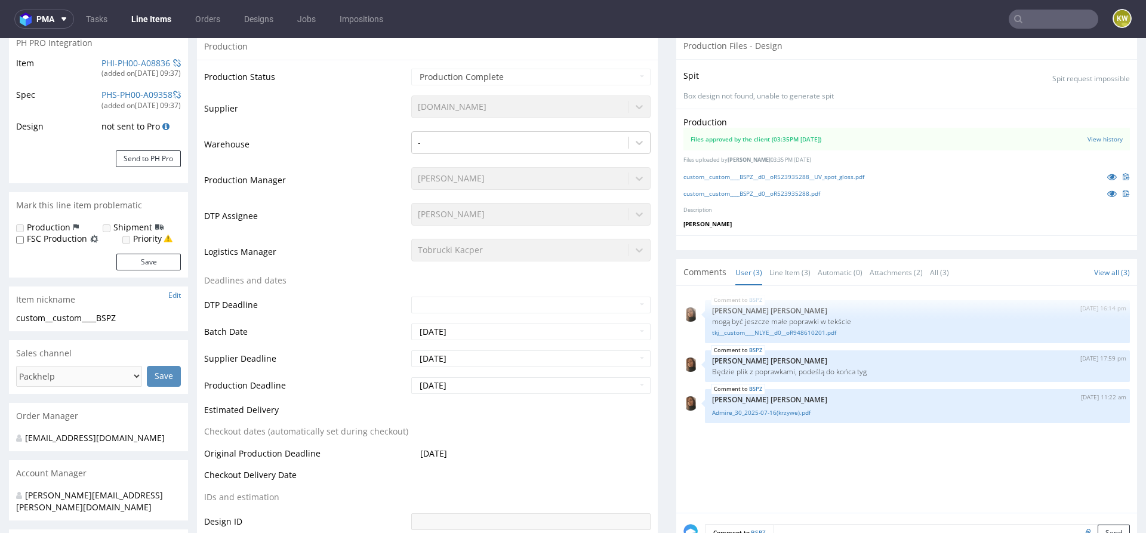
scroll to position [187, 0]
click at [776, 272] on link "Line Item (3)" at bounding box center [790, 272] width 41 height 26
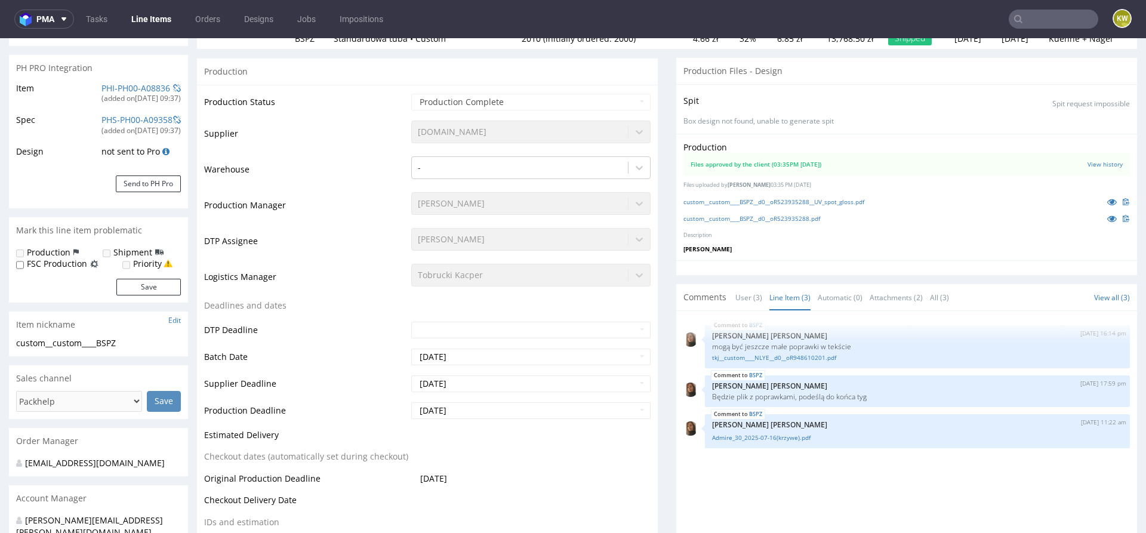
scroll to position [161, 0]
click at [1108, 204] on icon at bounding box center [1113, 202] width 10 height 8
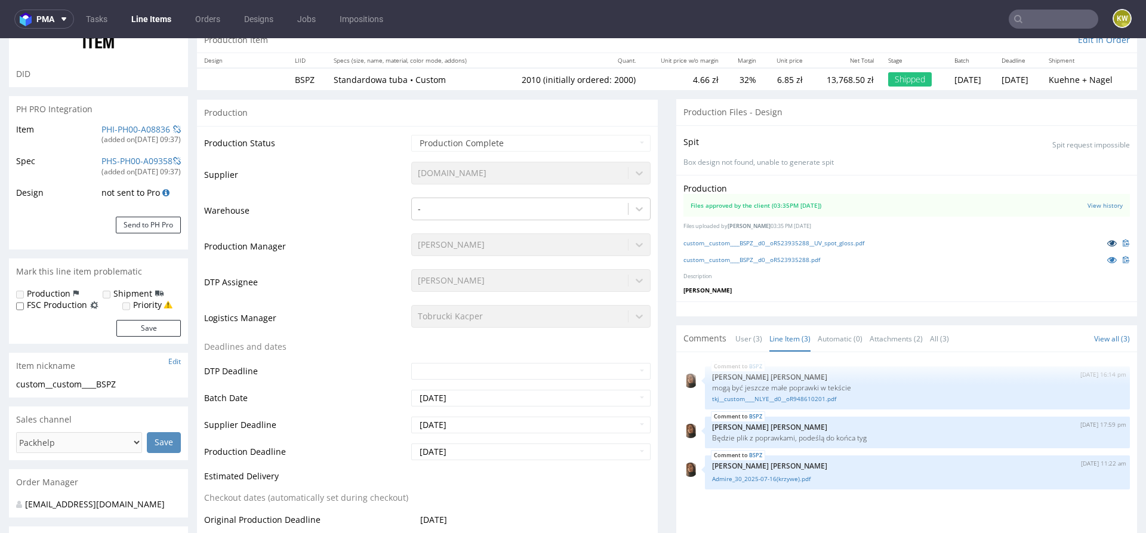
scroll to position [0, 0]
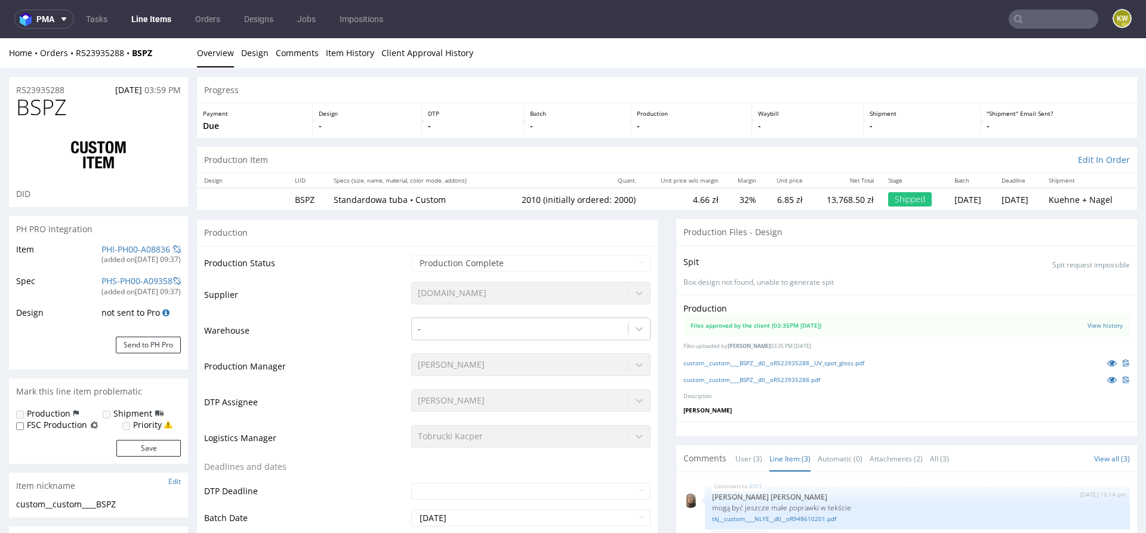
click at [43, 107] on span "BSPZ" at bounding box center [41, 108] width 51 height 24
copy span "BSPZ"
